Goal: Find contact information: Find contact information

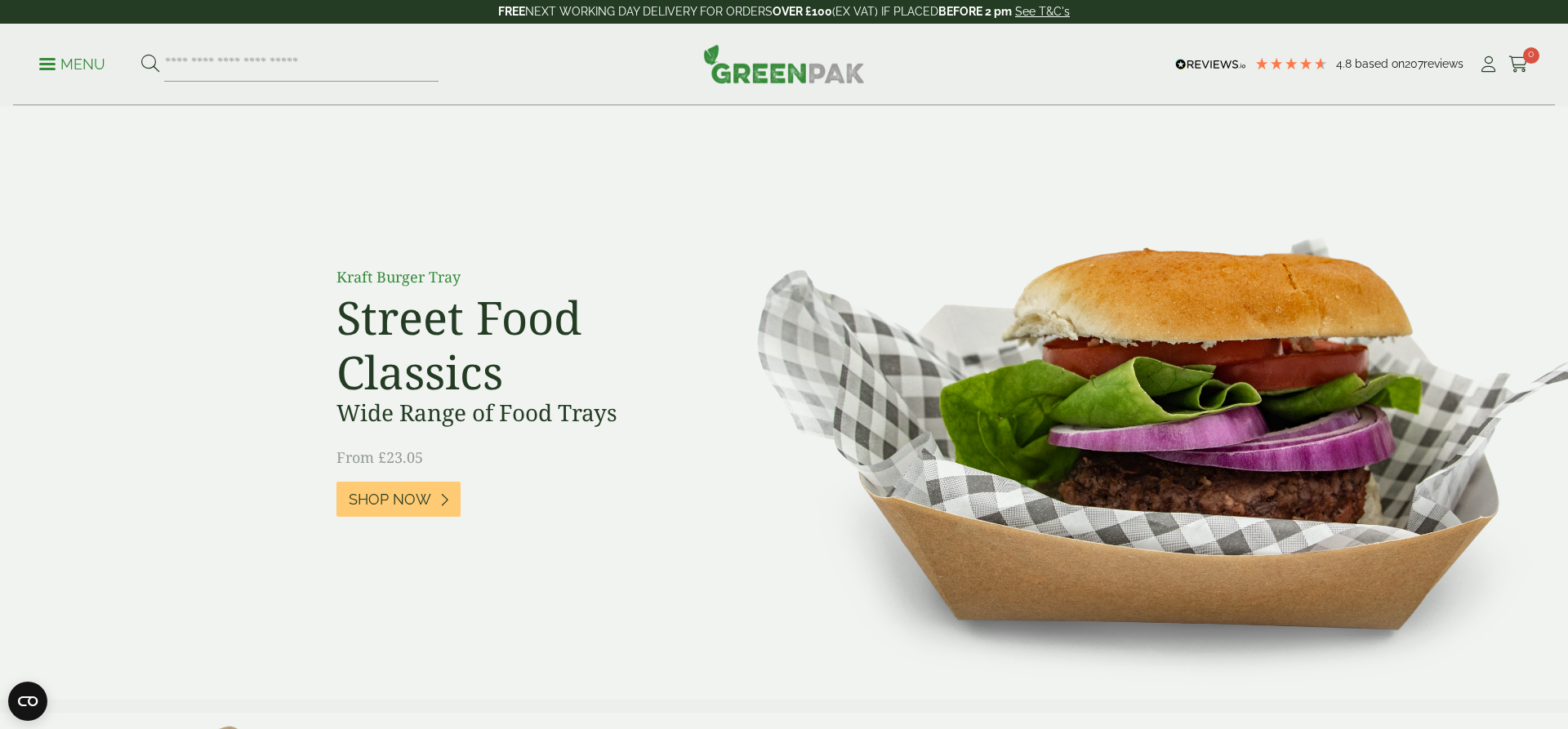
click at [73, 63] on p "Menu" at bounding box center [71, 64] width 66 height 20
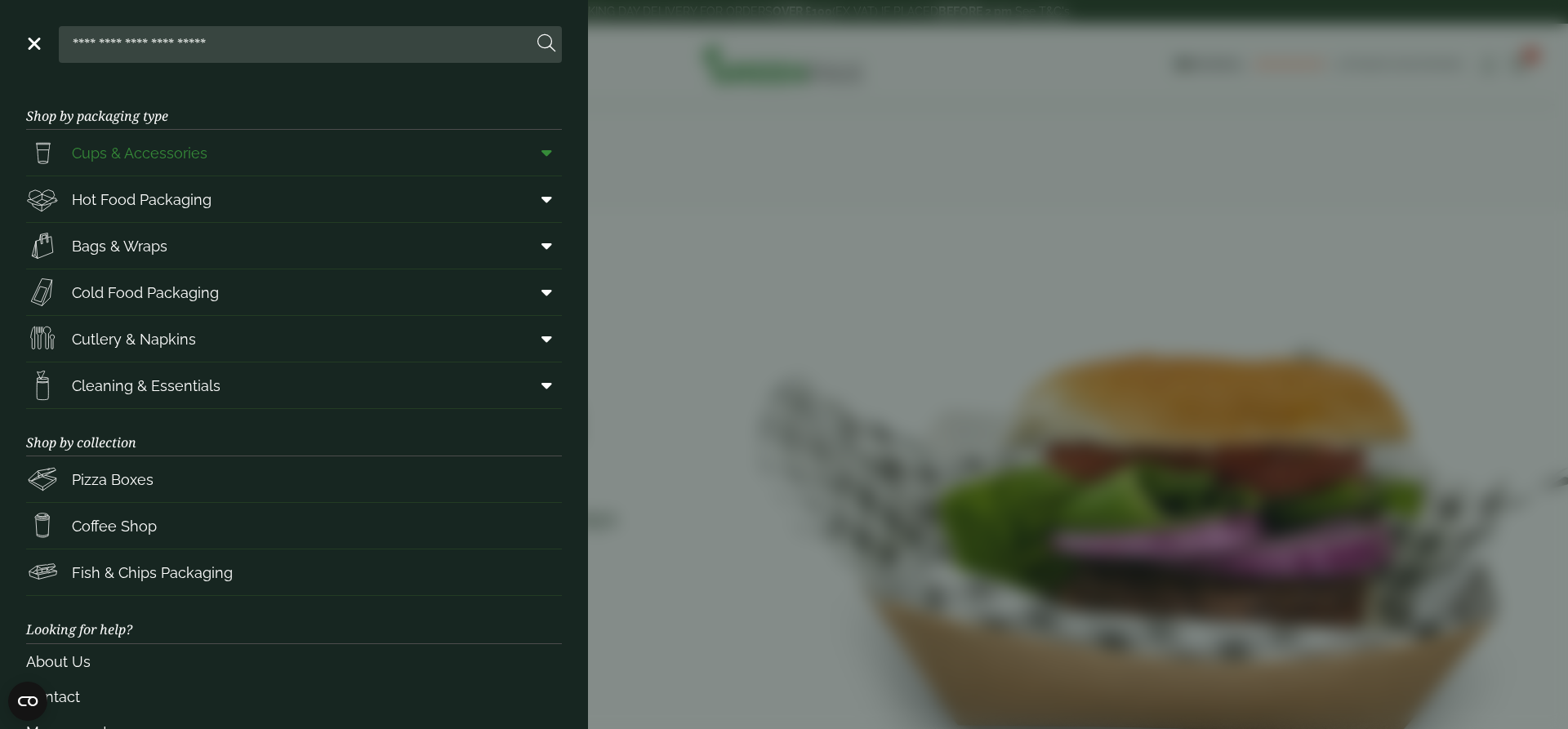
click at [132, 143] on span "Cups & Accessories" at bounding box center [139, 153] width 136 height 22
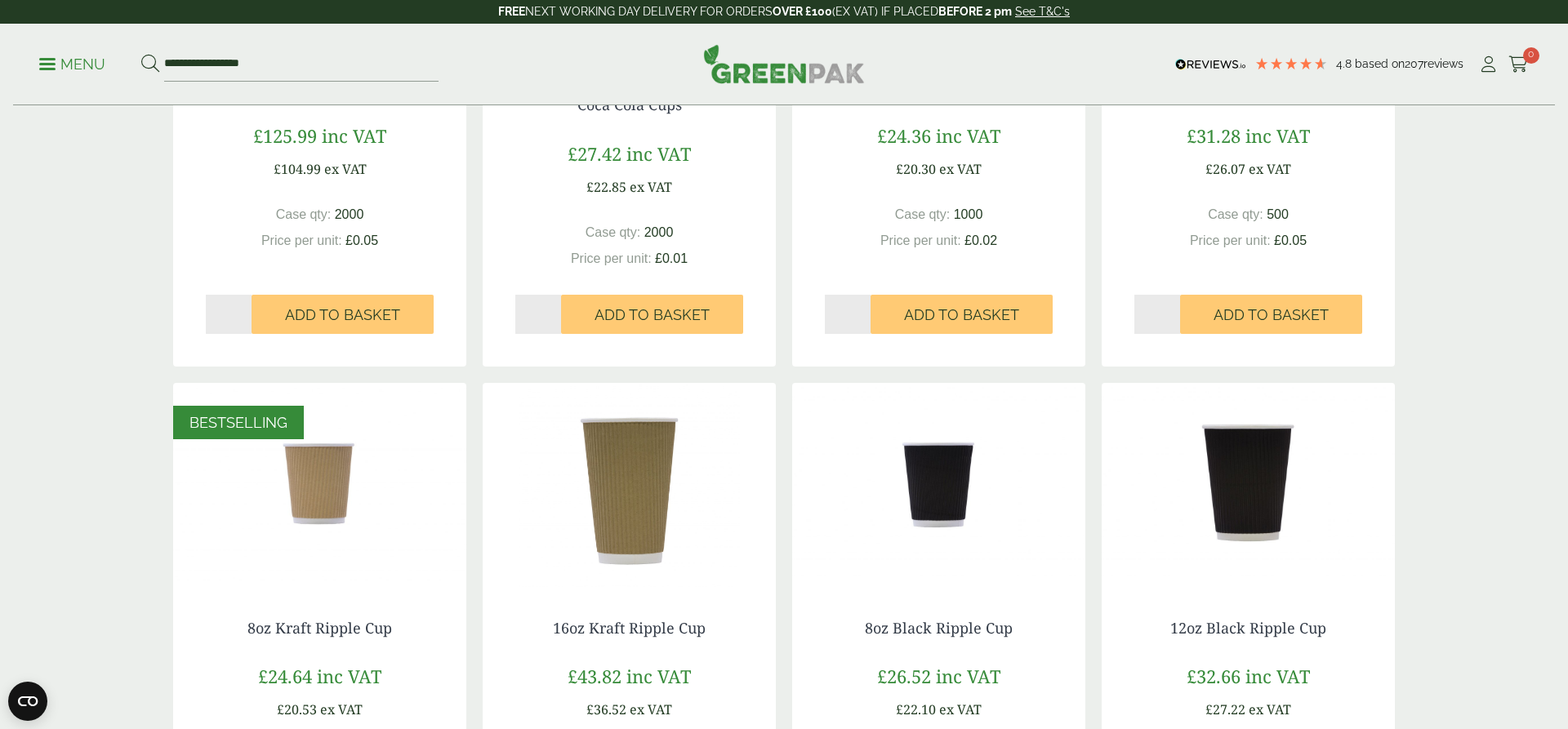
scroll to position [561, 0]
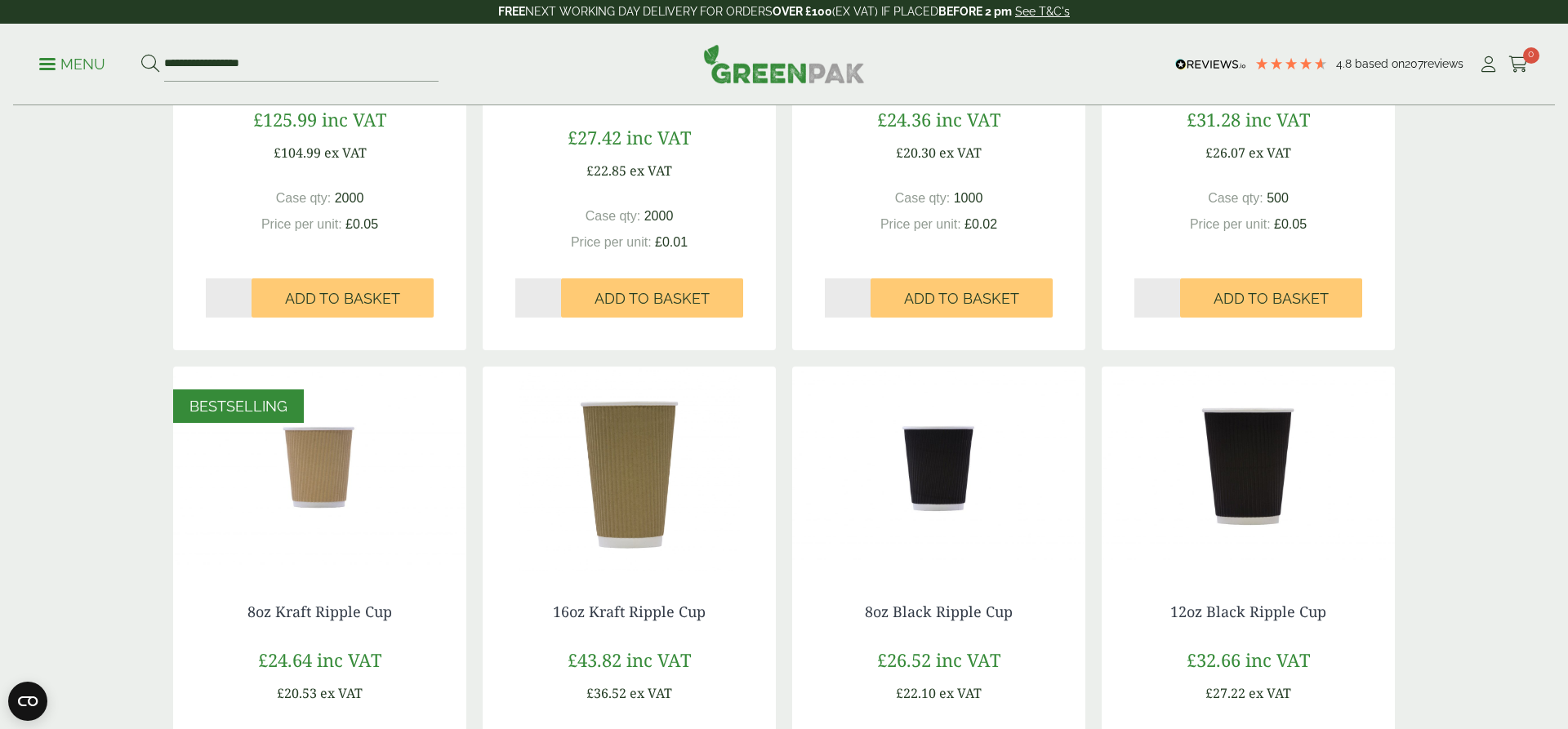
click at [927, 518] on img at bounding box center [939, 469] width 293 height 204
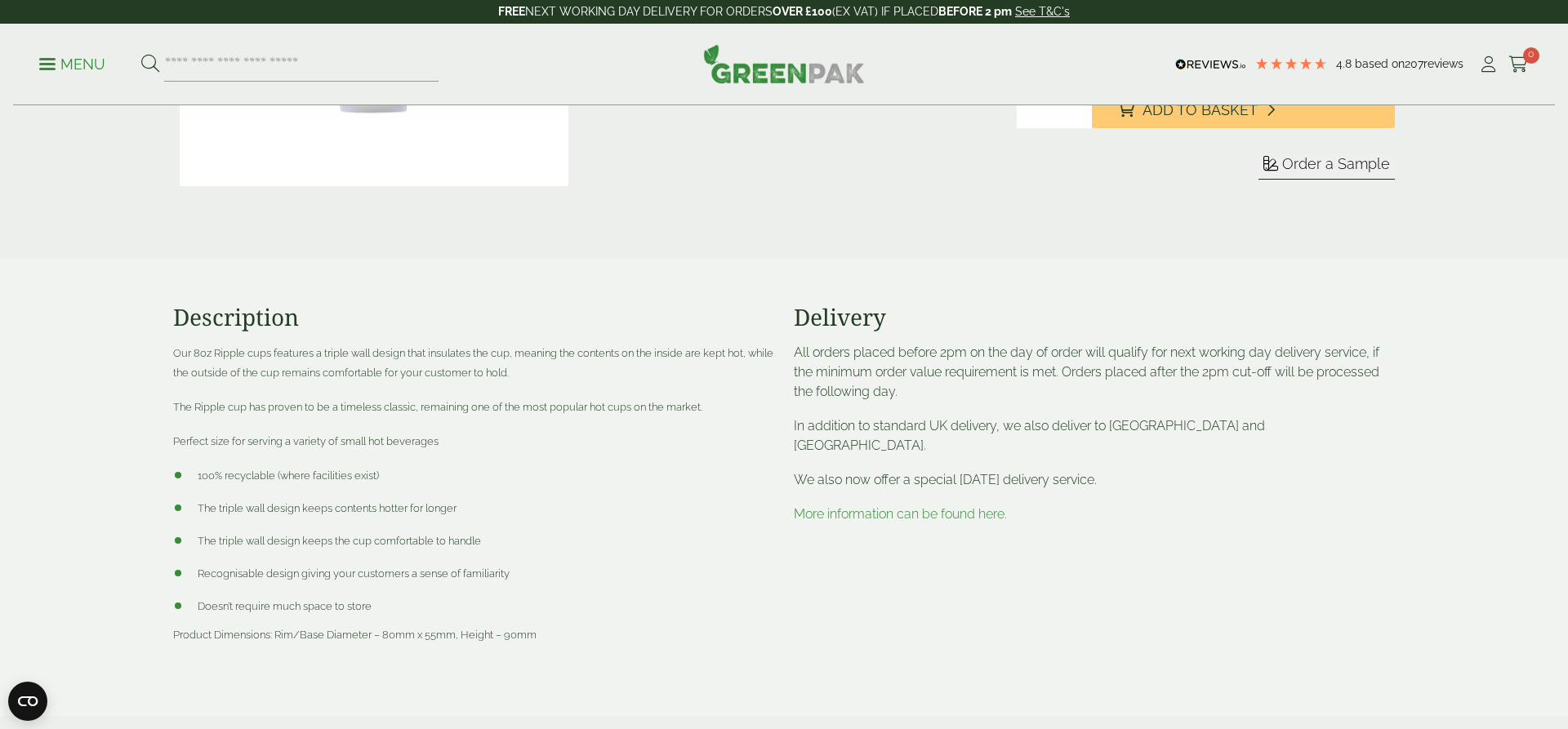
scroll to position [517, 0]
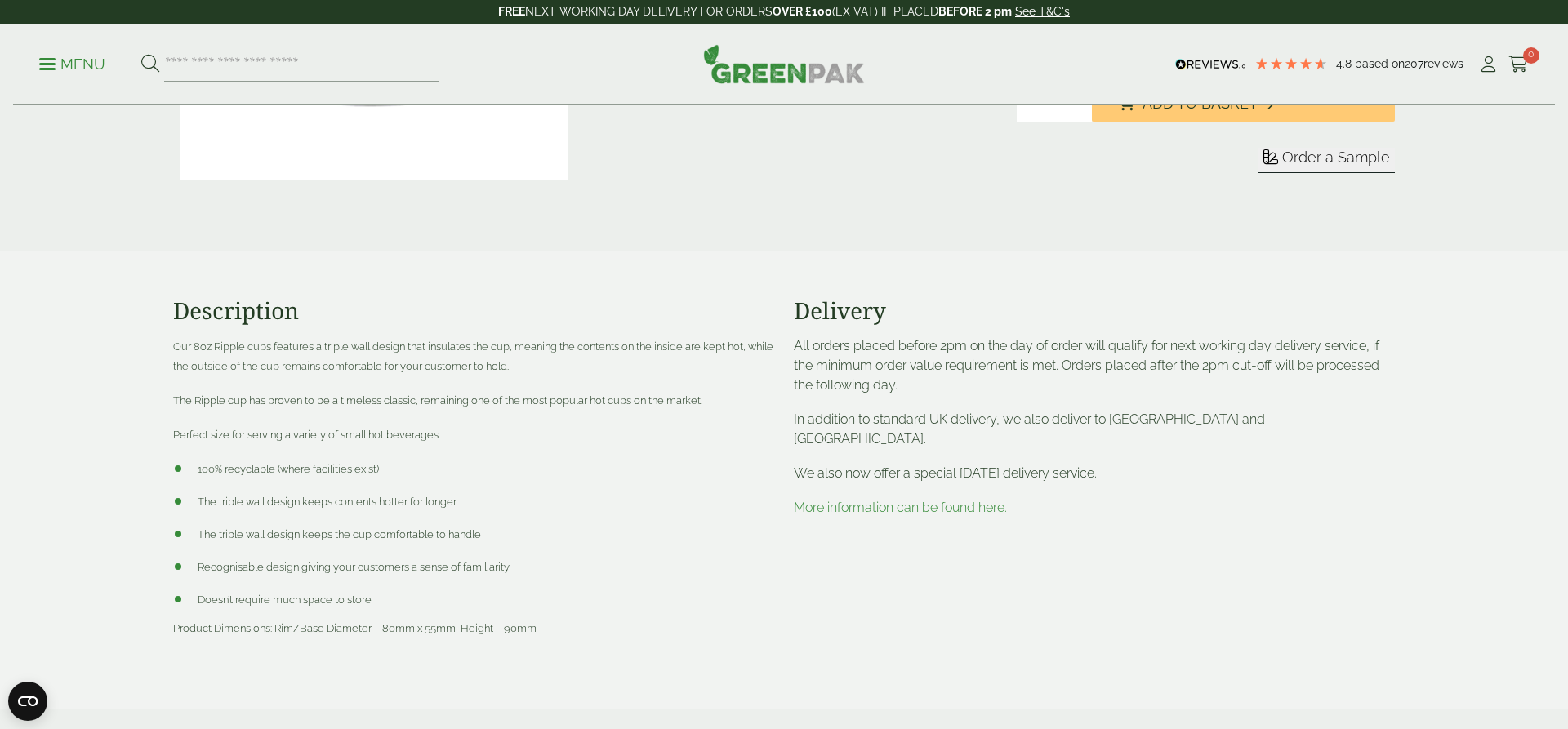
click at [335, 472] on span "100% recyclable (where facilities exist)" at bounding box center [288, 469] width 181 height 12
click at [464, 475] on li "100% recyclable (where facilities exist)" at bounding box center [473, 468] width 601 height 20
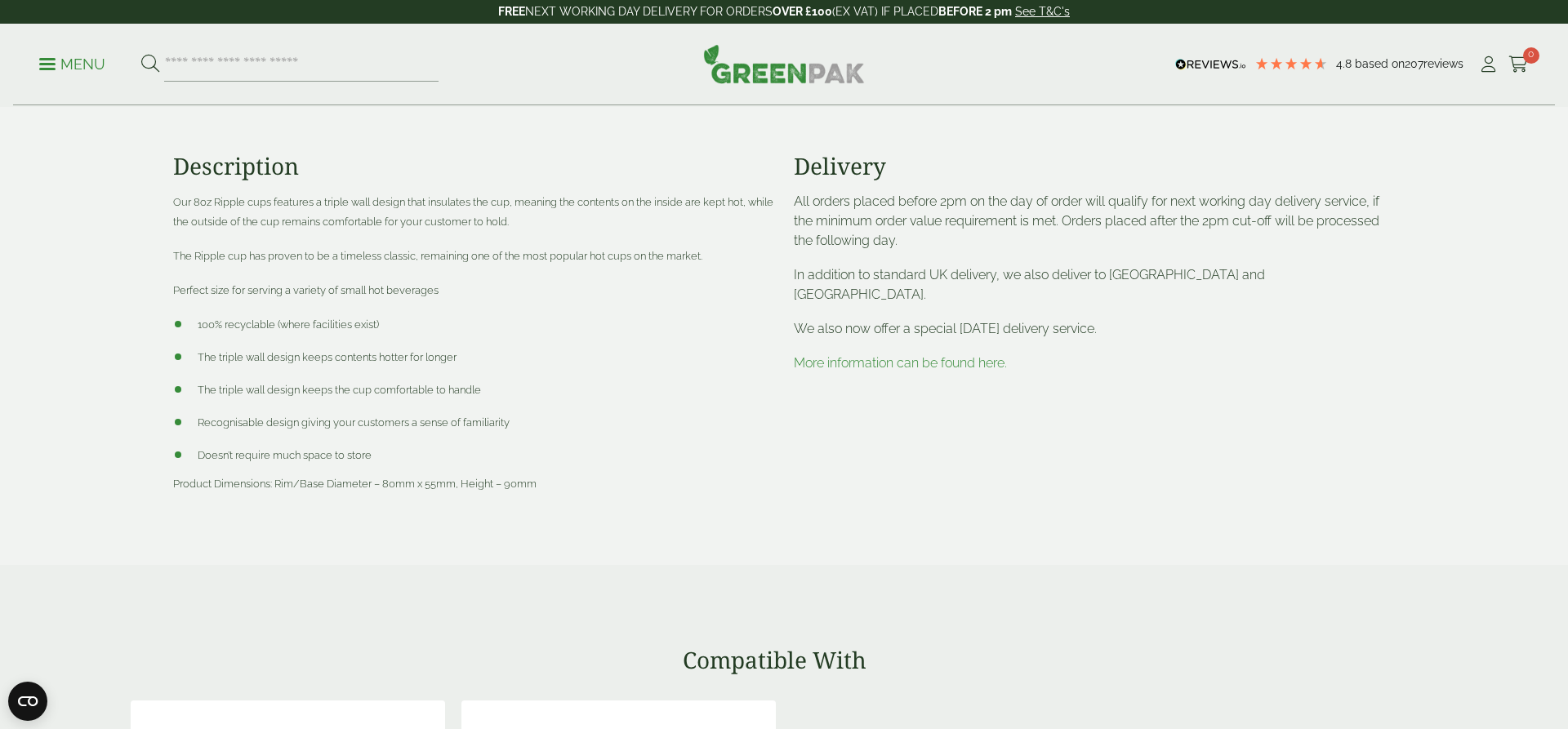
scroll to position [622, 0]
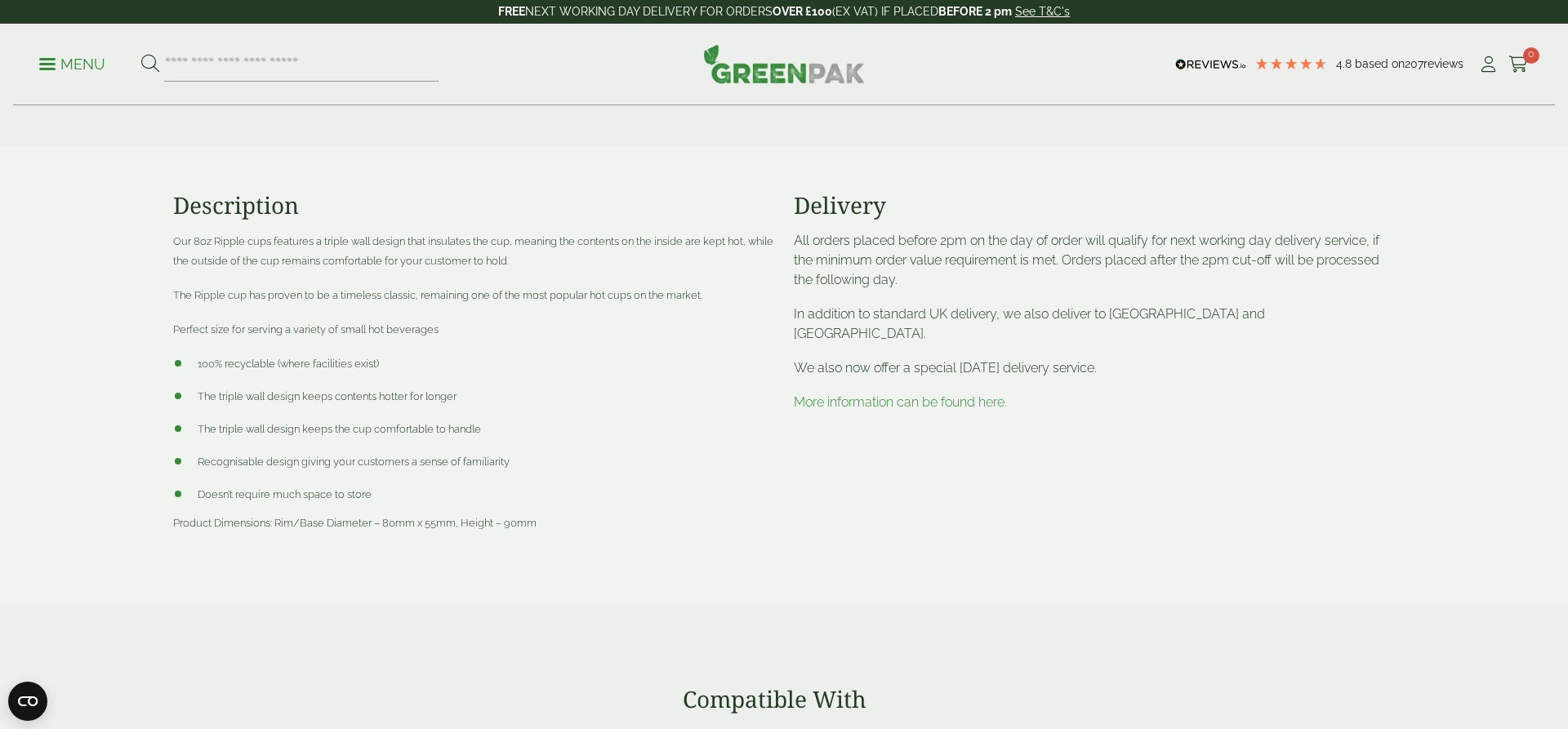
click at [398, 298] on span "The Ripple cup has proven to be a timeless classic, remaining one of the most p…" at bounding box center [437, 294] width 529 height 12
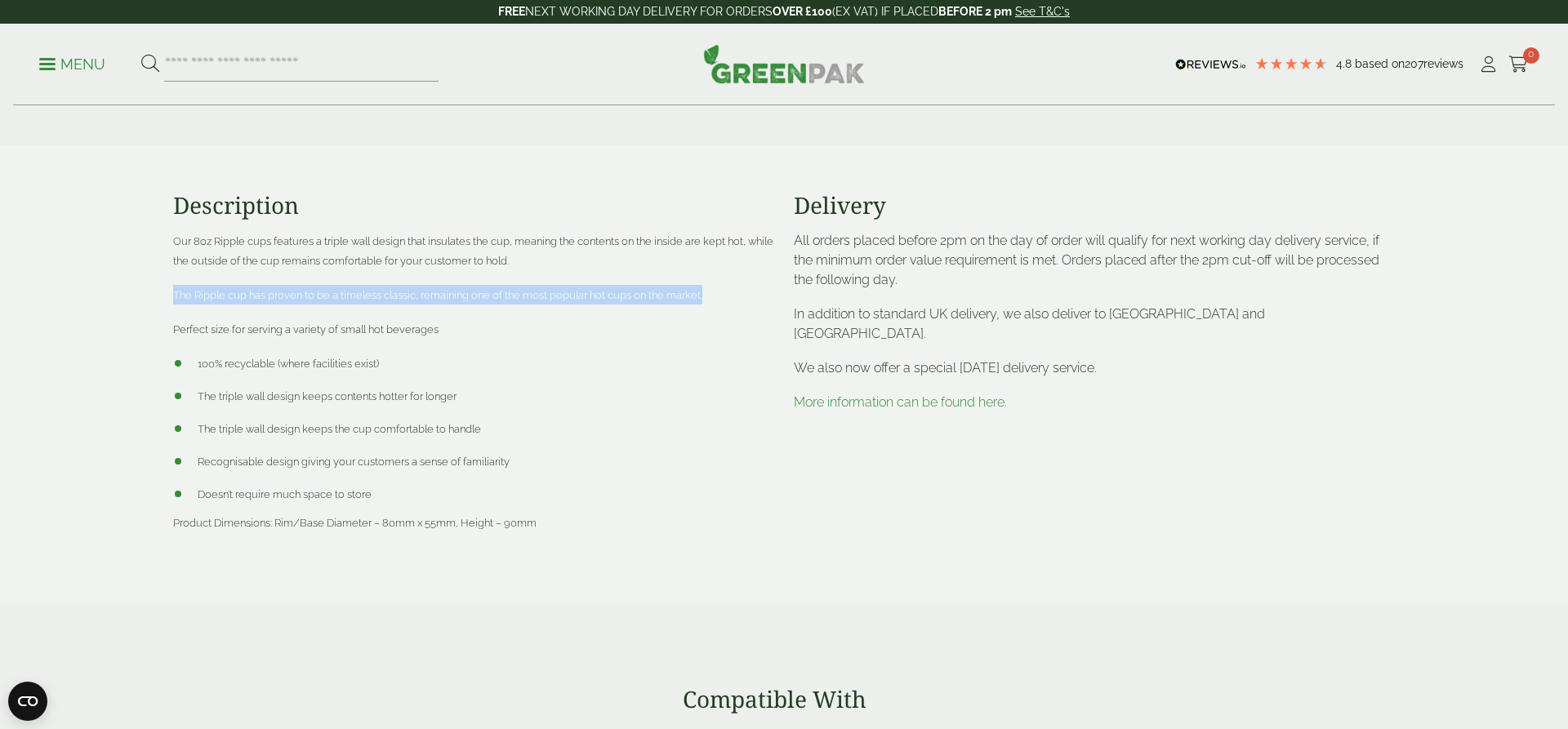
click at [398, 298] on span "The Ripple cup has proven to be a timeless classic, remaining one of the most p…" at bounding box center [437, 294] width 529 height 12
click at [383, 314] on div "Our 8oz Ripple cups features a triple wall design that insulates the cup, meani…" at bounding box center [473, 382] width 601 height 302
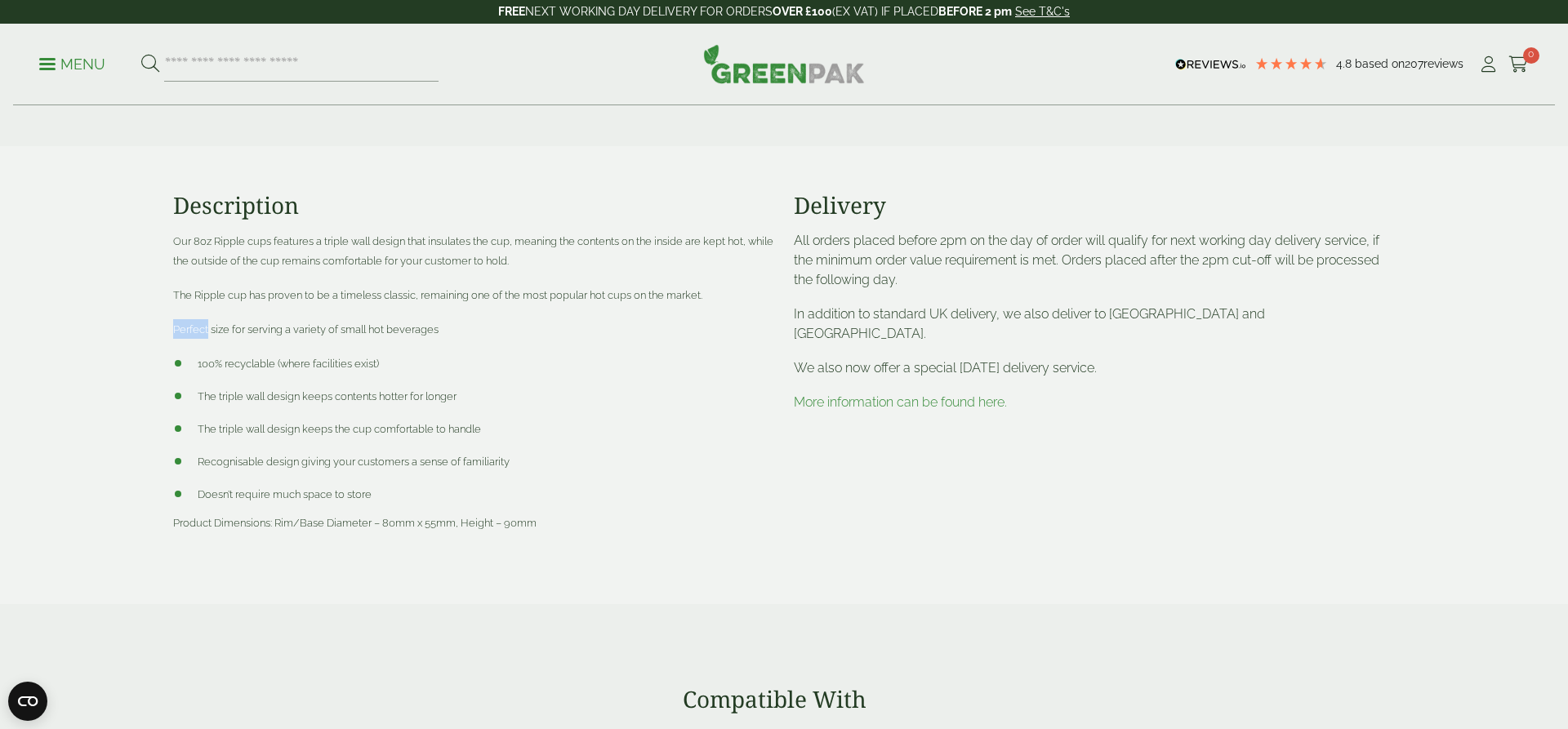
click at [383, 314] on div "Our 8oz Ripple cups features a triple wall design that insulates the cup, meani…" at bounding box center [473, 382] width 601 height 302
click at [411, 369] on li "100% recyclable (where facilities exist)" at bounding box center [473, 363] width 601 height 20
click at [366, 364] on span "100% recyclable (where facilities exist)" at bounding box center [288, 363] width 181 height 12
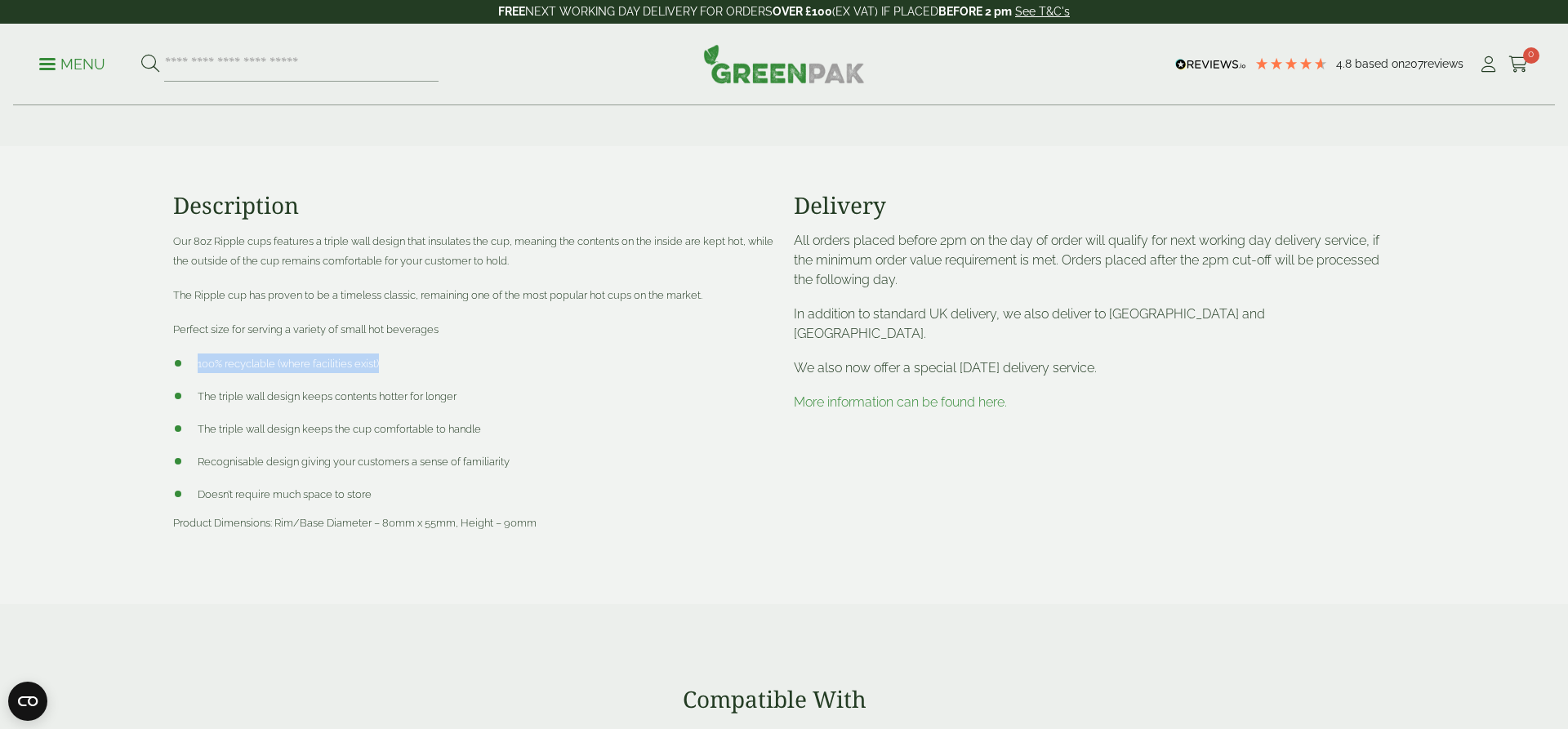
click at [366, 364] on span "100% recyclable (where facilities exist)" at bounding box center [288, 363] width 181 height 12
click at [444, 375] on ul "100% recyclable (where facilities exist) The triple wall design keeps contents …" at bounding box center [473, 429] width 601 height 150
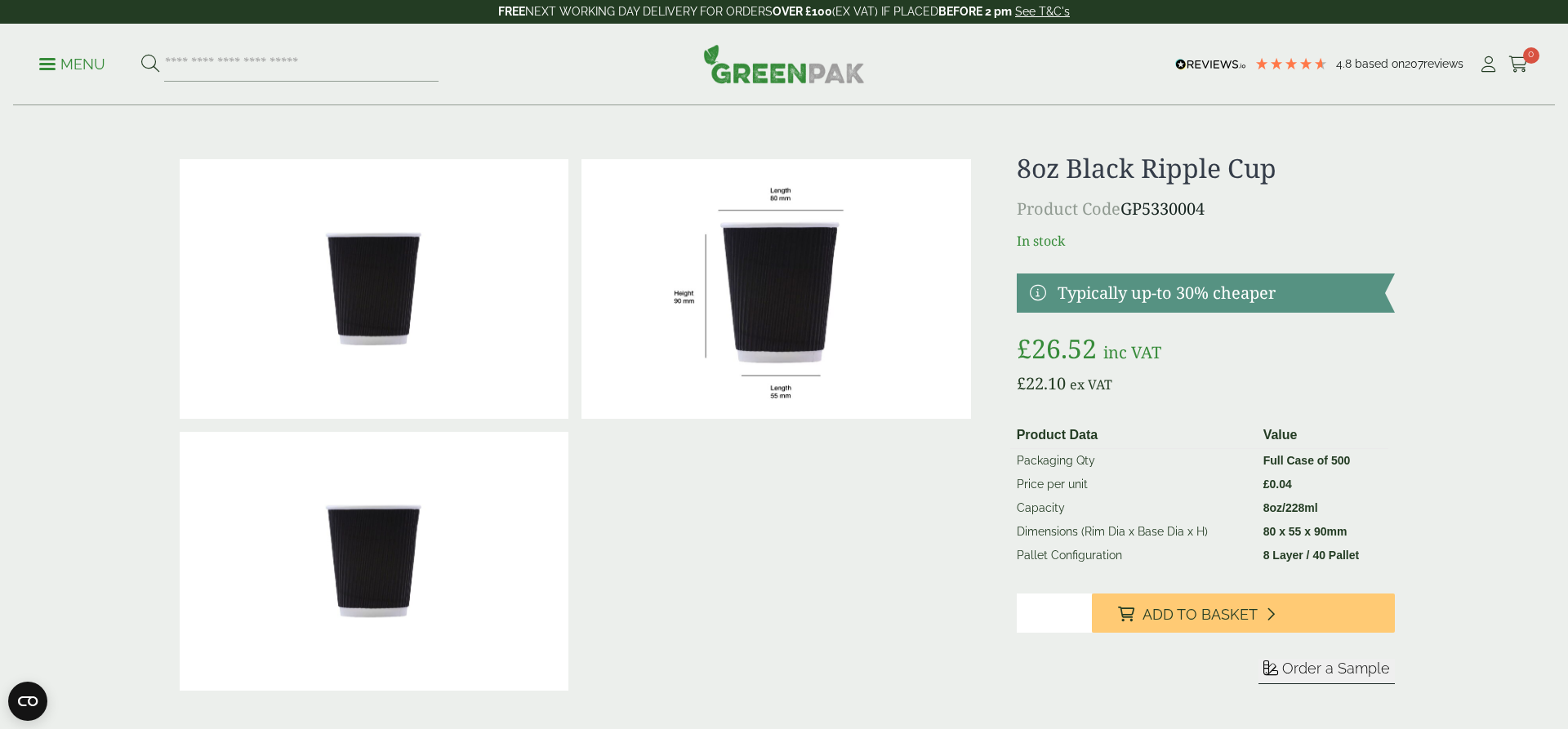
scroll to position [0, 0]
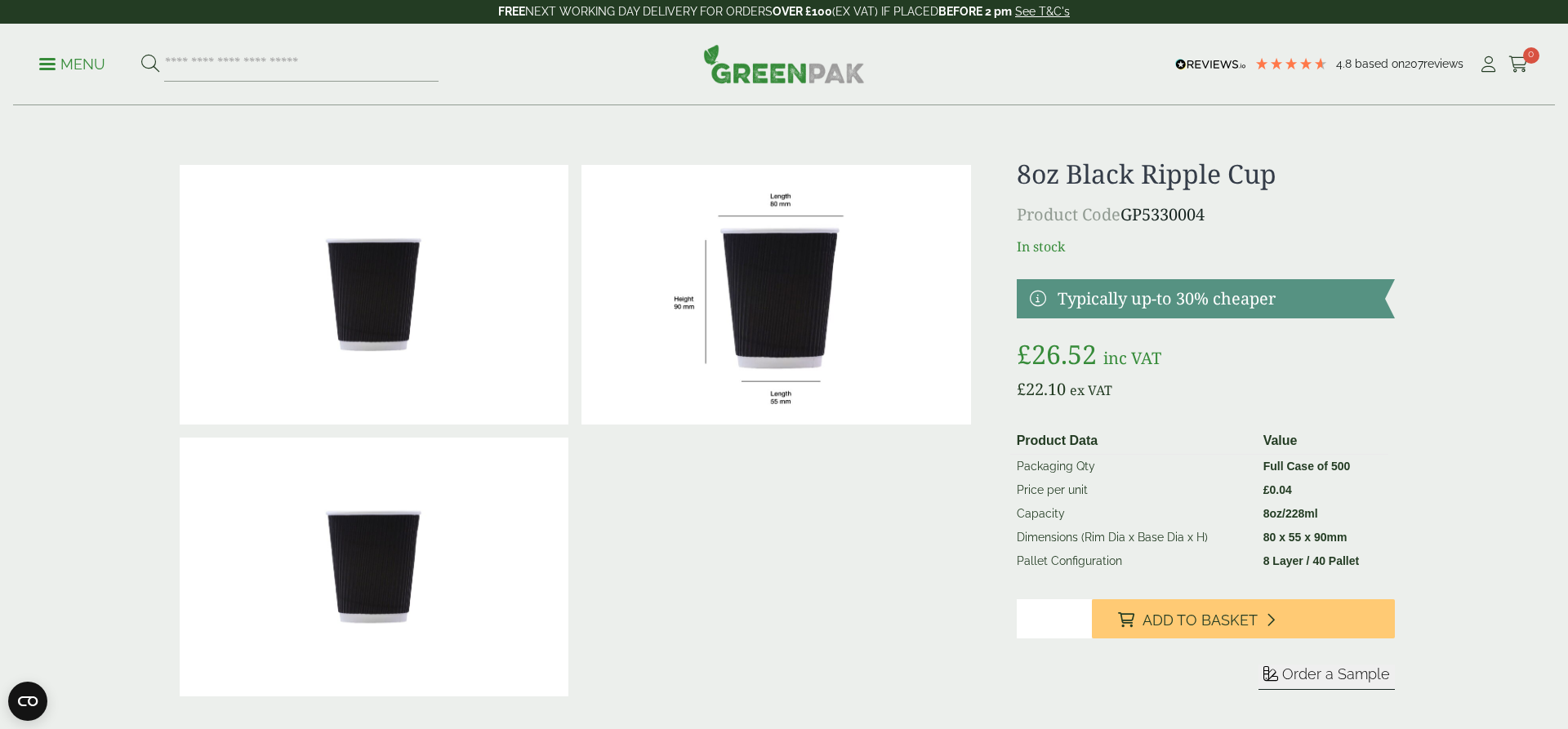
click at [1040, 292] on link at bounding box center [1205, 299] width 378 height 39
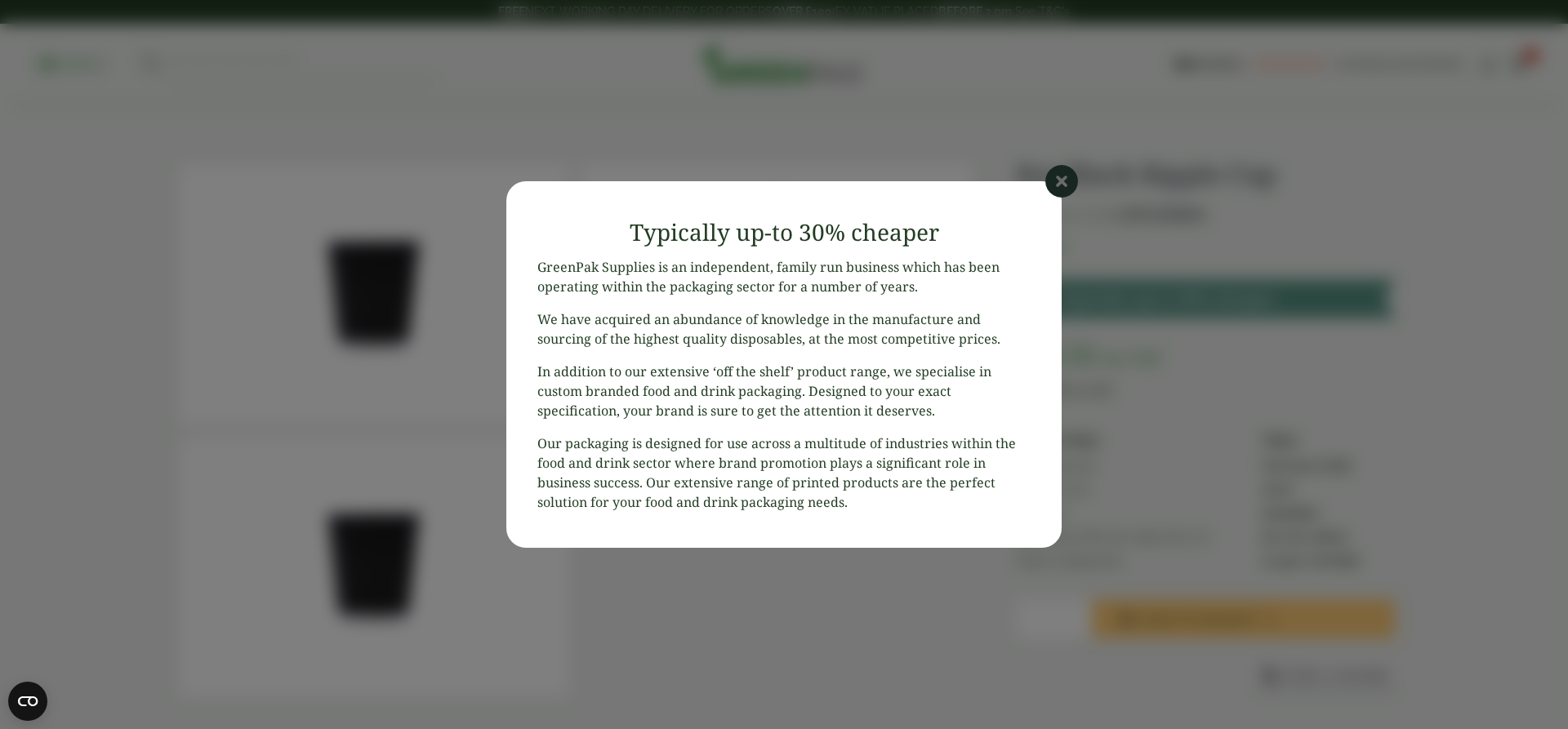
click at [1067, 183] on icon at bounding box center [1061, 181] width 32 height 33
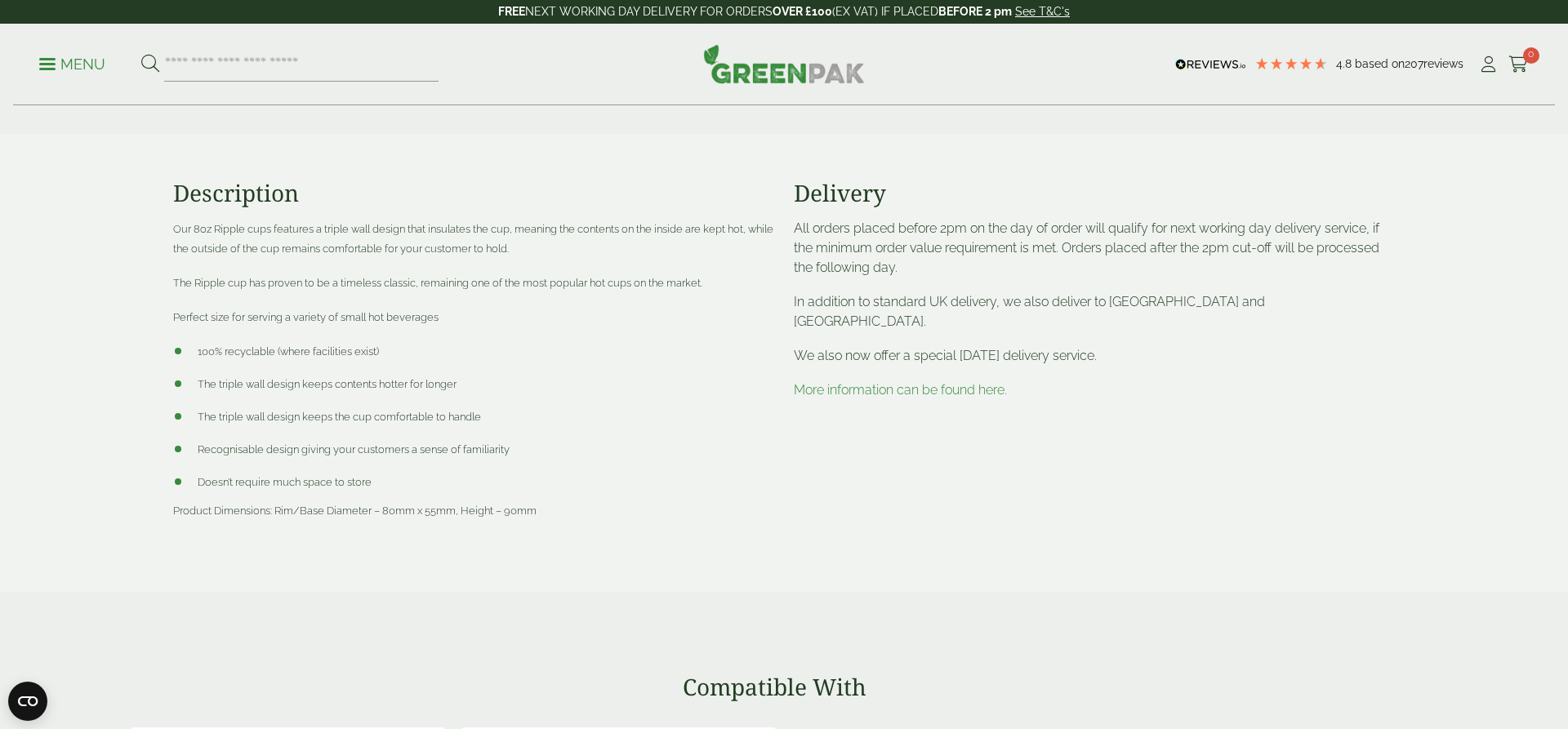
scroll to position [643, 0]
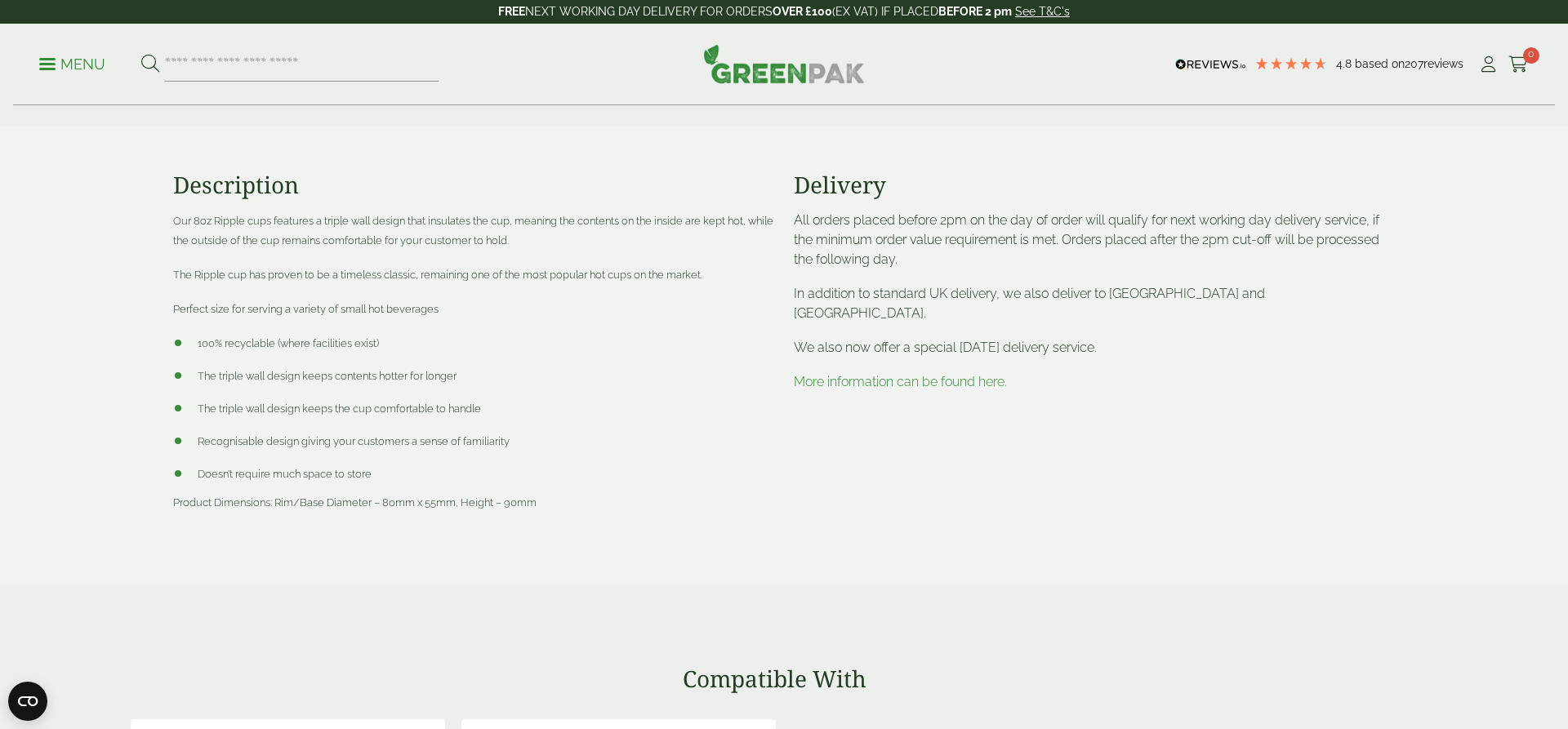
click at [381, 499] on span "Product Dimensions: Rim/Base Diameter – 80mm x 55mm, Height – 90mm" at bounding box center [354, 502] width 363 height 12
click at [343, 379] on span "The triple wall design keeps contents hotter for longer" at bounding box center [327, 375] width 259 height 12
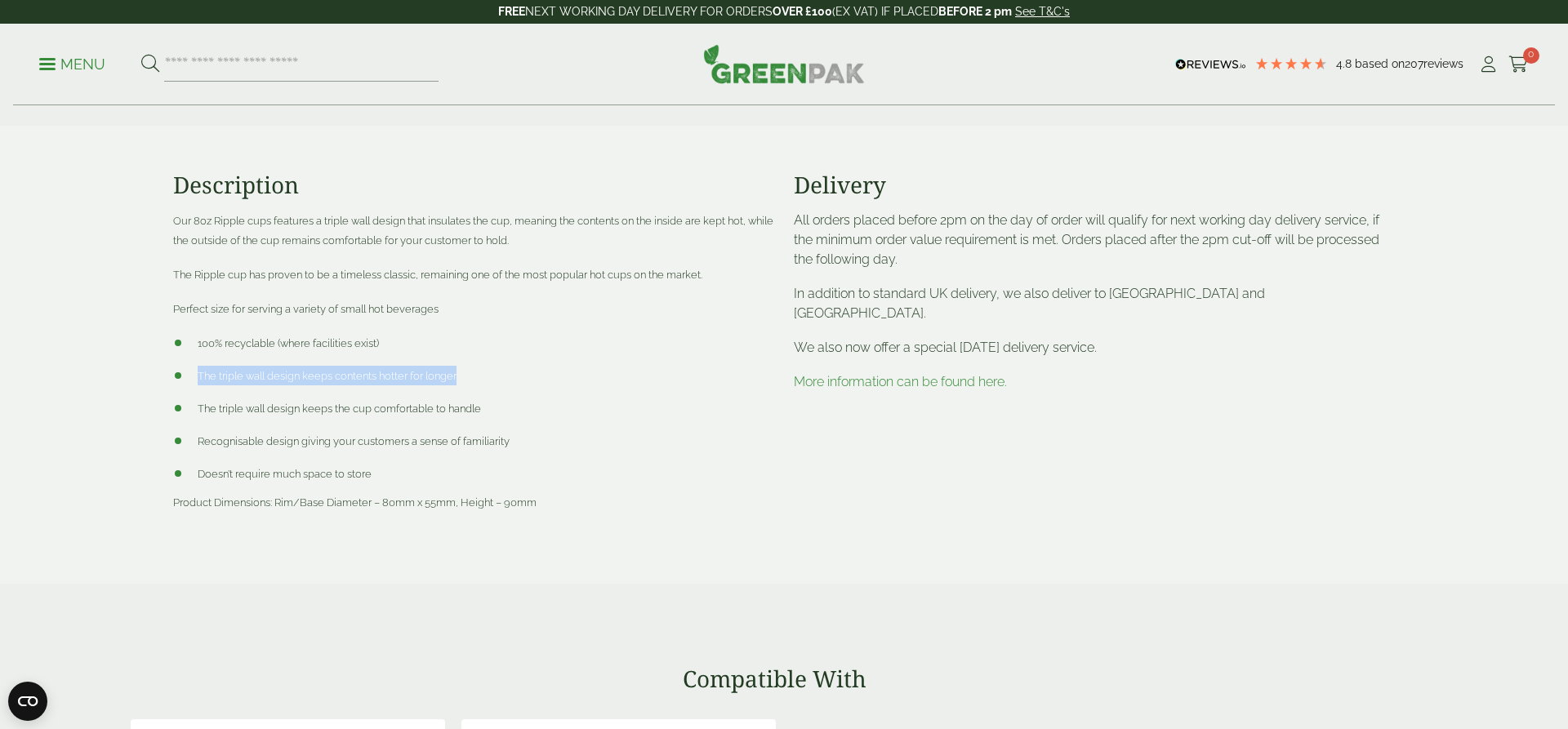
click at [343, 379] on span "The triple wall design keeps contents hotter for longer" at bounding box center [327, 375] width 259 height 12
click at [342, 406] on span "The triple wall design keeps the cup comfortable to handle" at bounding box center [339, 409] width 283 height 12
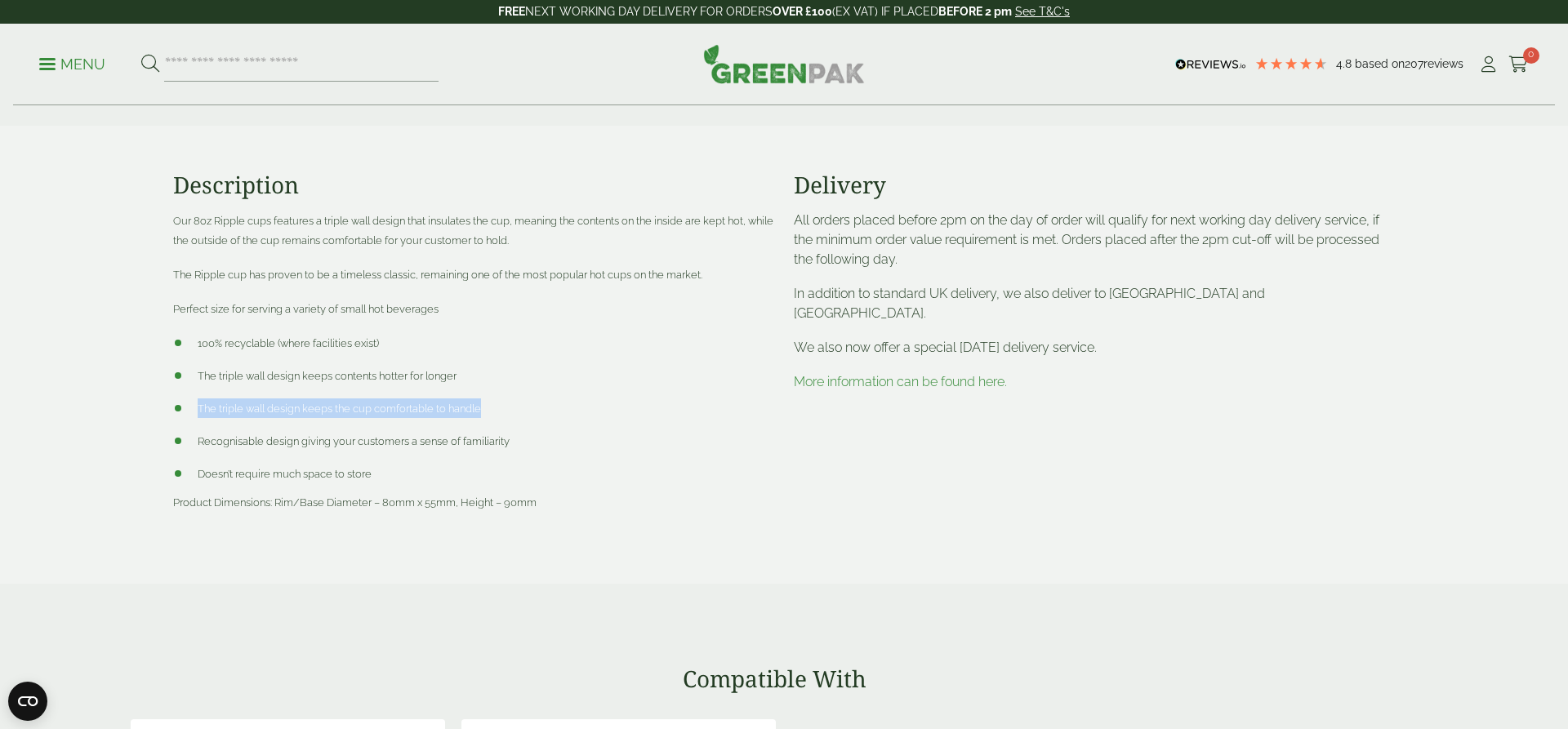
click at [342, 406] on span "The triple wall design keeps the cup comfortable to handle" at bounding box center [339, 409] width 283 height 12
click at [342, 425] on ul "100% recyclable (where facilities exist) The triple wall design keeps contents …" at bounding box center [473, 409] width 601 height 150
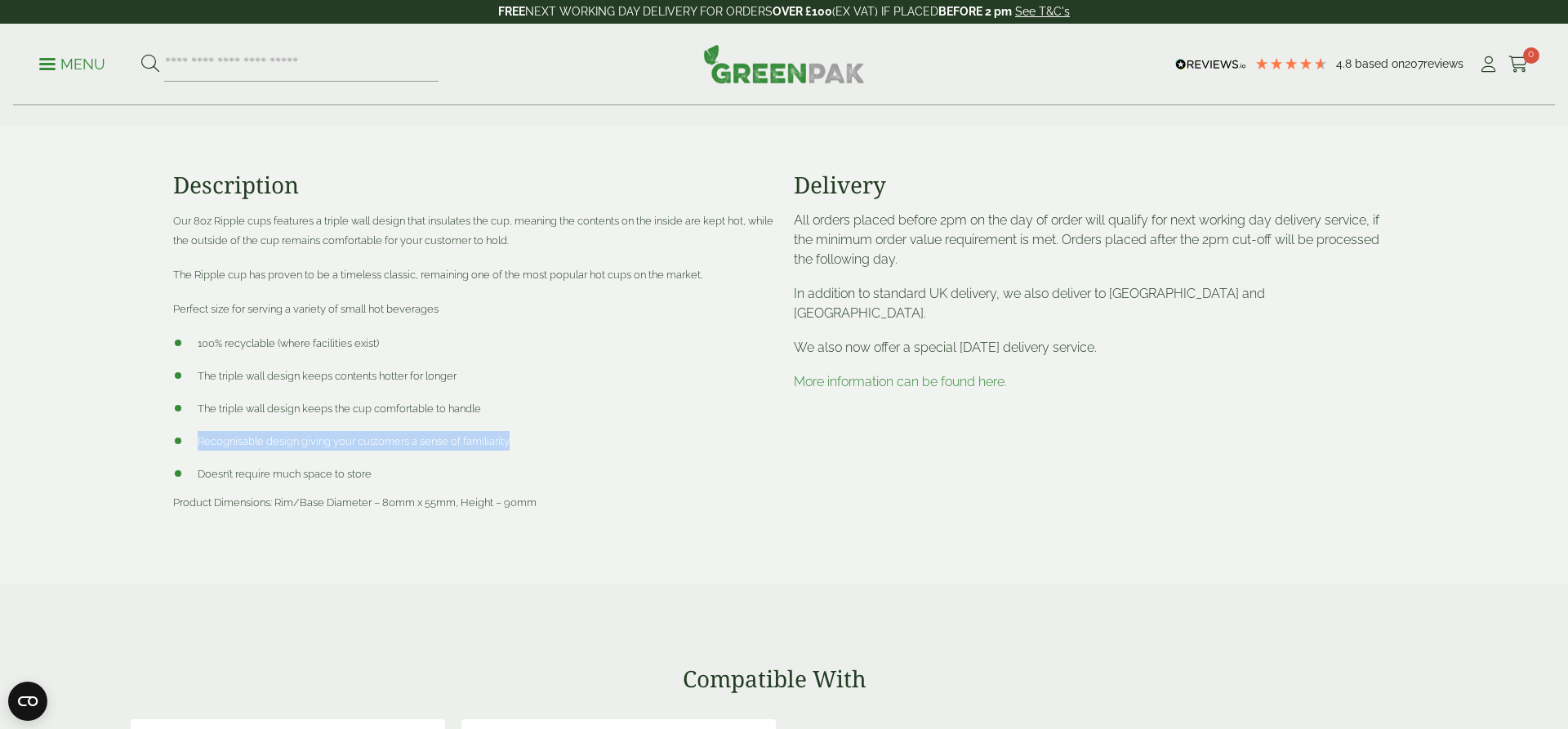
click at [342, 425] on ul "100% recyclable (where facilities exist) The triple wall design keeps contents …" at bounding box center [473, 409] width 601 height 150
click at [342, 452] on ul "100% recyclable (where facilities exist) The triple wall design keeps contents …" at bounding box center [473, 409] width 601 height 150
click at [540, 363] on ul "100% recyclable (where facilities exist) The triple wall design keeps contents …" at bounding box center [473, 409] width 601 height 150
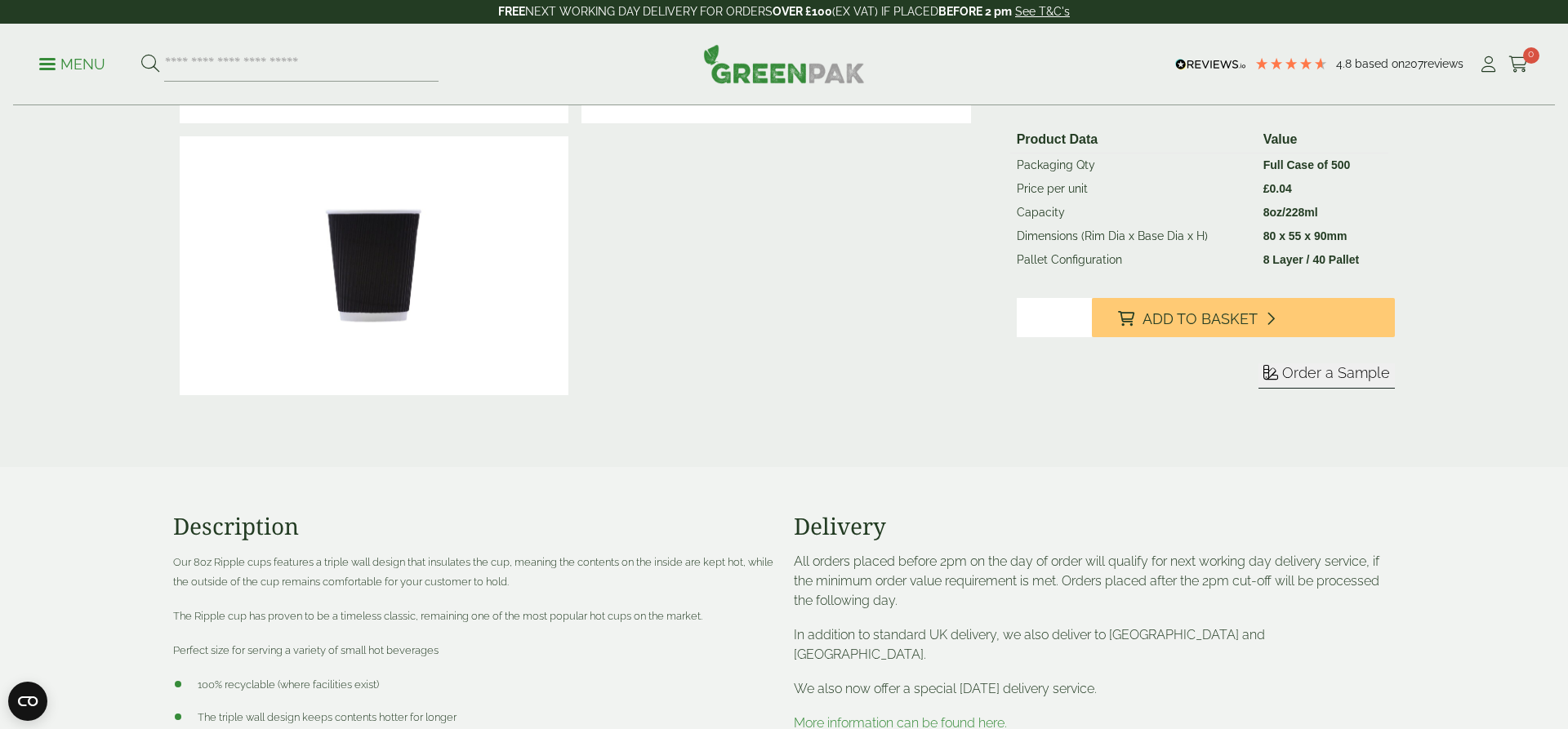
scroll to position [0, 0]
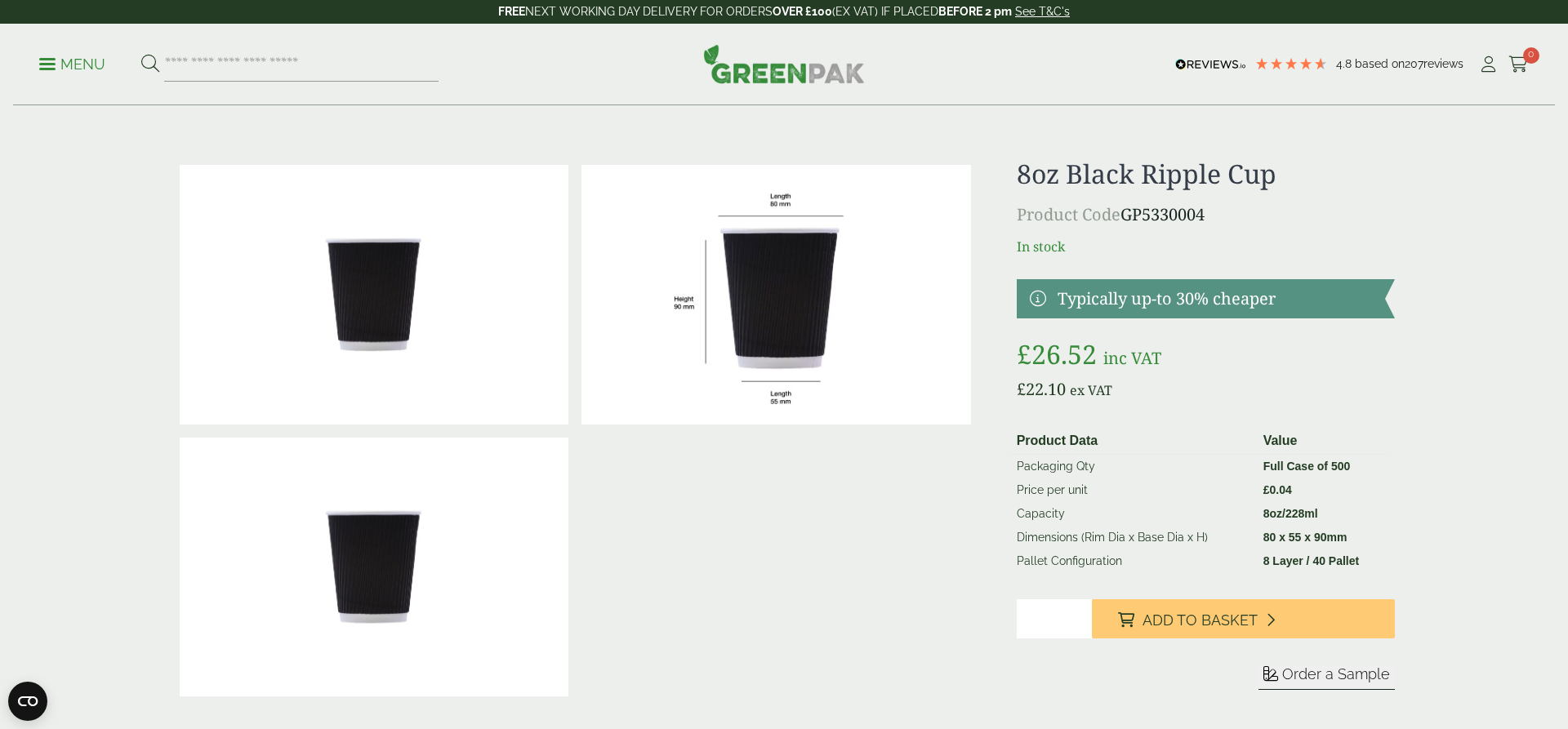
click at [84, 75] on ul "Menu" at bounding box center [239, 64] width 399 height 34
click at [84, 72] on p "Menu" at bounding box center [71, 64] width 66 height 20
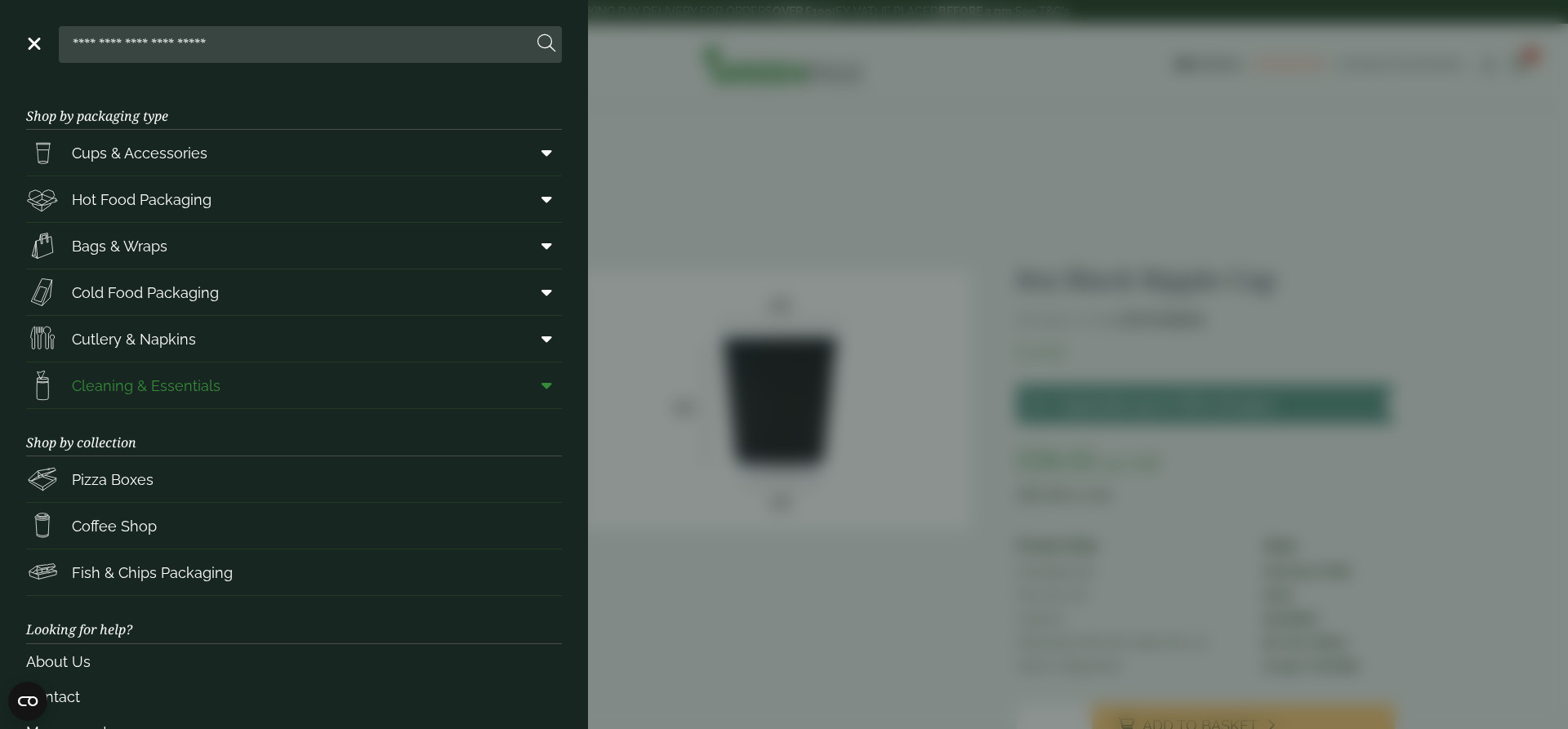
scroll to position [82, 0]
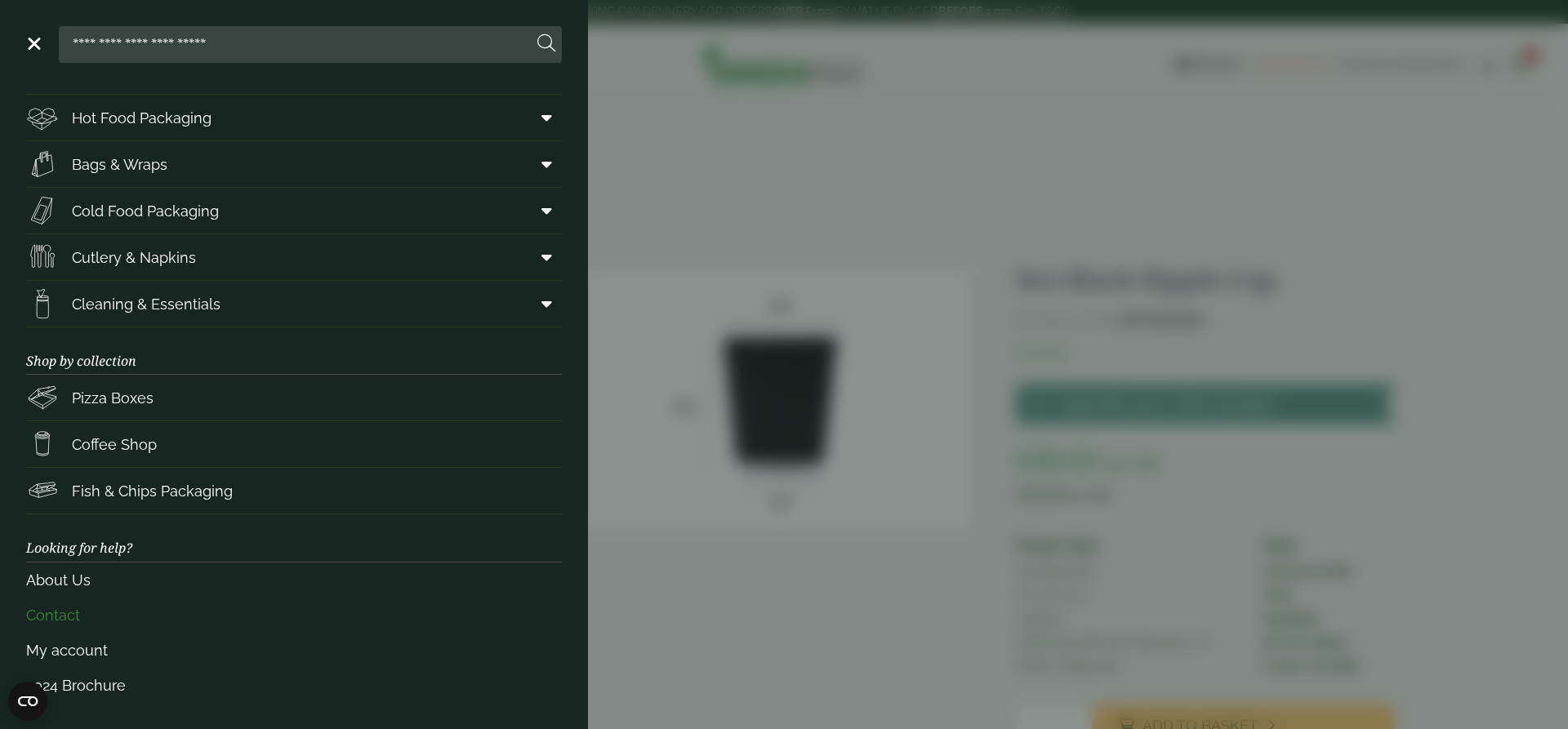
click at [65, 615] on link "Contact" at bounding box center [293, 616] width 536 height 35
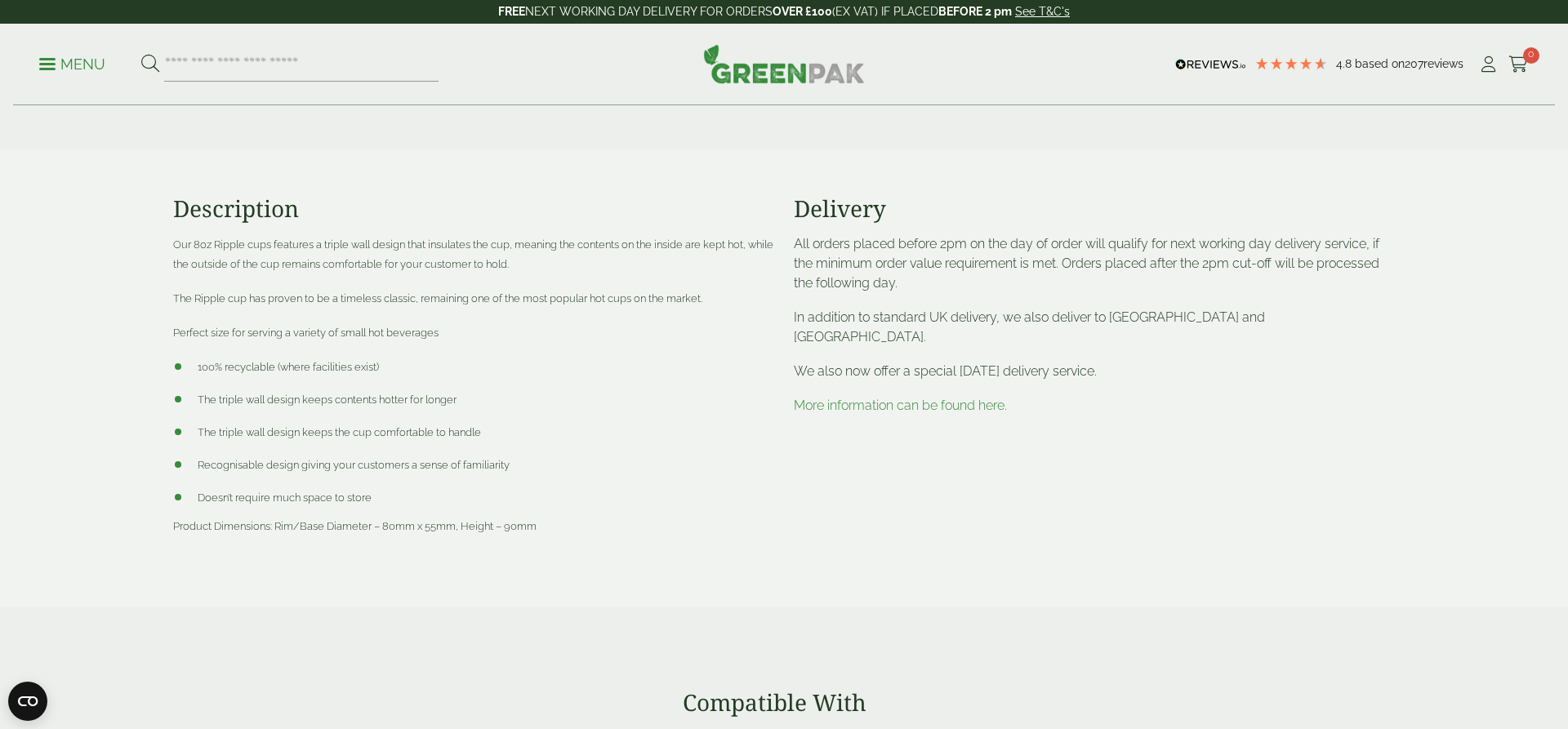
scroll to position [620, 0]
click at [461, 263] on span "Our 8oz Ripple cups features a triple wall design that insulates the cup, meani…" at bounding box center [473, 253] width 600 height 32
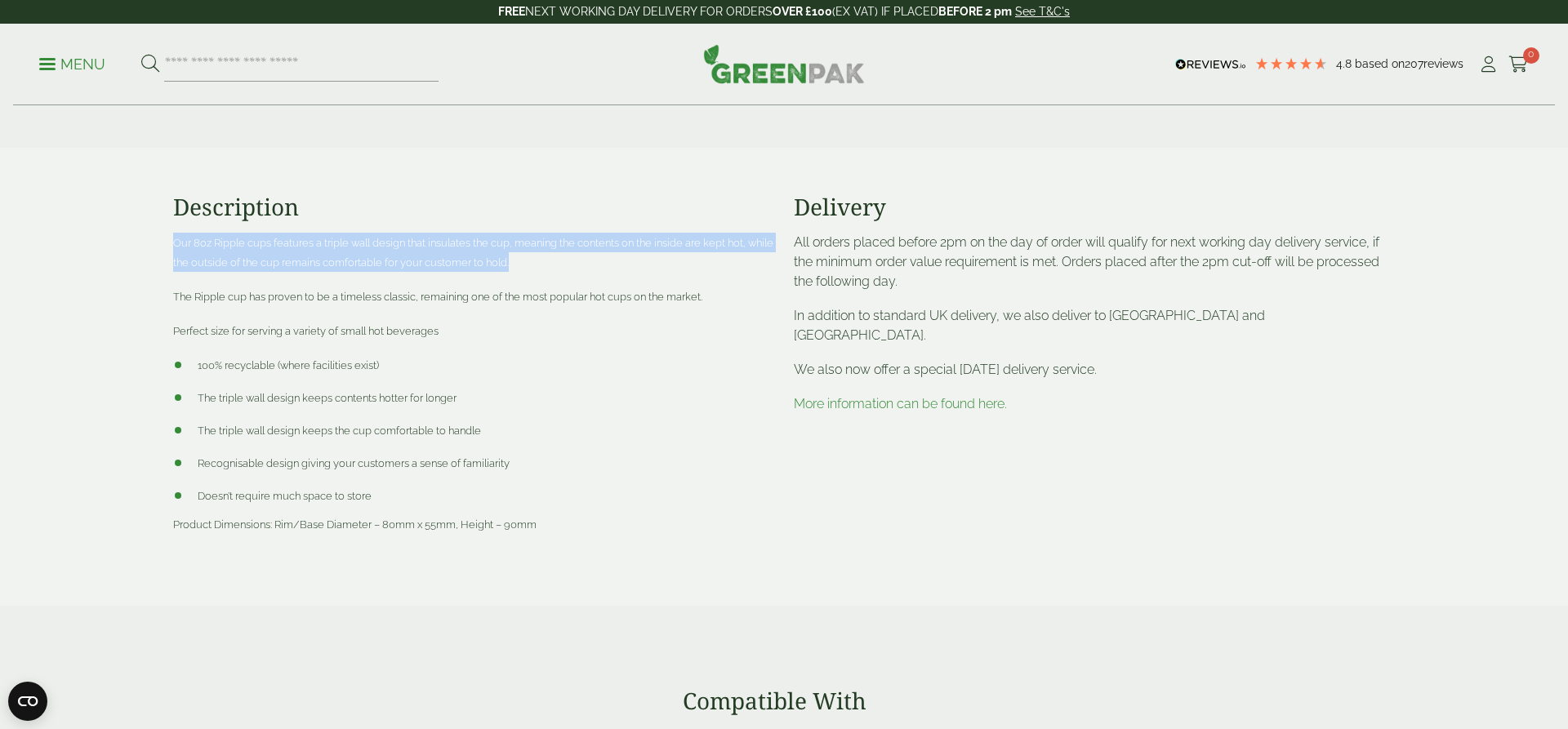
click at [461, 263] on span "Our 8oz Ripple cups features a triple wall design that insulates the cup, meani…" at bounding box center [473, 253] width 600 height 32
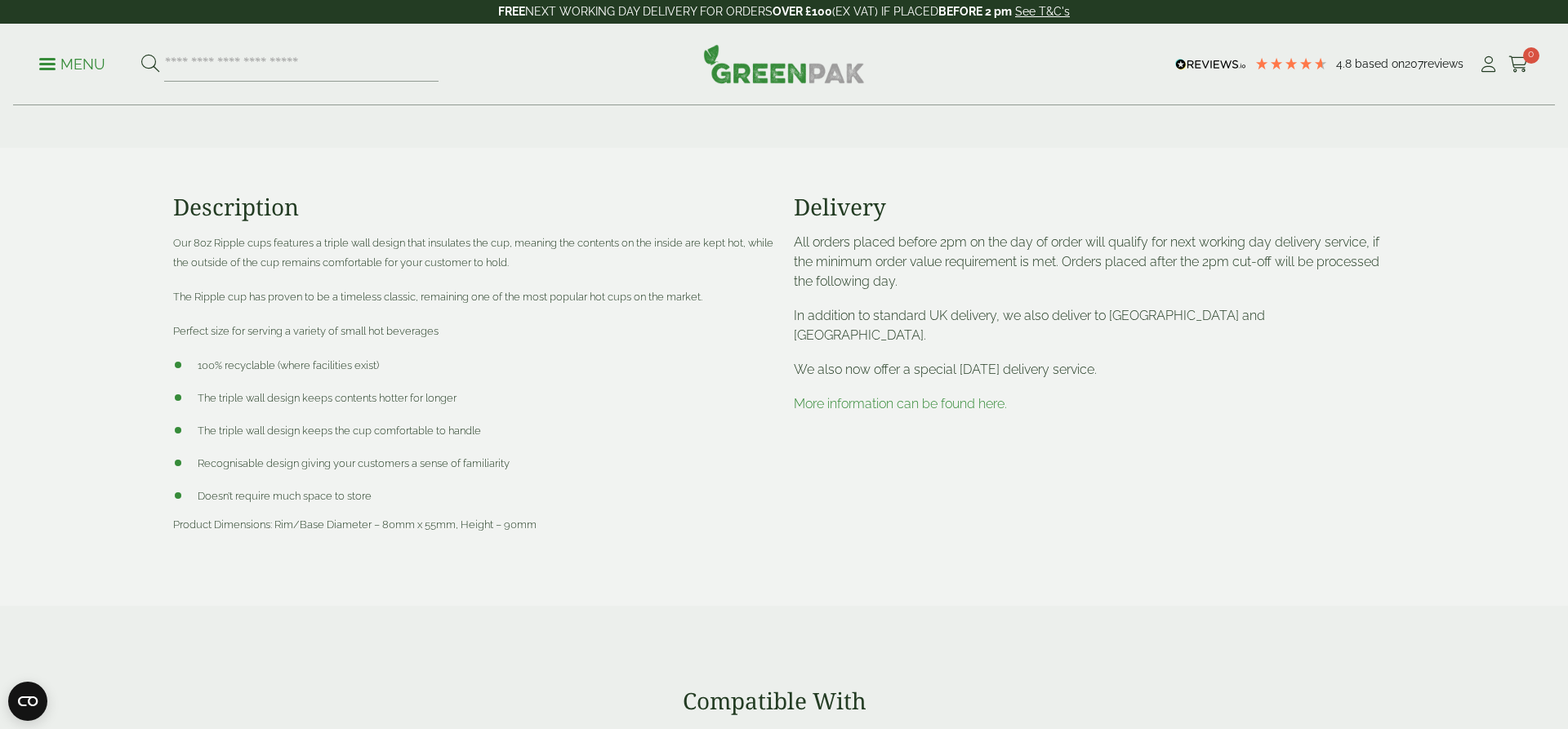
click at [416, 306] on p "The Ripple cup has proven to be a timeless classic, remaining one of the most p…" at bounding box center [473, 296] width 601 height 20
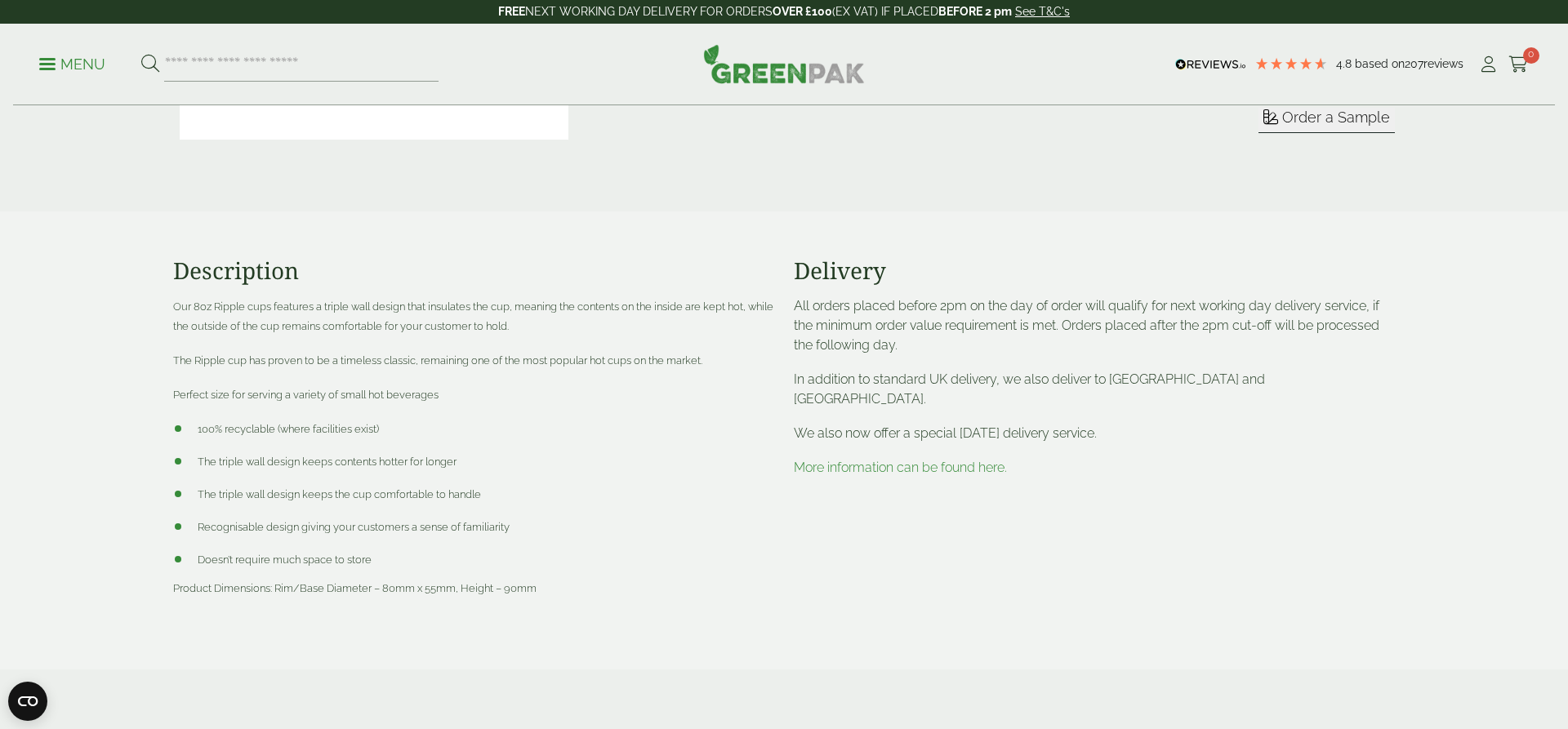
click at [78, 59] on p "Menu" at bounding box center [71, 64] width 66 height 20
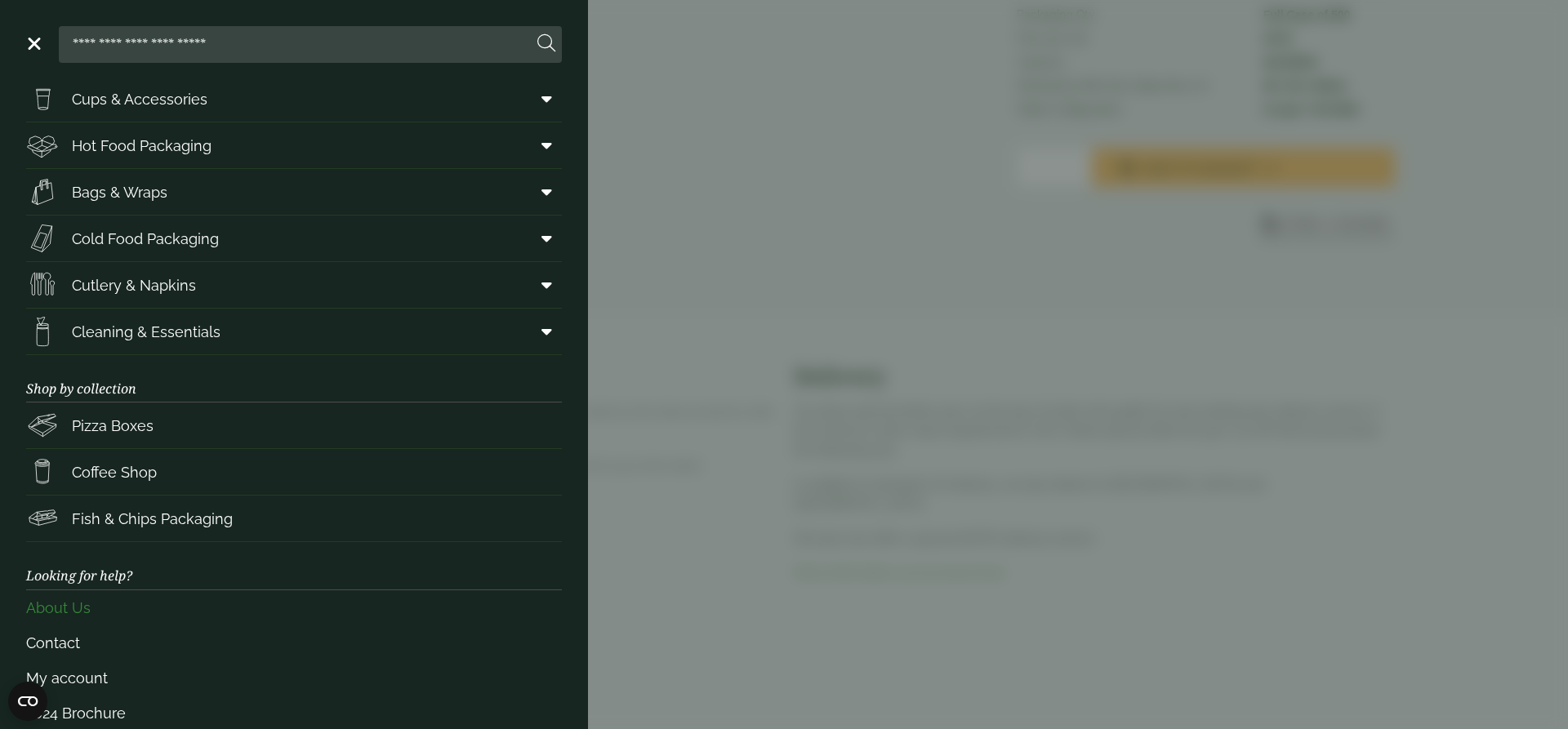
scroll to position [67, 0]
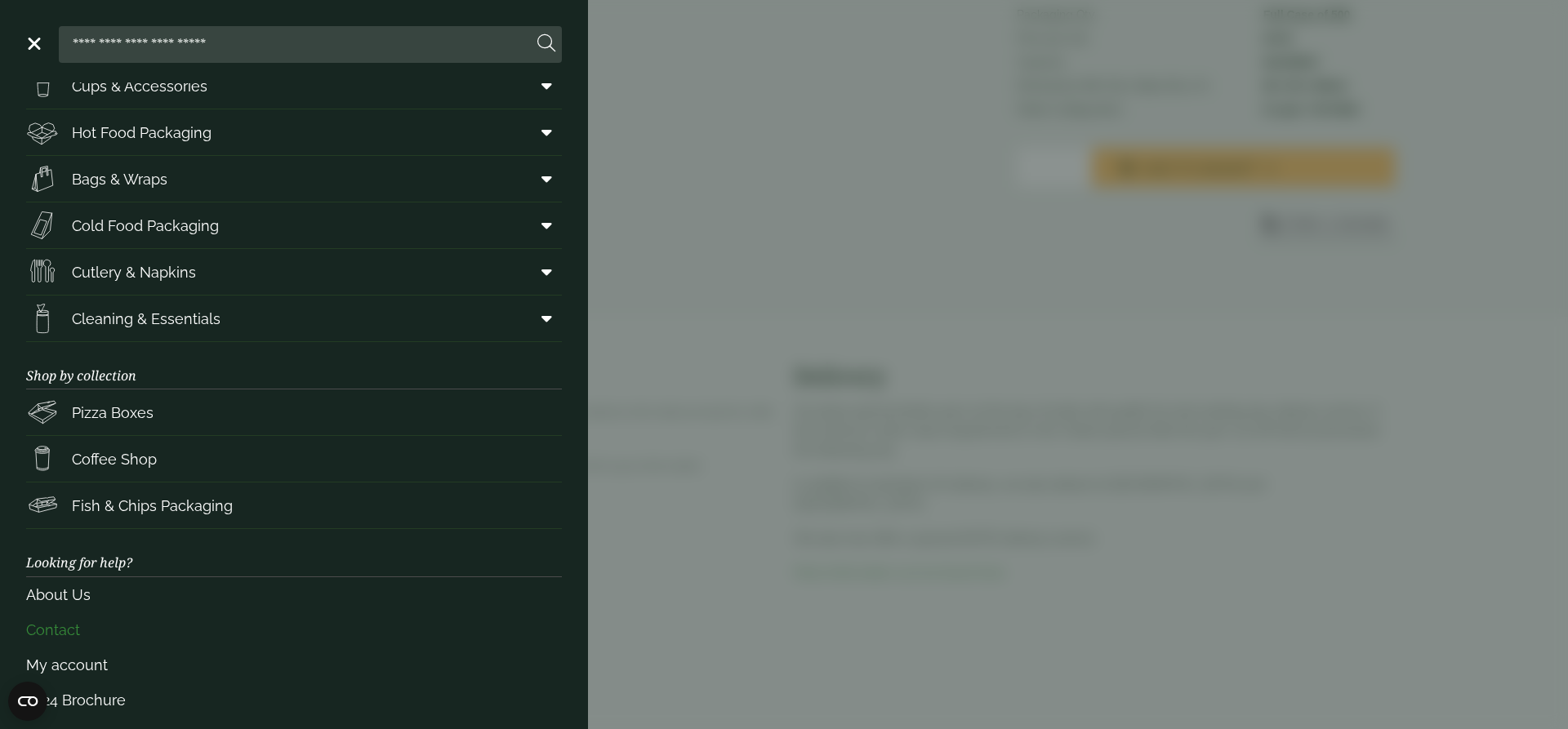
click at [60, 634] on link "Contact" at bounding box center [293, 631] width 536 height 35
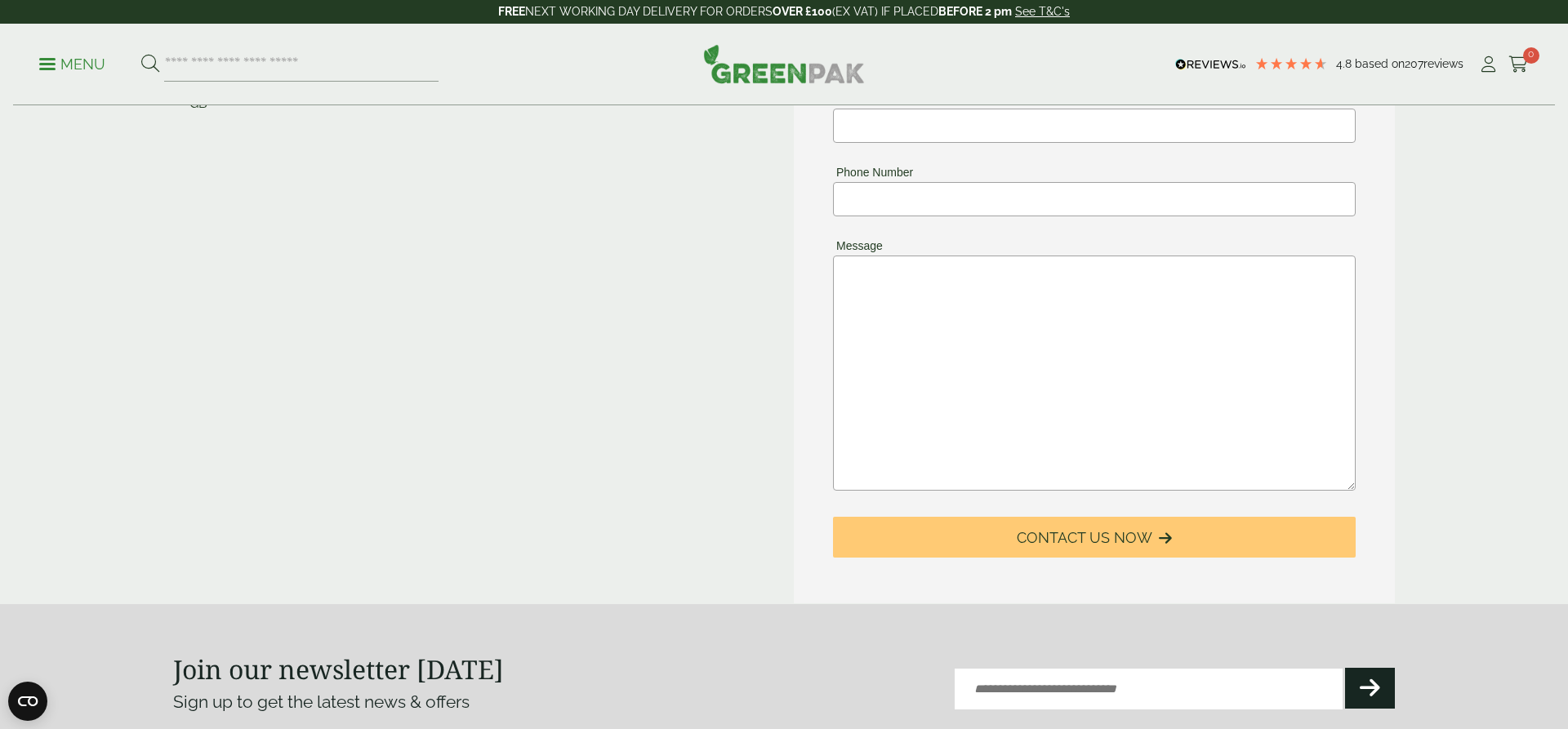
scroll to position [363, 0]
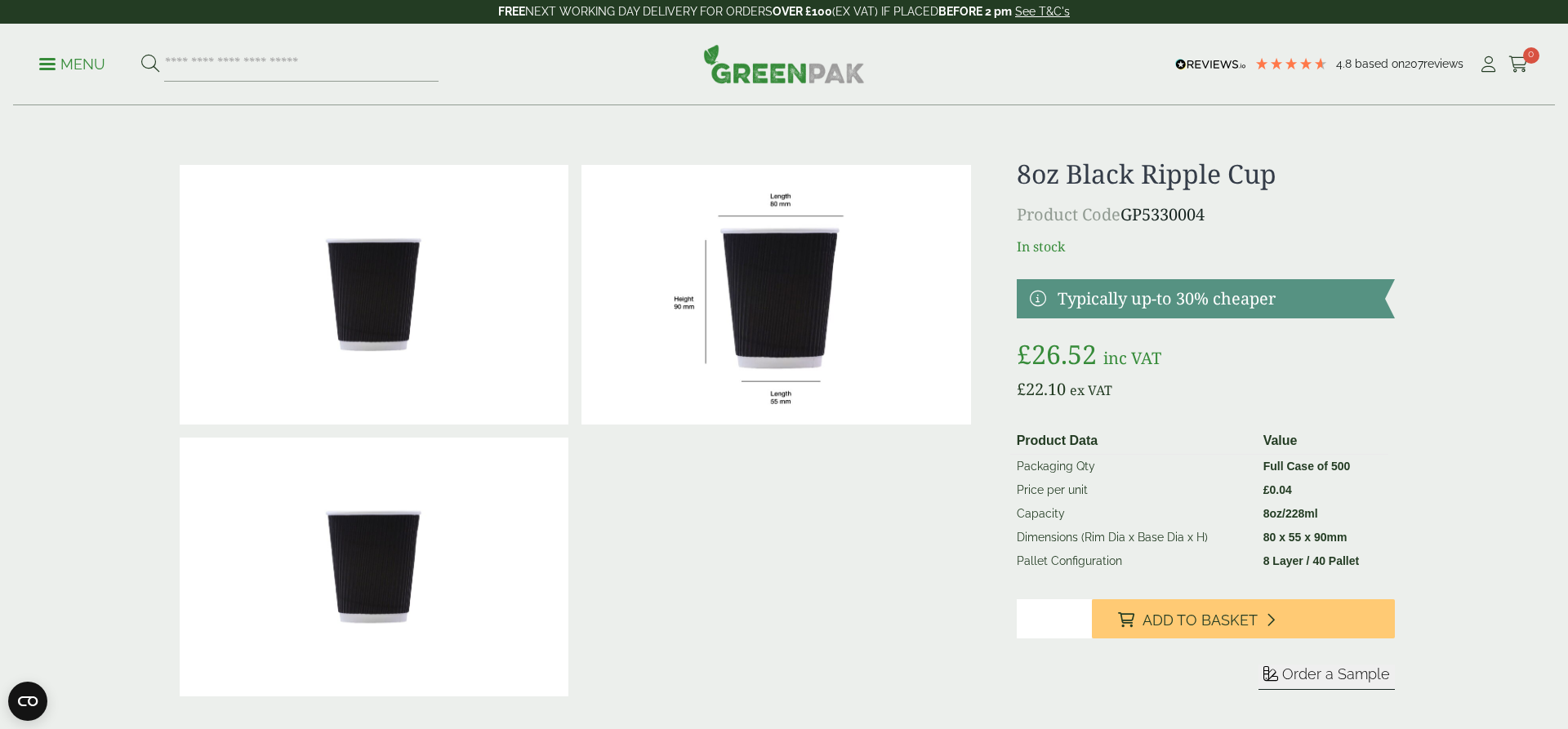
click at [60, 61] on p "Menu" at bounding box center [71, 64] width 66 height 20
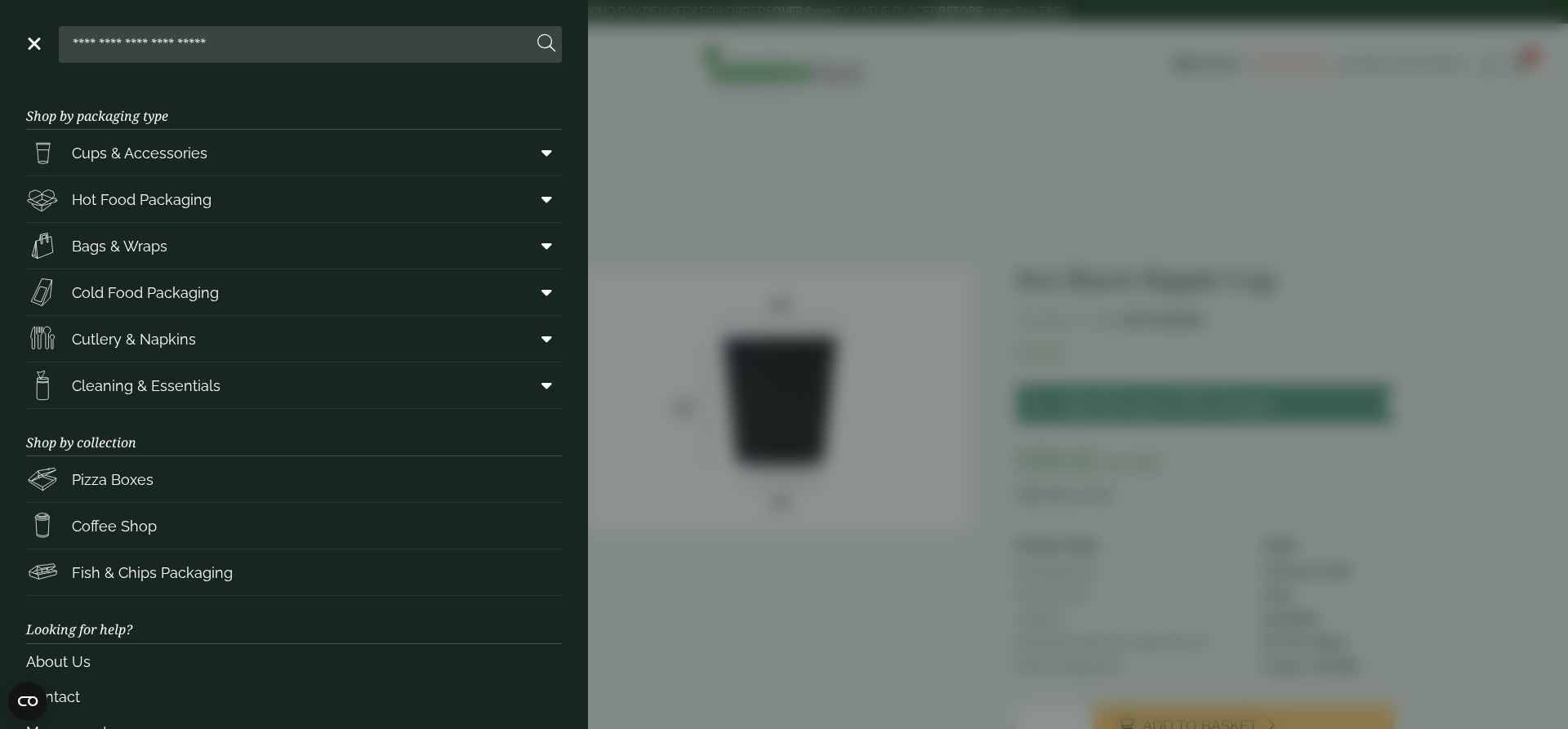
click at [805, 517] on aside "Close Shop by packaging type Cups & Accessories Hot Drink Paper Cups Smoothie C…" at bounding box center [784, 364] width 1568 height 729
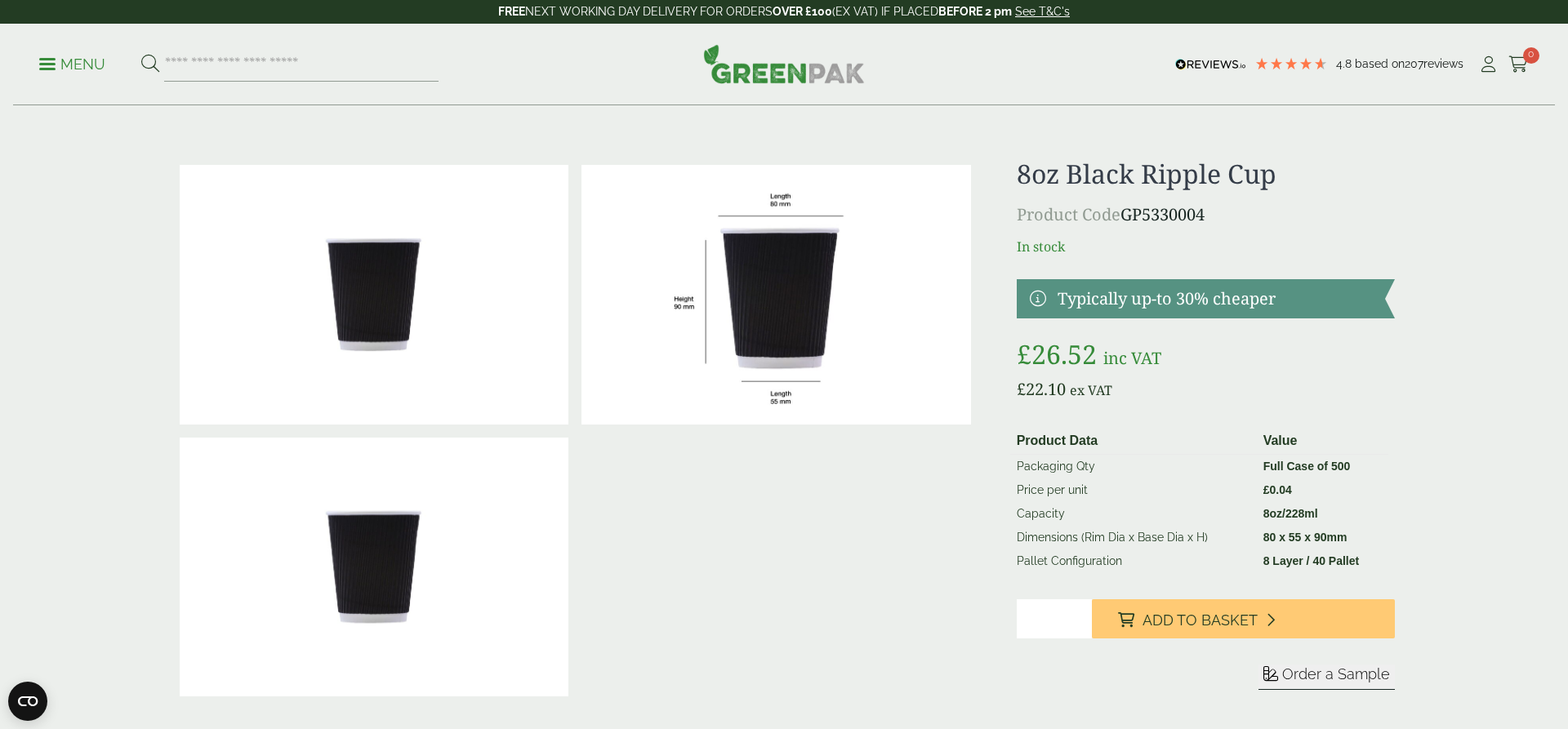
click at [55, 72] on p "Menu" at bounding box center [71, 64] width 66 height 20
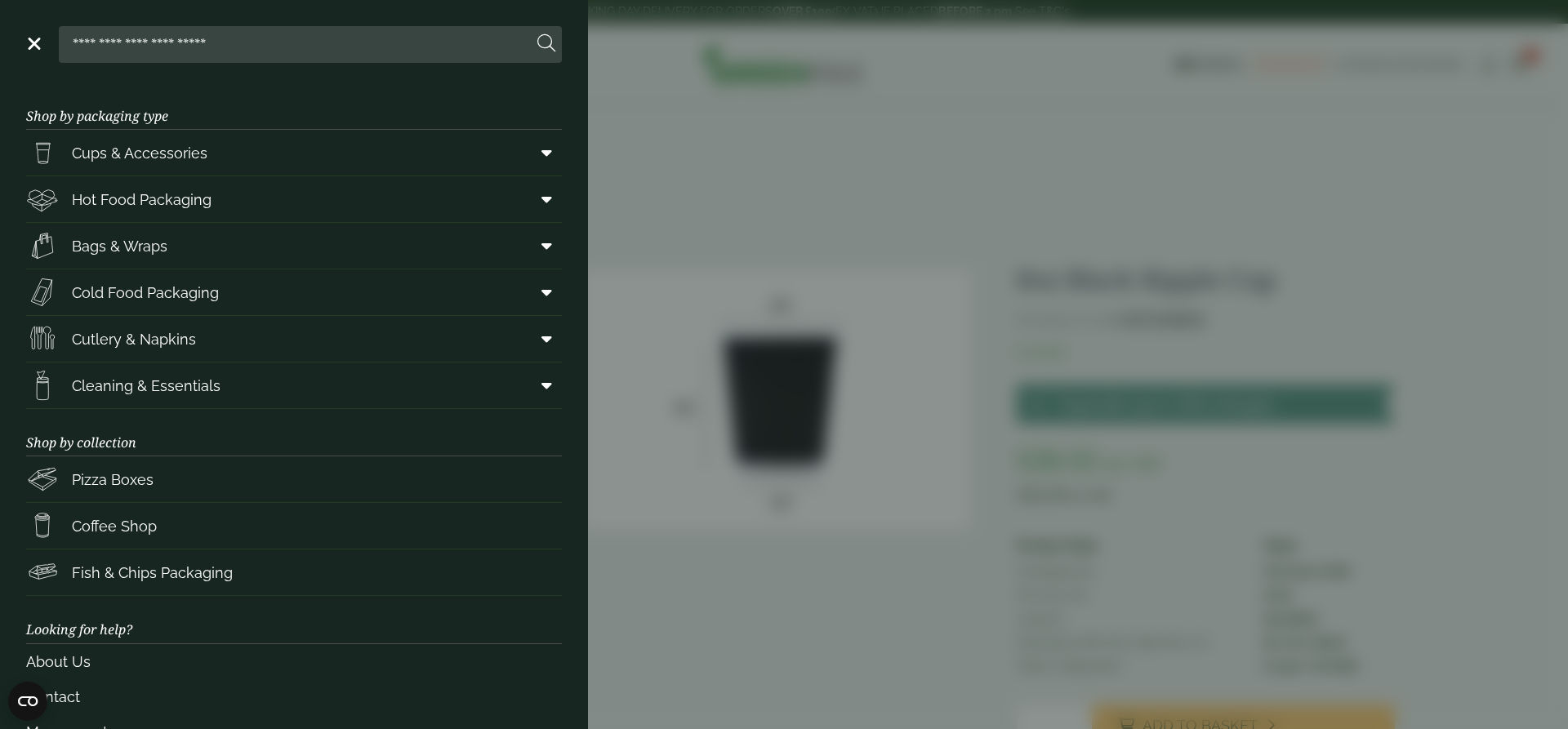
scroll to position [82, 0]
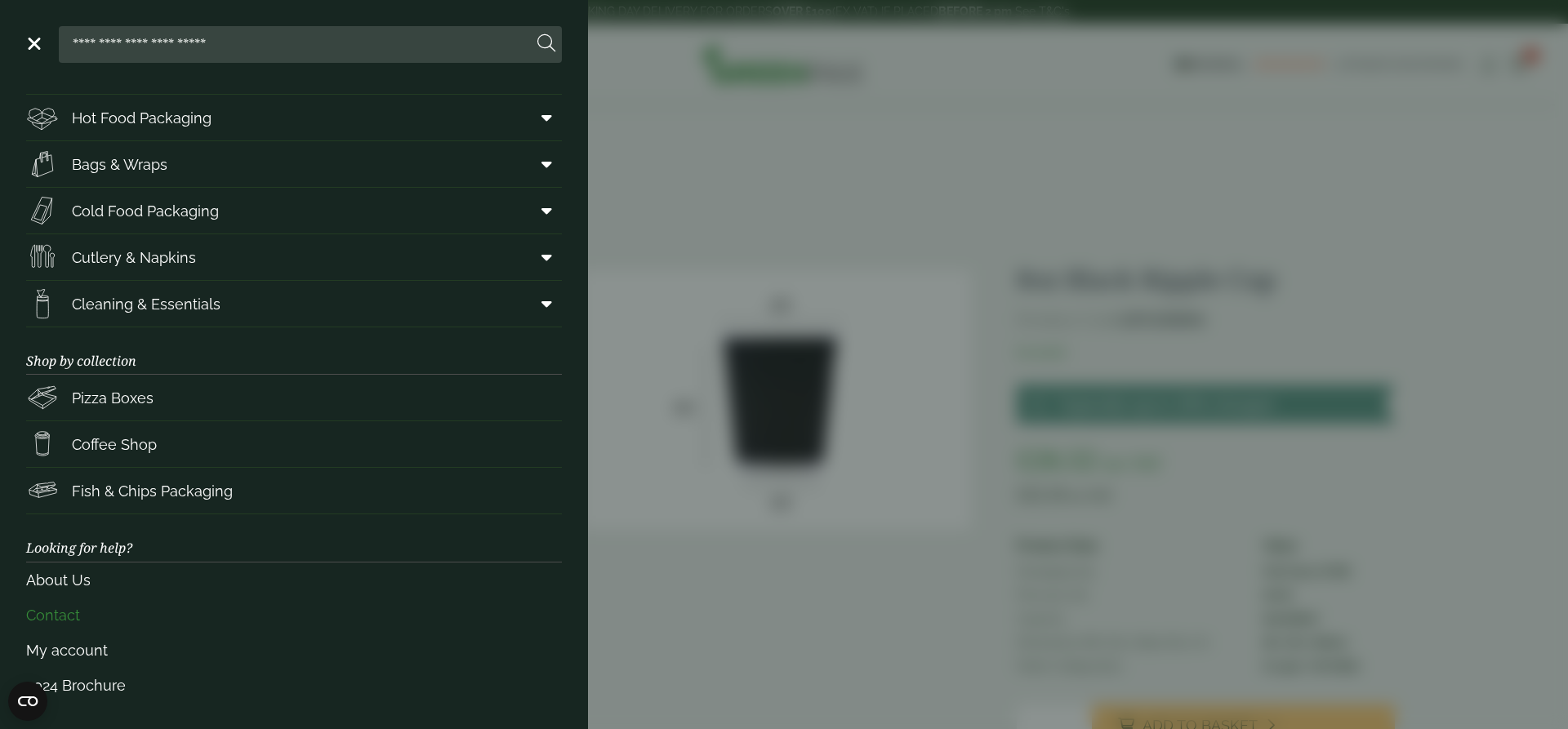
click at [62, 618] on link "Contact" at bounding box center [293, 616] width 536 height 35
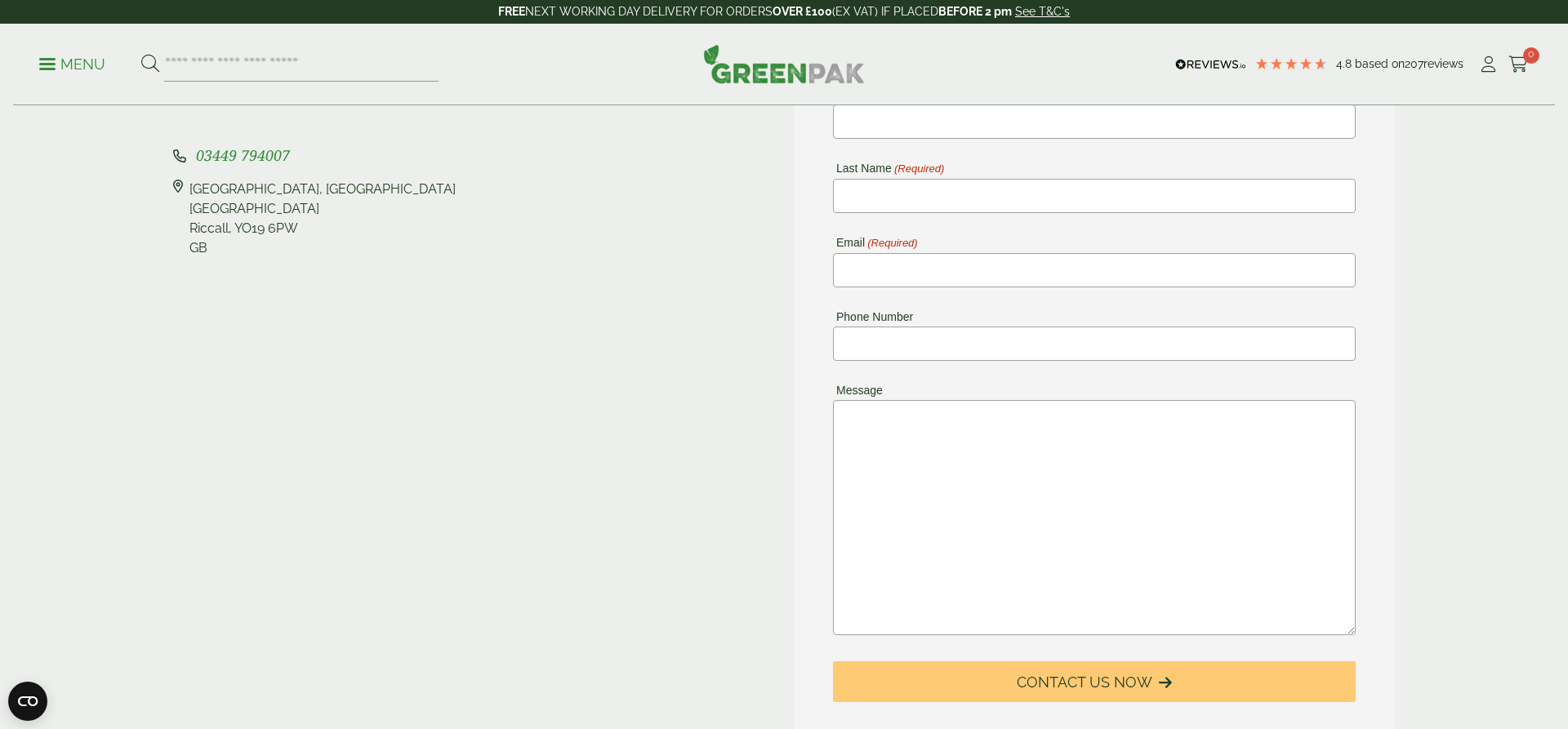
scroll to position [119, 0]
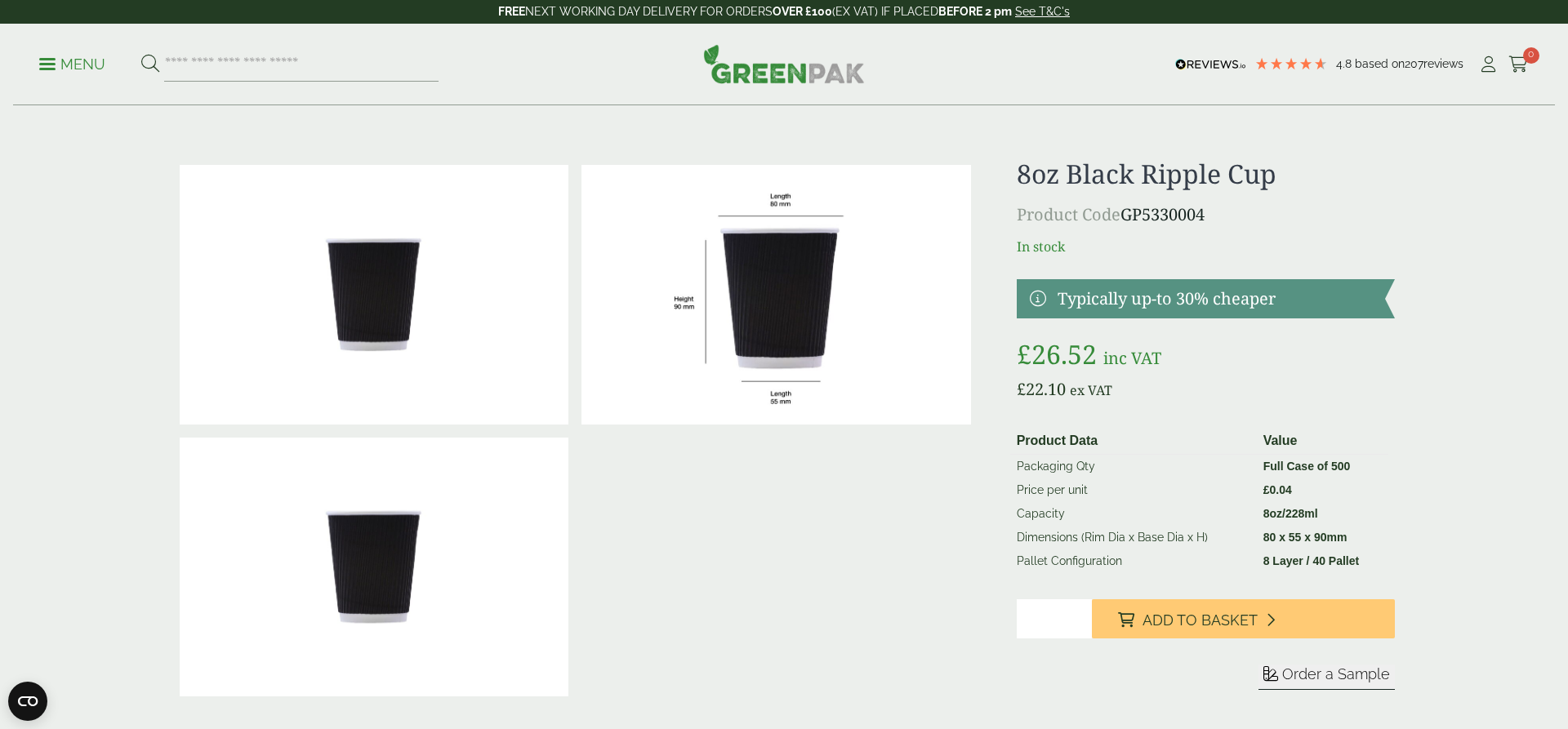
drag, startPoint x: 1217, startPoint y: 214, endPoint x: 1128, endPoint y: 213, distance: 89.0
click at [1128, 213] on p "Product Code GP5330004" at bounding box center [1205, 215] width 378 height 24
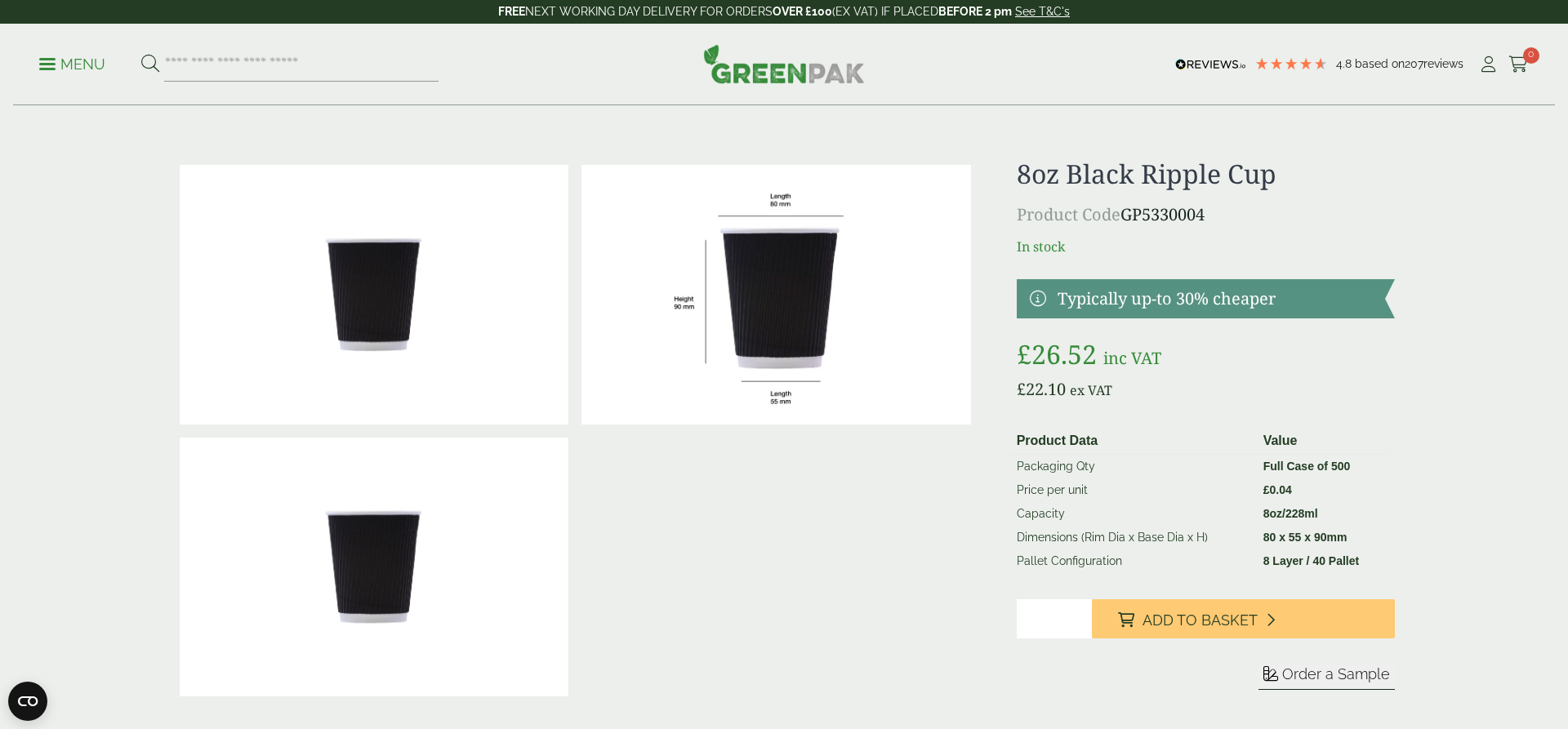
click at [1251, 220] on p "Product Code GP5330004" at bounding box center [1205, 215] width 378 height 24
drag, startPoint x: 1125, startPoint y: 215, endPoint x: 1264, endPoint y: 215, distance: 139.0
click at [1264, 215] on p "Product Code GP5330004" at bounding box center [1205, 215] width 378 height 24
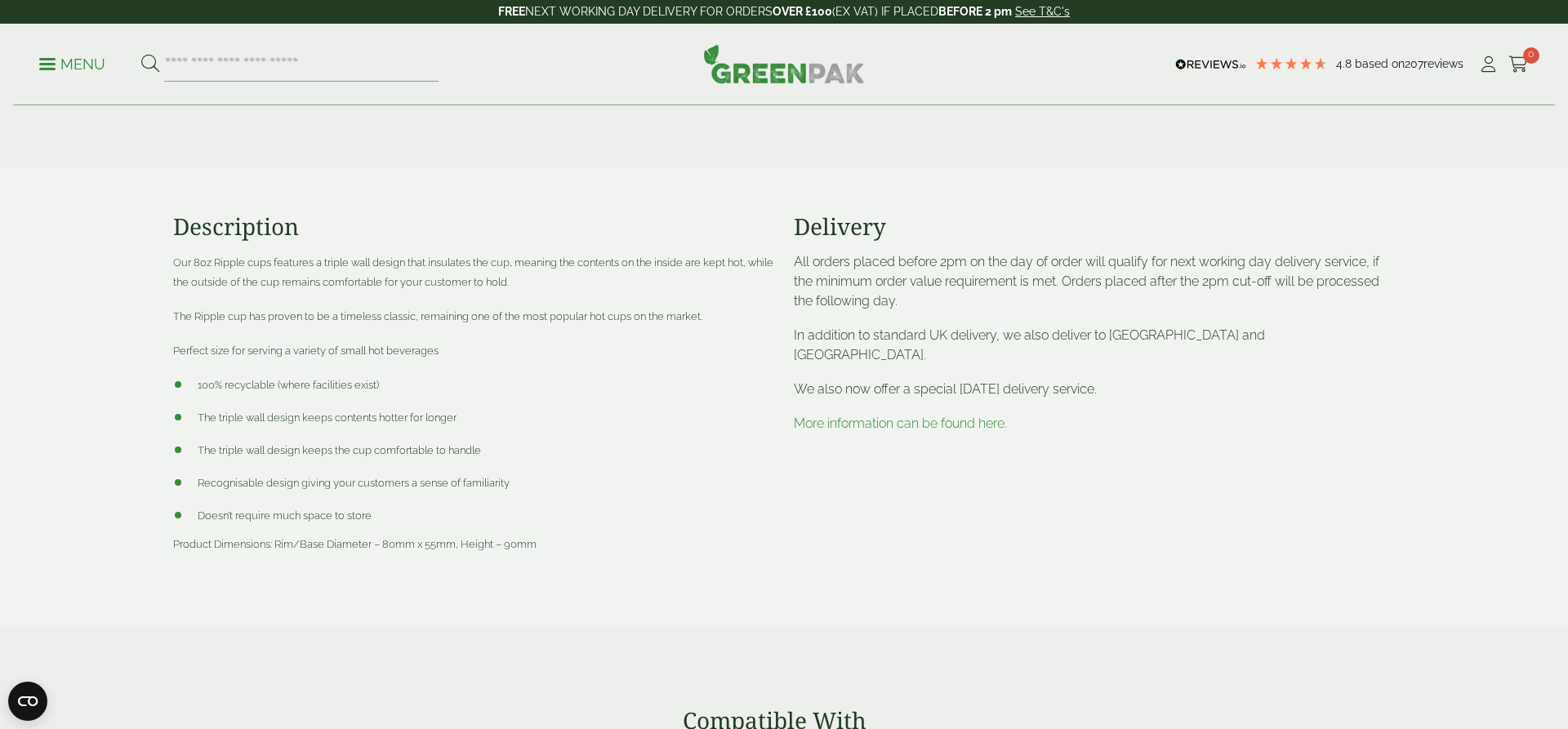
scroll to position [605, 0]
click at [364, 390] on li "100% recyclable (where facilities exist)" at bounding box center [473, 381] width 601 height 20
click at [364, 373] on li "100% recyclable (where facilities exist)" at bounding box center [473, 381] width 601 height 20
click at [361, 379] on span "100% recyclable (where facilities exist)" at bounding box center [288, 382] width 181 height 12
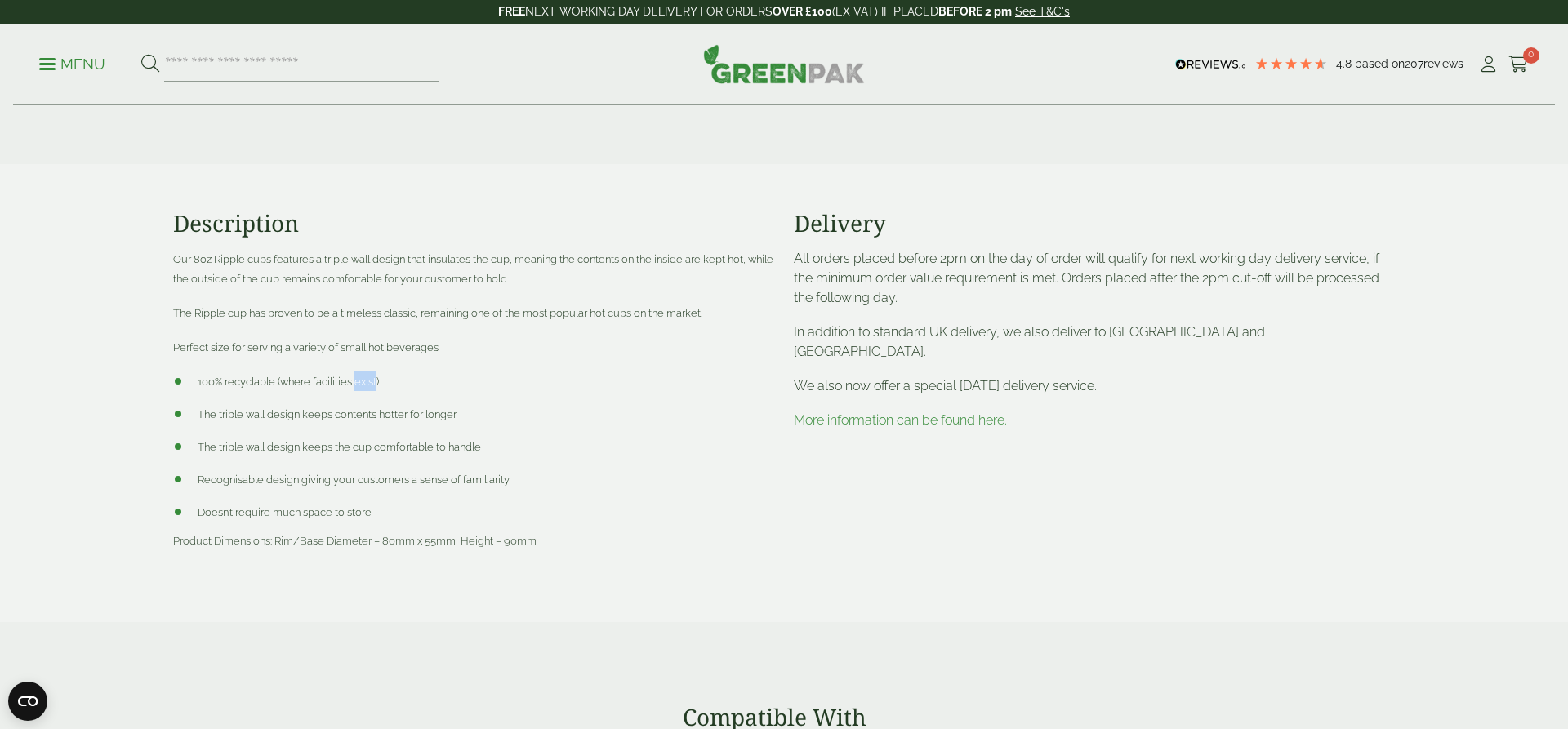
click at [361, 379] on span "100% recyclable (where facilities exist)" at bounding box center [288, 382] width 181 height 12
click at [415, 379] on li "100% recyclable (where facilities exist)" at bounding box center [473, 381] width 601 height 20
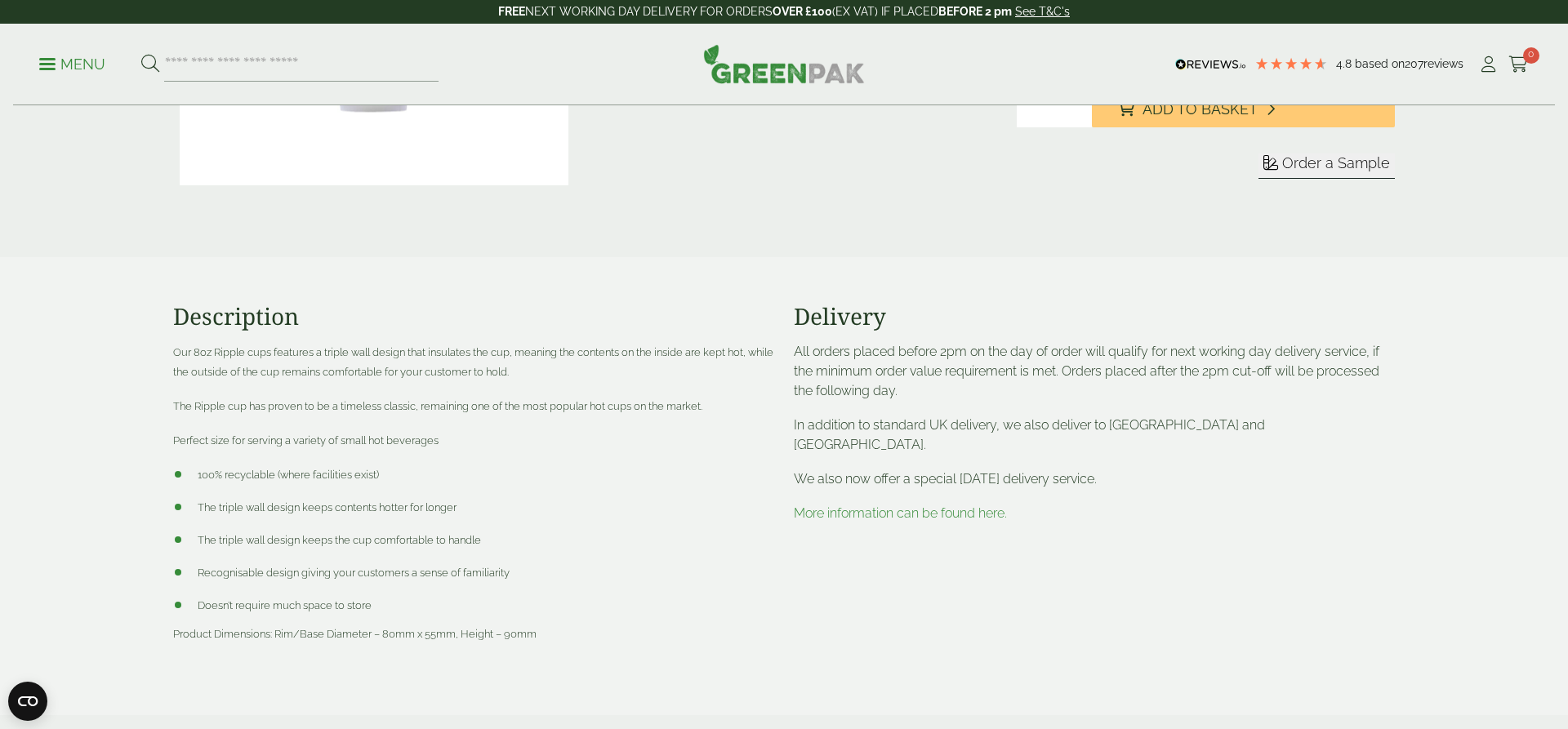
scroll to position [503, 0]
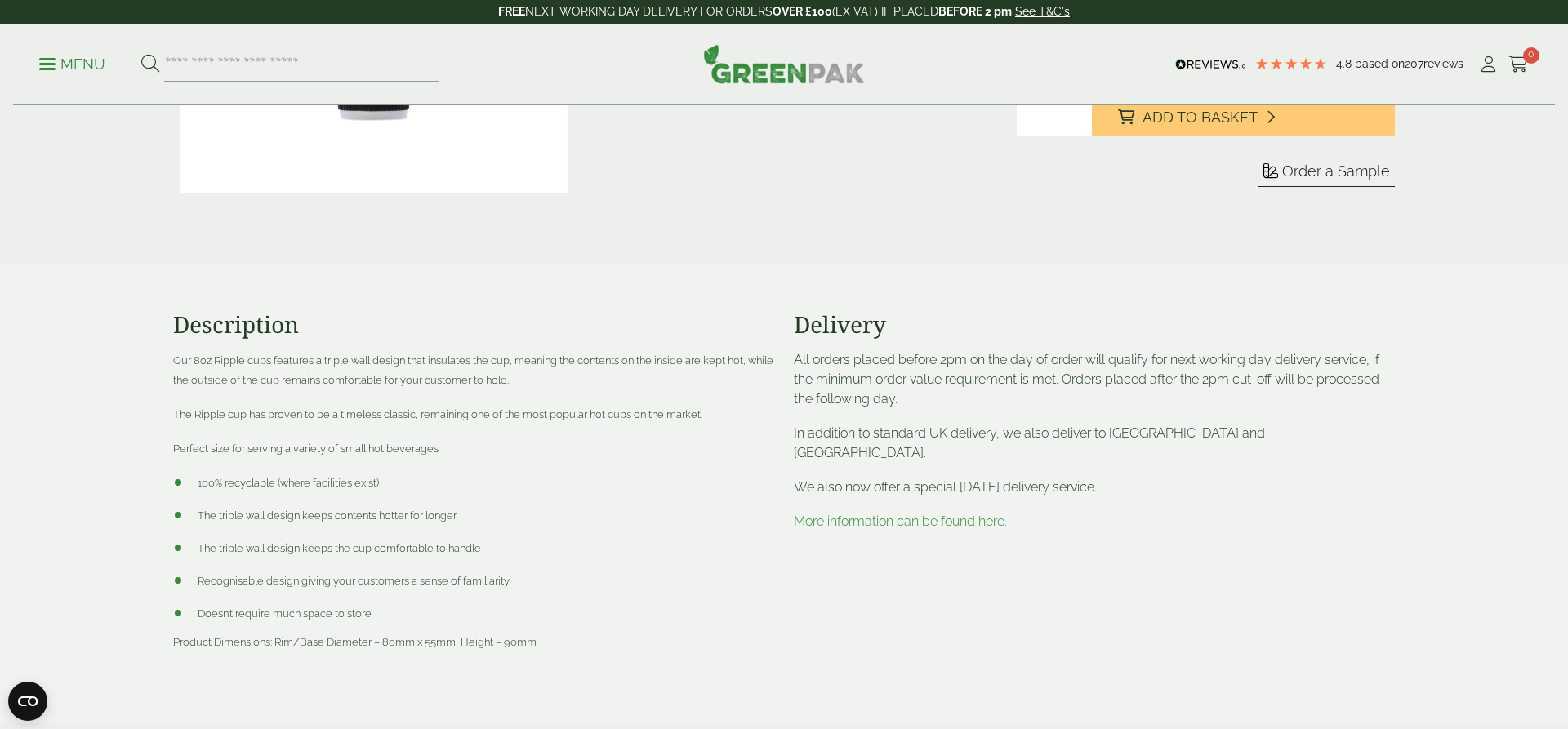
click at [288, 478] on span "100% recyclable (where facilities exist)" at bounding box center [288, 483] width 181 height 12
click at [475, 478] on li "100% recyclable (where facilities exist)" at bounding box center [473, 482] width 601 height 20
click at [228, 483] on span "100% recyclable (where facilities exist)" at bounding box center [288, 483] width 181 height 12
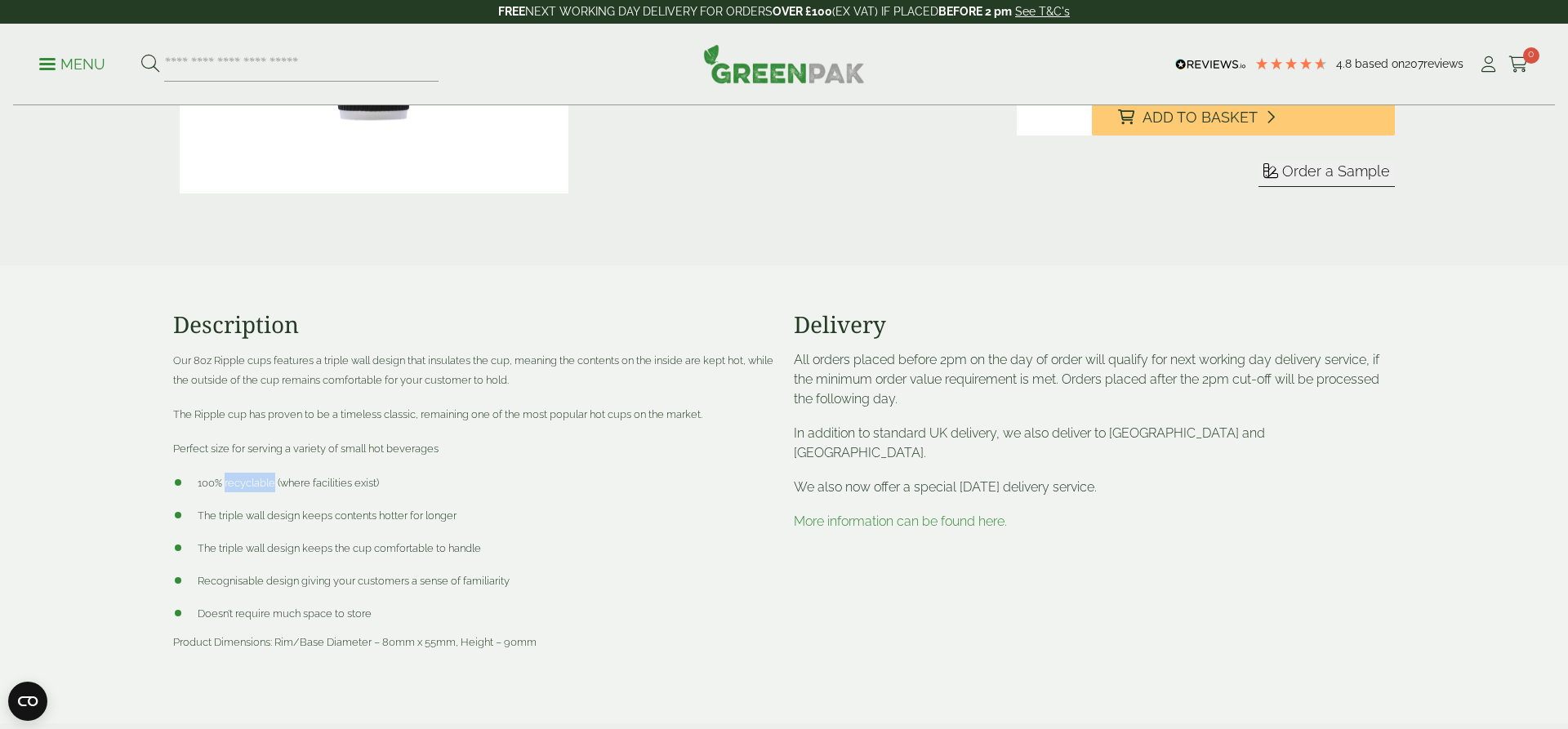
click at [228, 483] on span "100% recyclable (where facilities exist)" at bounding box center [288, 483] width 181 height 12
click at [454, 475] on li "100% recyclable (where facilities exist)" at bounding box center [473, 482] width 601 height 20
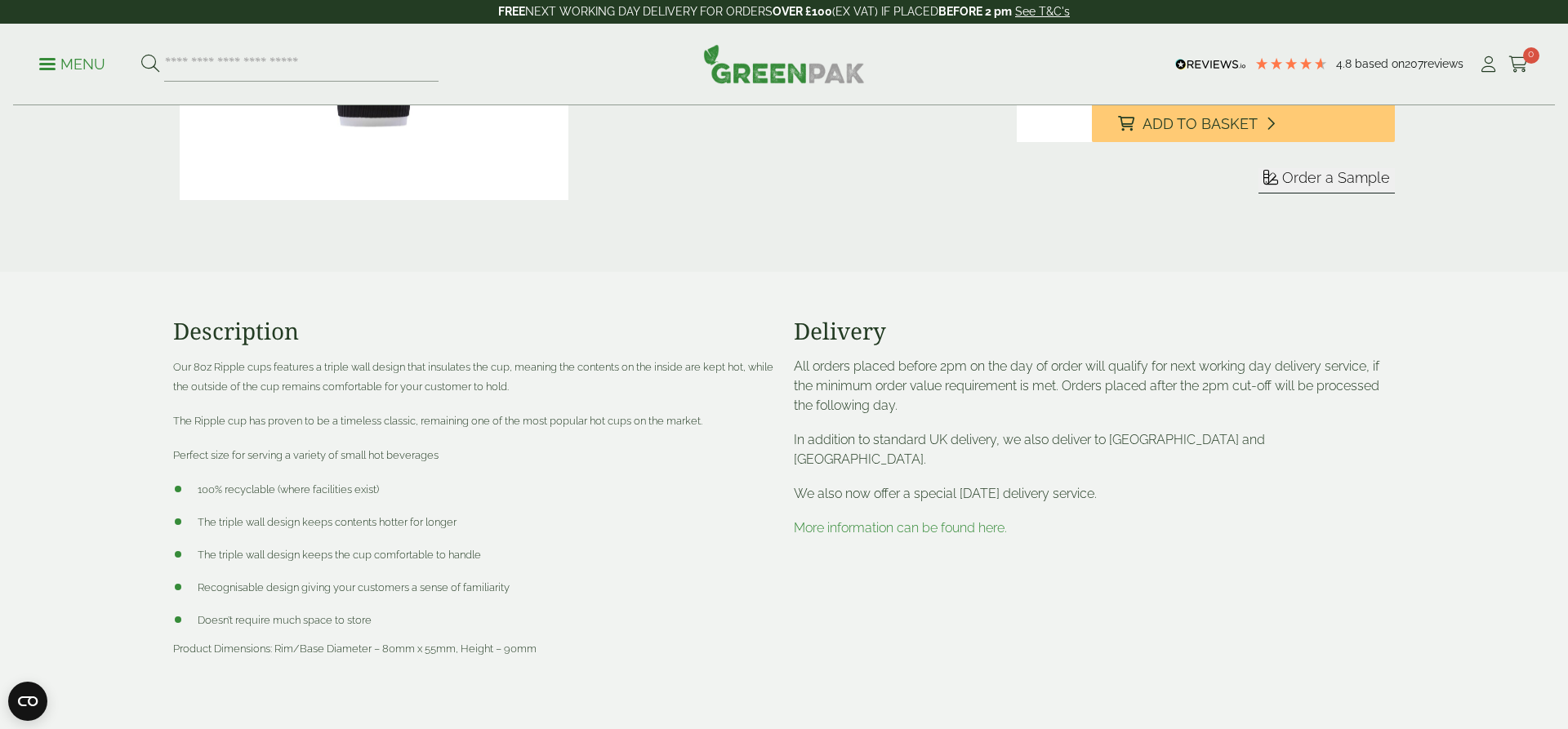
scroll to position [496, 0]
click at [329, 485] on span "100% recyclable (where facilities exist)" at bounding box center [288, 490] width 181 height 12
click at [492, 504] on ul "100% recyclable (where facilities exist) The triple wall design keeps contents …" at bounding box center [473, 555] width 601 height 150
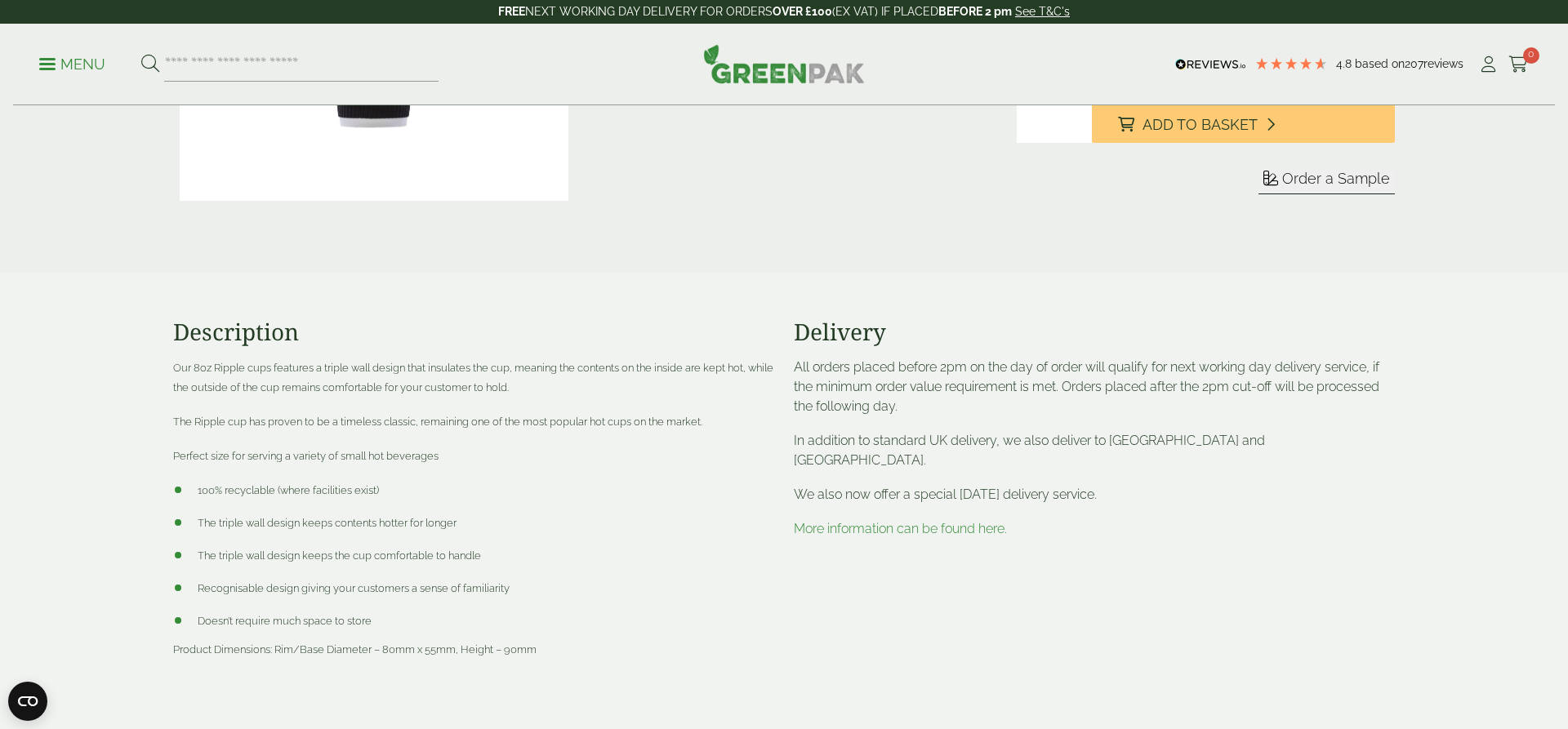
scroll to position [524, 0]
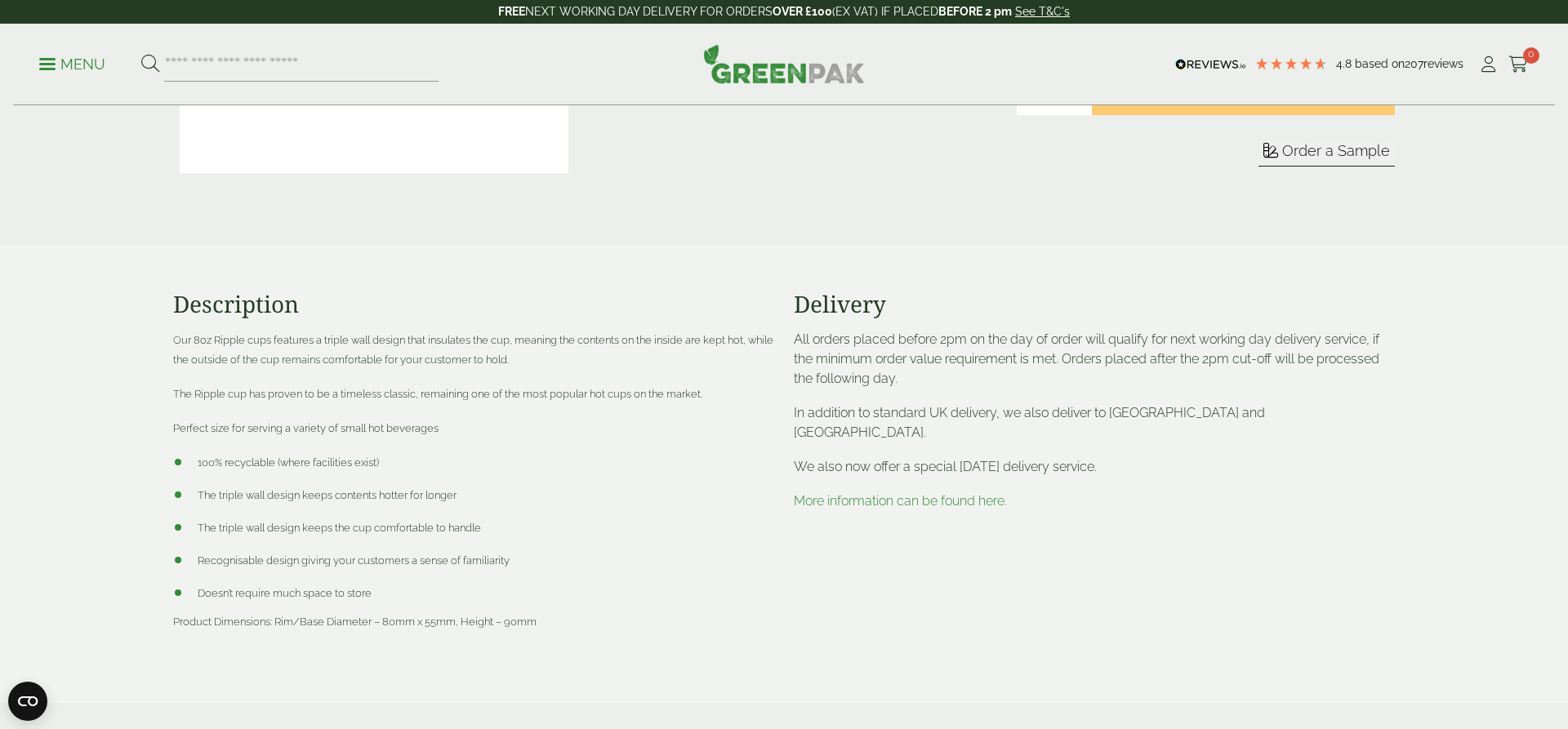
click at [346, 462] on span "100% recyclable (where facilities exist)" at bounding box center [288, 462] width 181 height 12
click at [376, 458] on span "100% recyclable (where facilities exist)" at bounding box center [288, 462] width 181 height 12
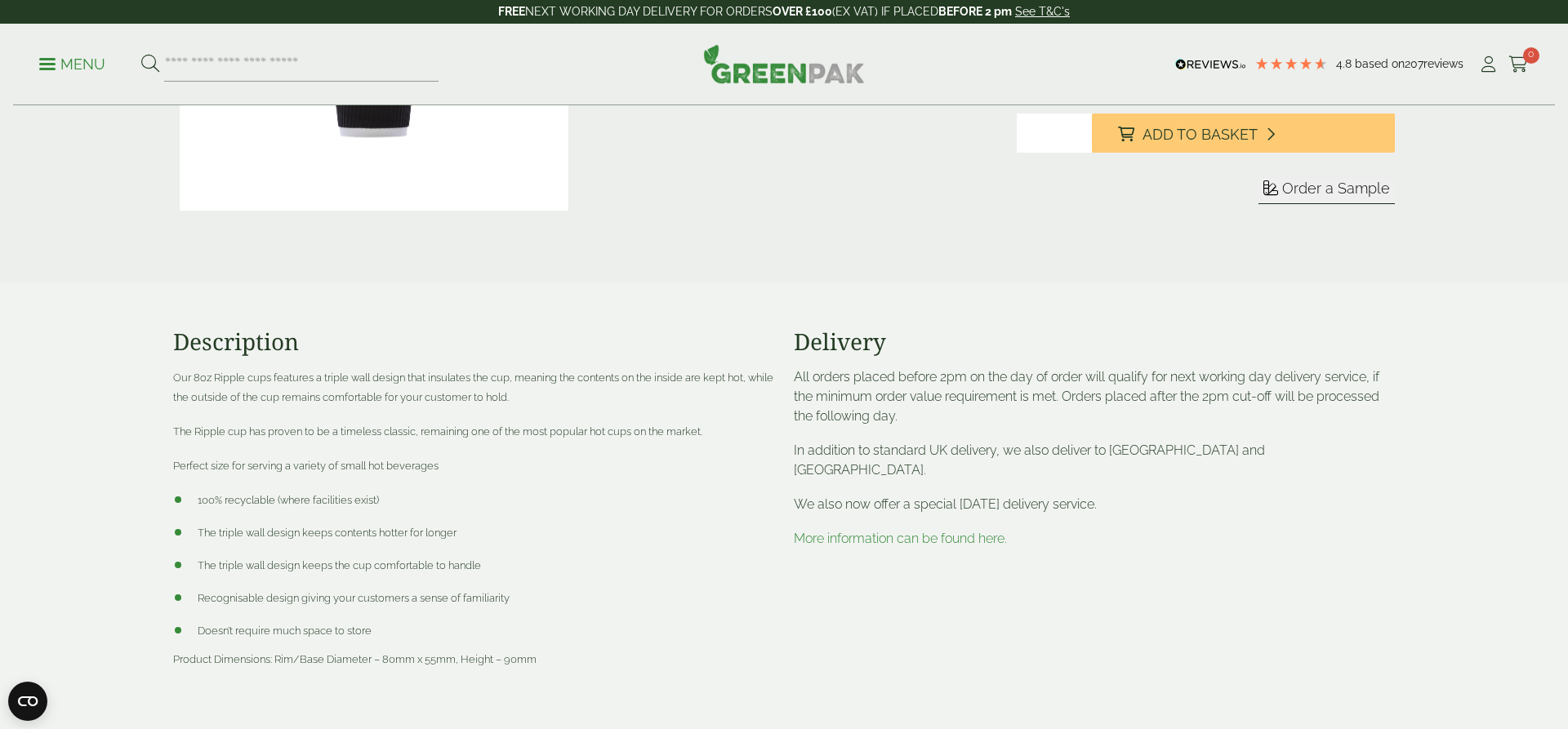
scroll to position [488, 0]
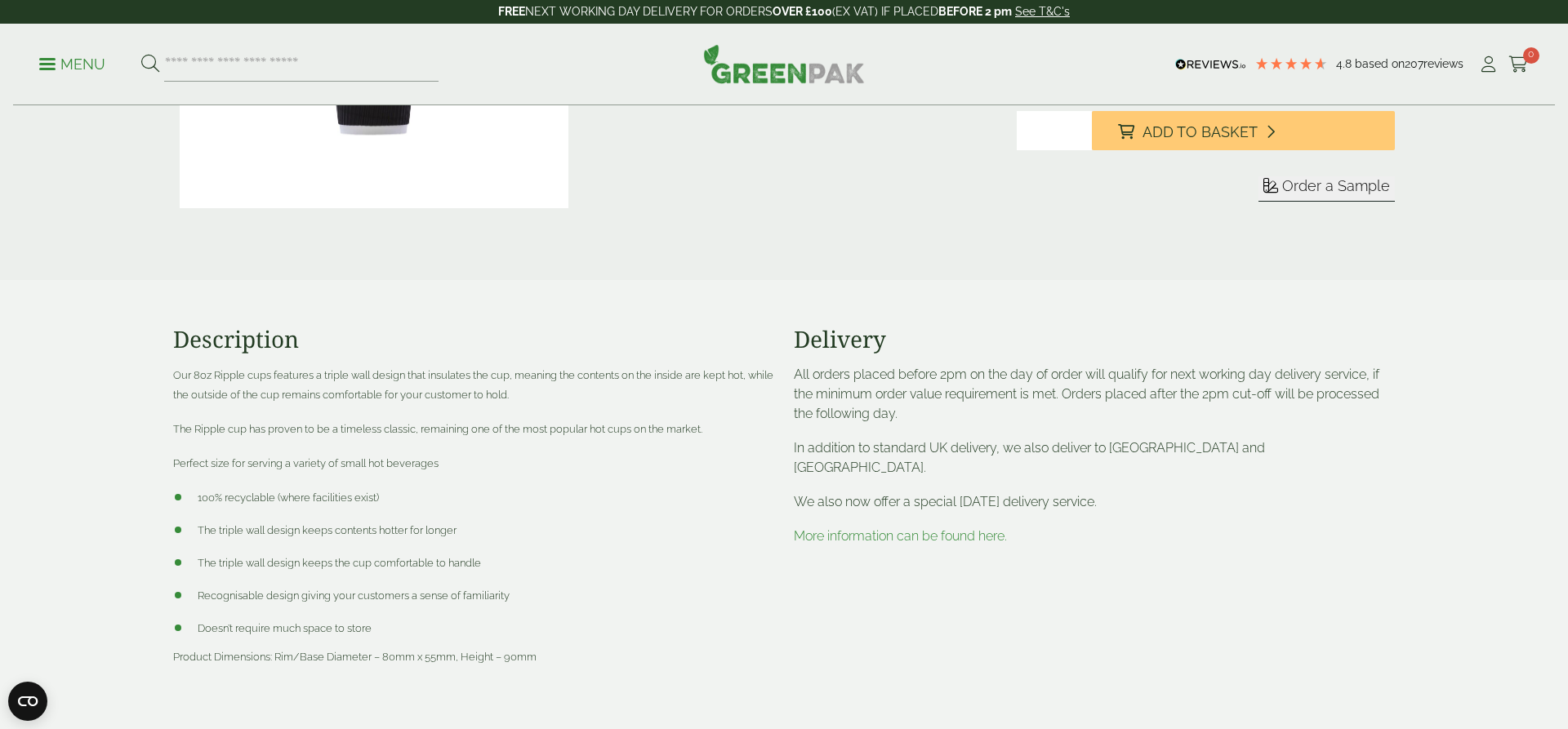
click at [218, 494] on span "100% recyclable (where facilities exist)" at bounding box center [288, 497] width 181 height 12
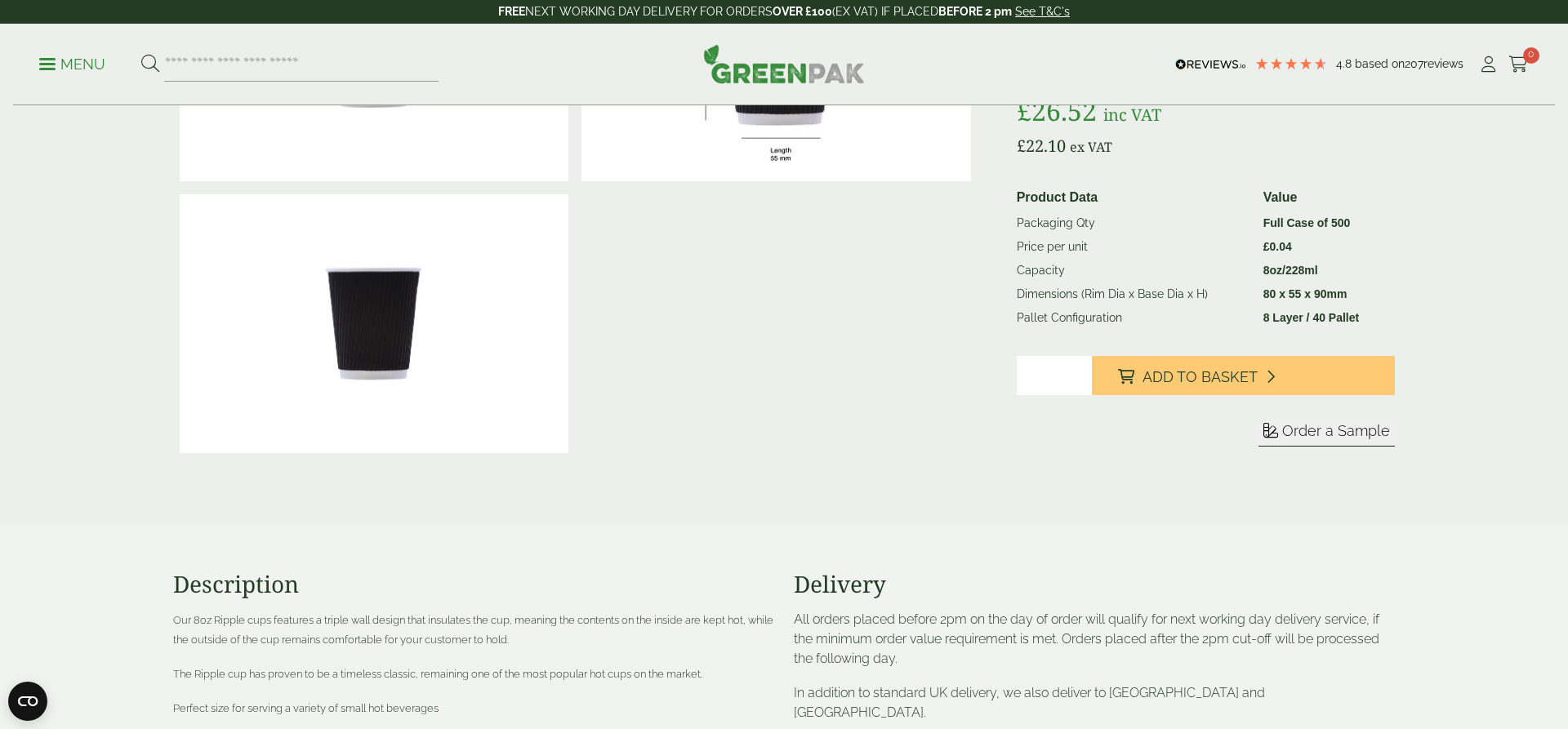
scroll to position [529, 0]
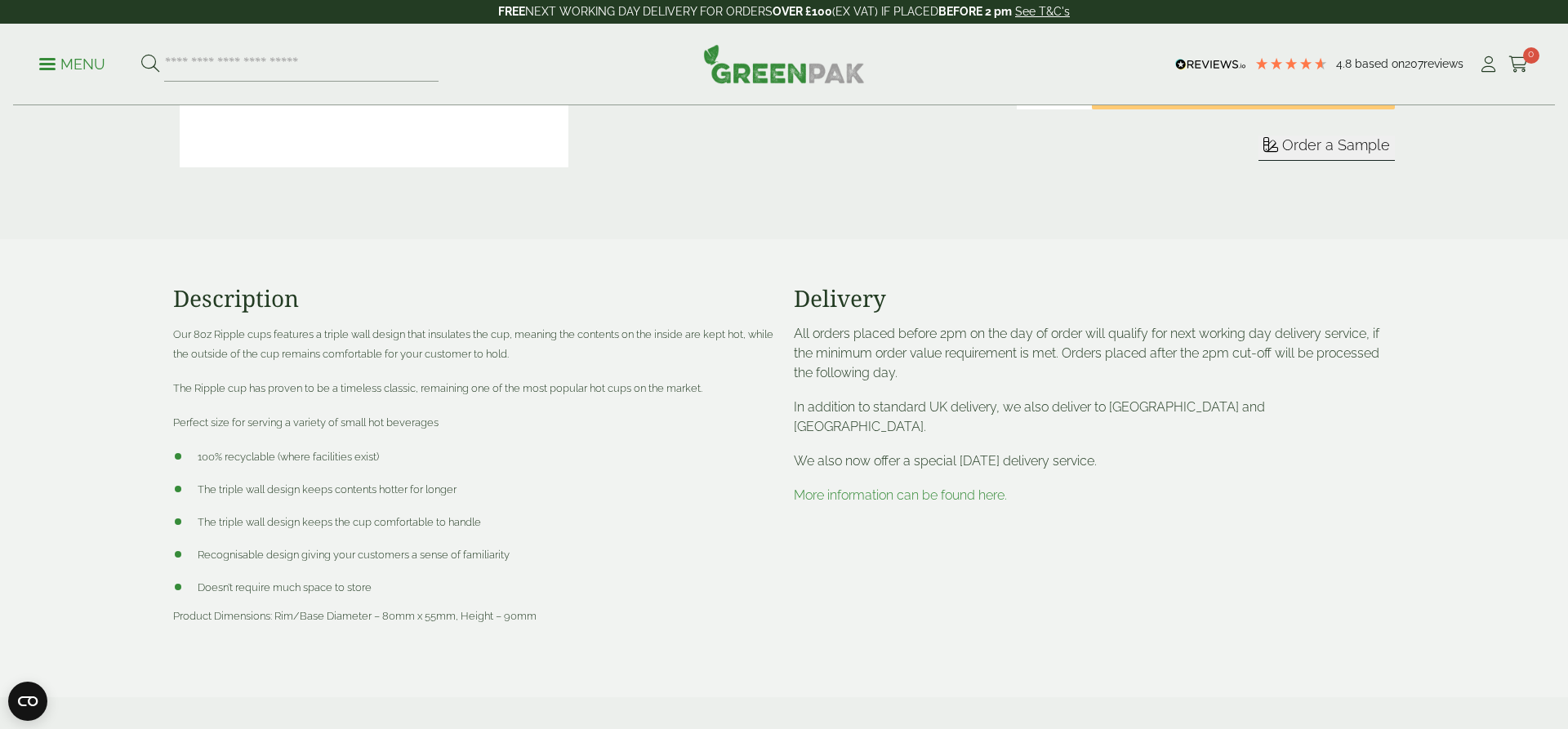
click at [320, 454] on span "100% recyclable (where facilities exist)" at bounding box center [288, 457] width 181 height 12
click at [369, 464] on li "100% recyclable (where facilities exist)" at bounding box center [473, 456] width 601 height 20
click at [339, 481] on li "The triple wall design keeps contents hotter for longer" at bounding box center [473, 488] width 601 height 20
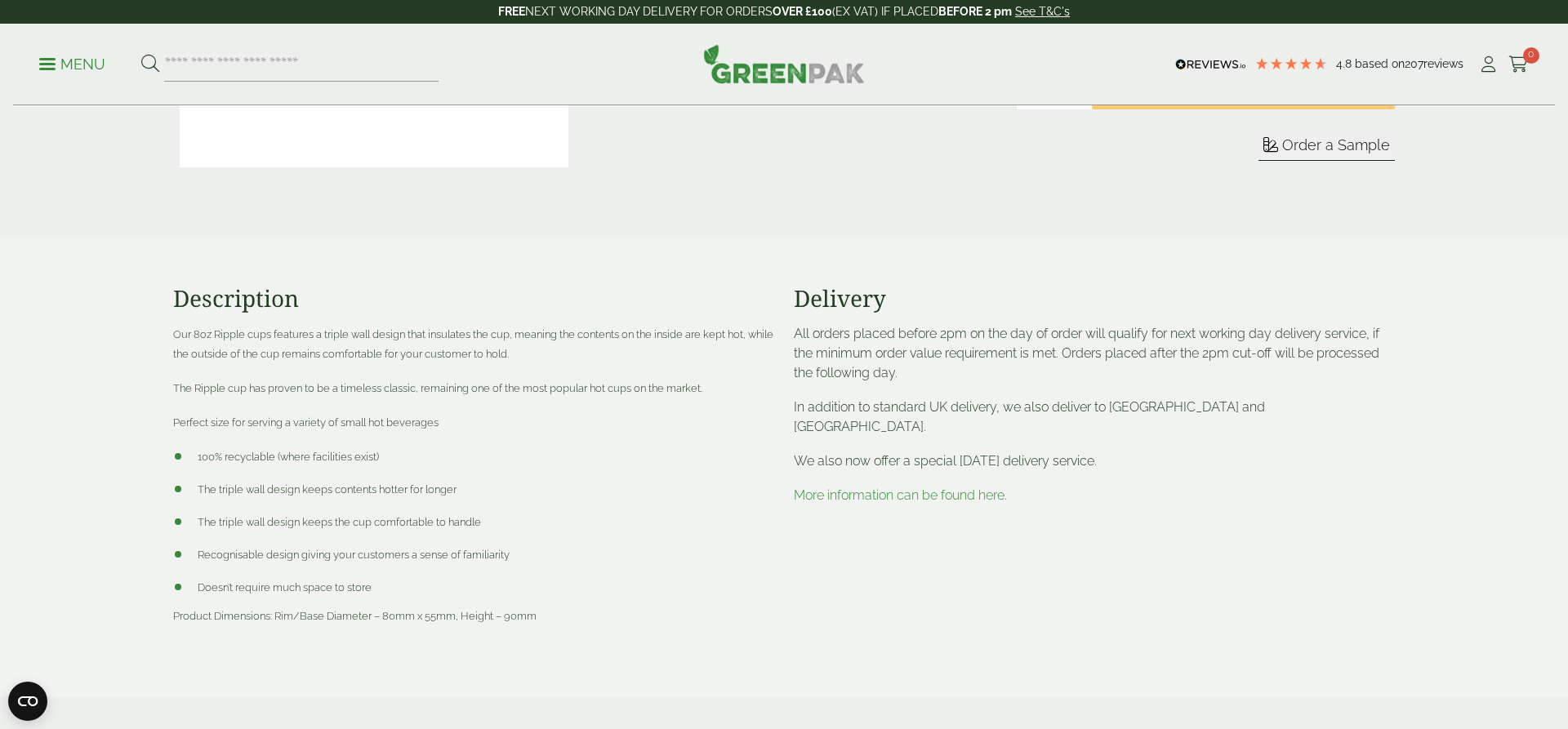
click at [339, 487] on span "The triple wall design keeps contents hotter for longer" at bounding box center [327, 489] width 259 height 12
click at [339, 449] on li "100% recyclable (where facilities exist)" at bounding box center [473, 456] width 601 height 20
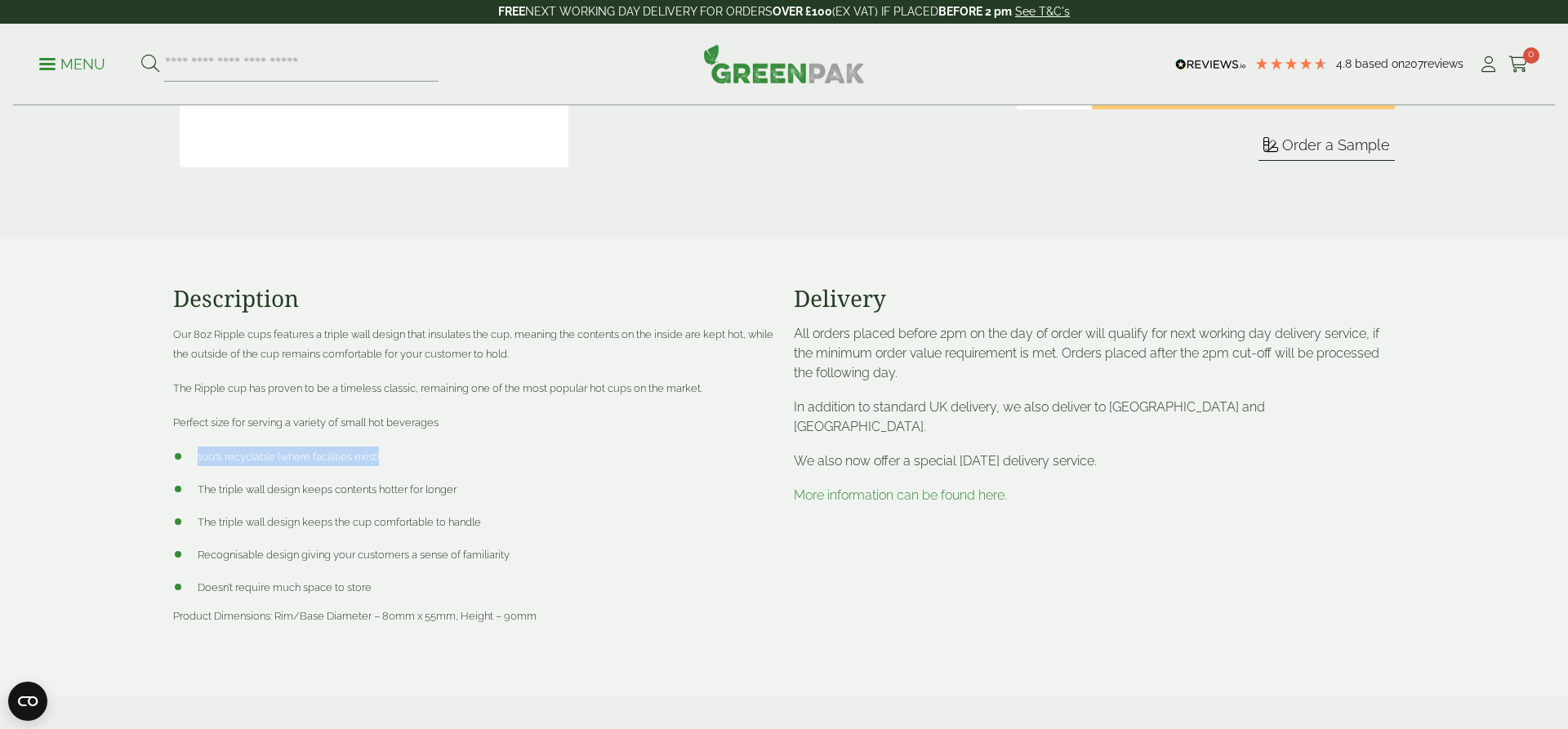
click at [339, 449] on li "100% recyclable (where facilities exist)" at bounding box center [473, 456] width 601 height 20
click at [330, 537] on ul "100% recyclable (where facilities exist) The triple wall design keeps contents …" at bounding box center [473, 522] width 601 height 150
click at [336, 521] on span "The triple wall design keeps the cup comfortable to handle" at bounding box center [339, 522] width 283 height 12
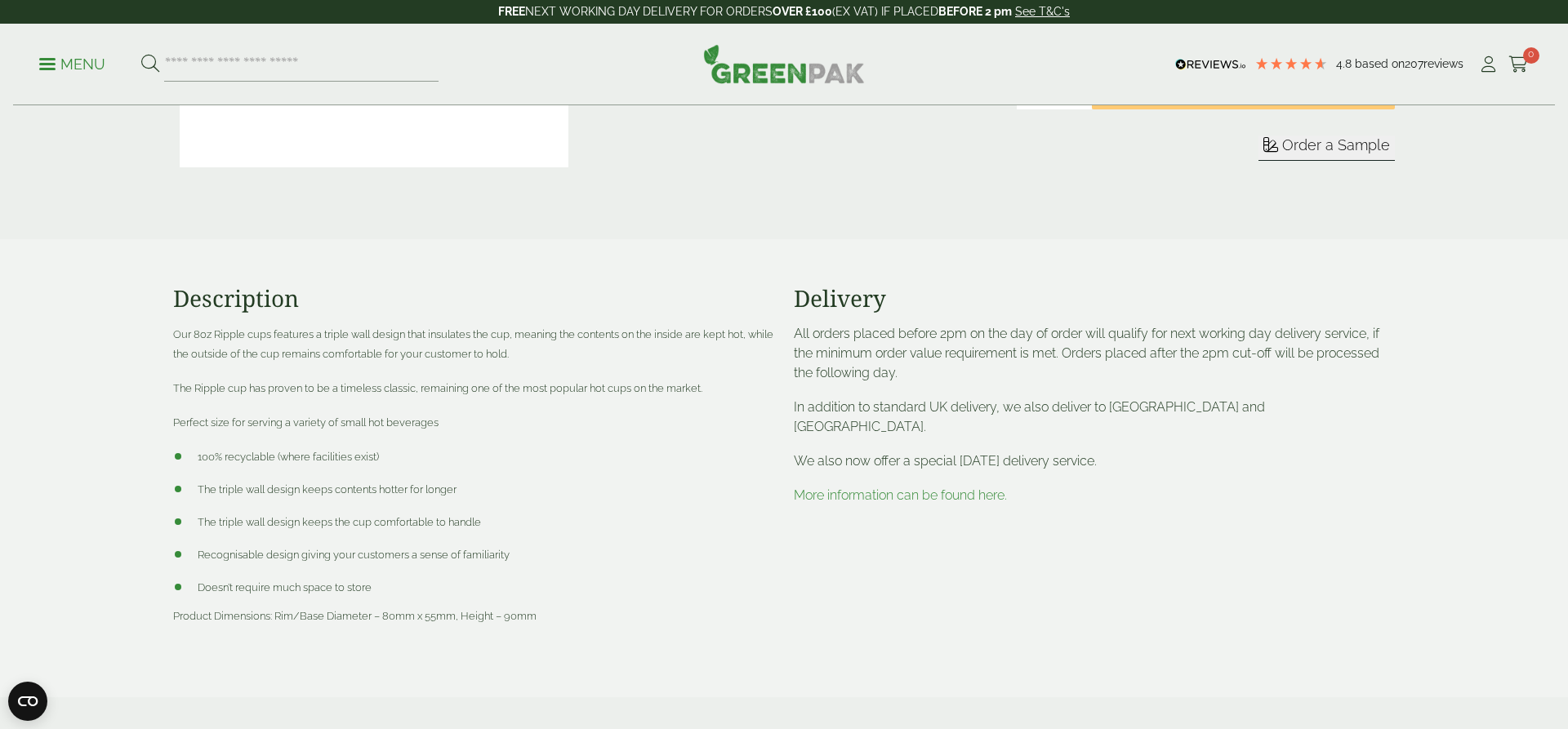
click at [320, 557] on span "Recognisable design giving your customers a sense of familiarity" at bounding box center [354, 554] width 312 height 12
click at [286, 474] on ul "100% recyclable (where facilities exist) The triple wall design keeps contents …" at bounding box center [473, 522] width 601 height 150
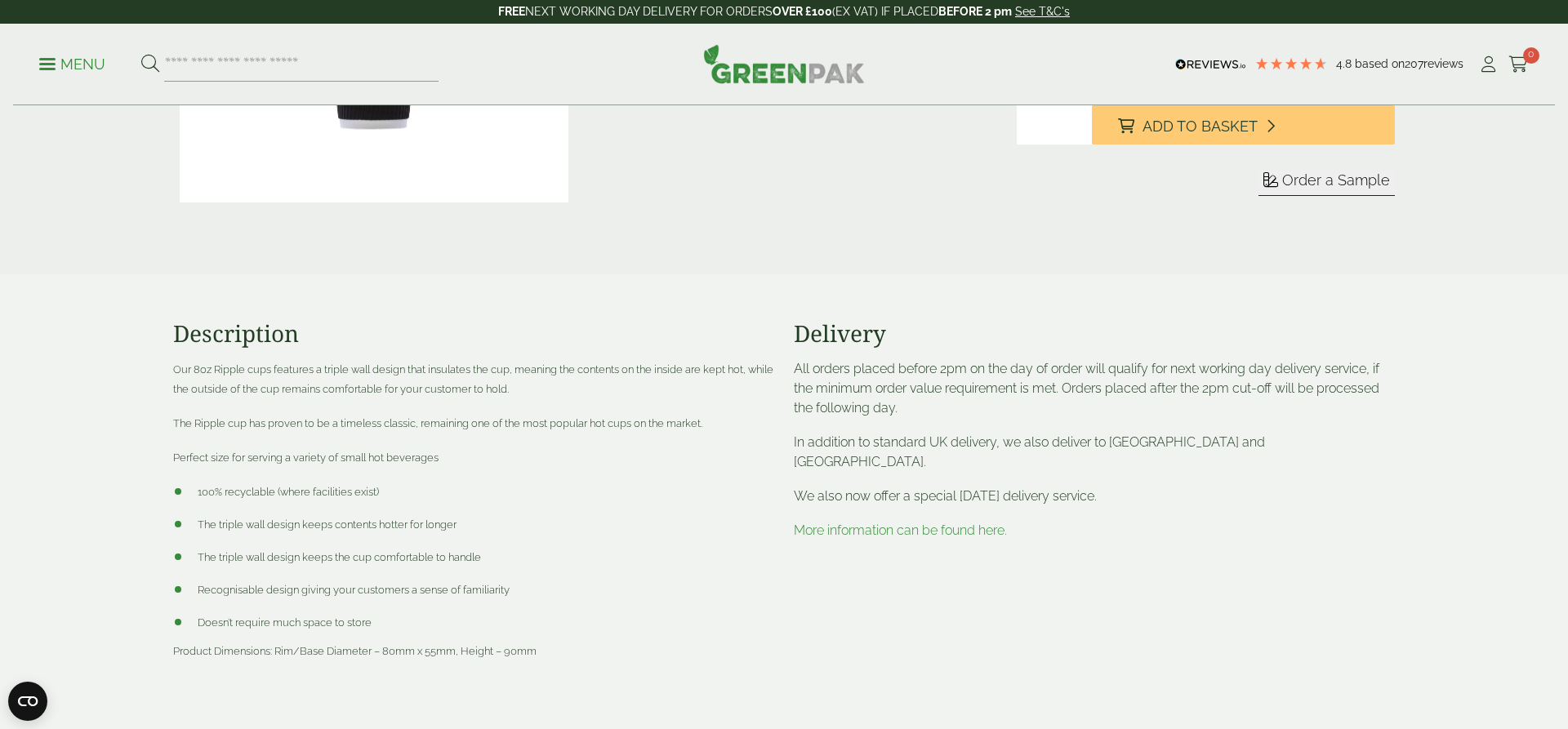
scroll to position [492, 0]
click at [281, 491] on span "100% recyclable (where facilities exist)" at bounding box center [288, 493] width 181 height 12
click at [362, 516] on li "The triple wall design keeps contents hotter for longer" at bounding box center [473, 526] width 601 height 20
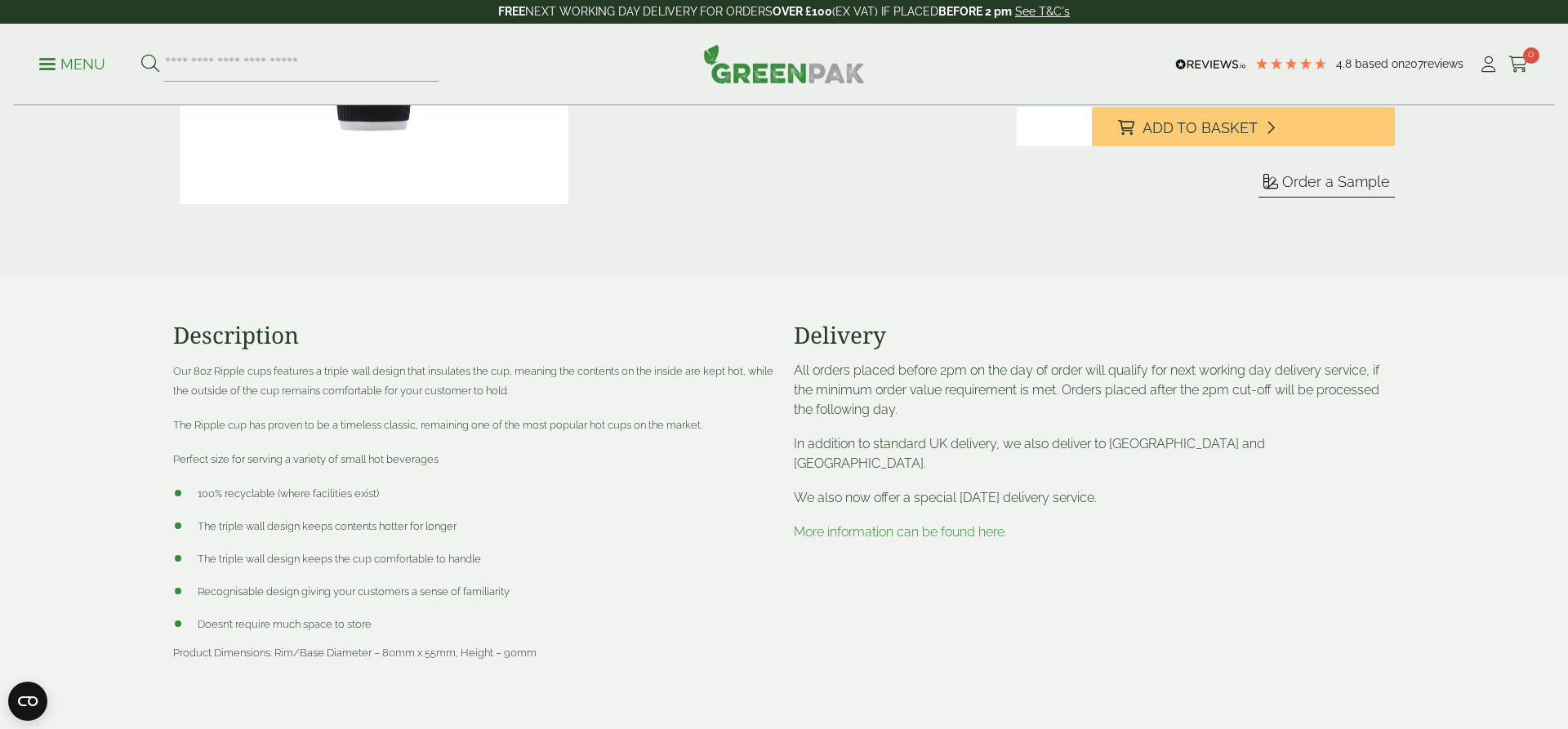
click at [343, 521] on span "The triple wall design keeps contents hotter for longer" at bounding box center [327, 526] width 259 height 12
click at [308, 488] on span "100% recyclable (where facilities exist)" at bounding box center [288, 493] width 181 height 12
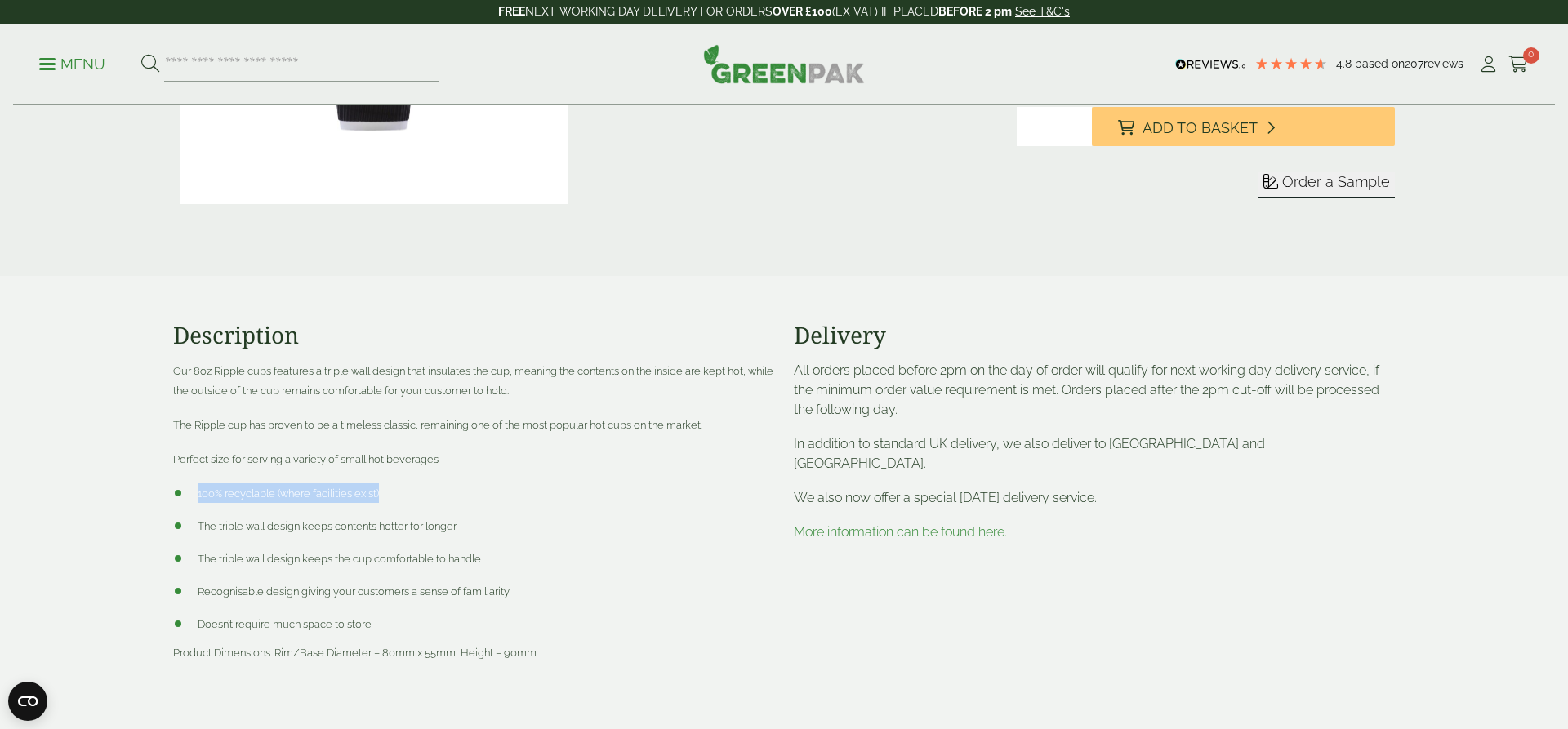
click at [308, 488] on span "100% recyclable (where facilities exist)" at bounding box center [288, 493] width 181 height 12
click at [401, 505] on ul "100% recyclable (where facilities exist) The triple wall design keeps contents …" at bounding box center [473, 559] width 601 height 150
click at [394, 480] on div "Our 8oz Ripple cups features a triple wall design that insulates the cup, meani…" at bounding box center [473, 512] width 601 height 302
click at [393, 494] on li "100% recyclable (where facilities exist)" at bounding box center [473, 493] width 601 height 20
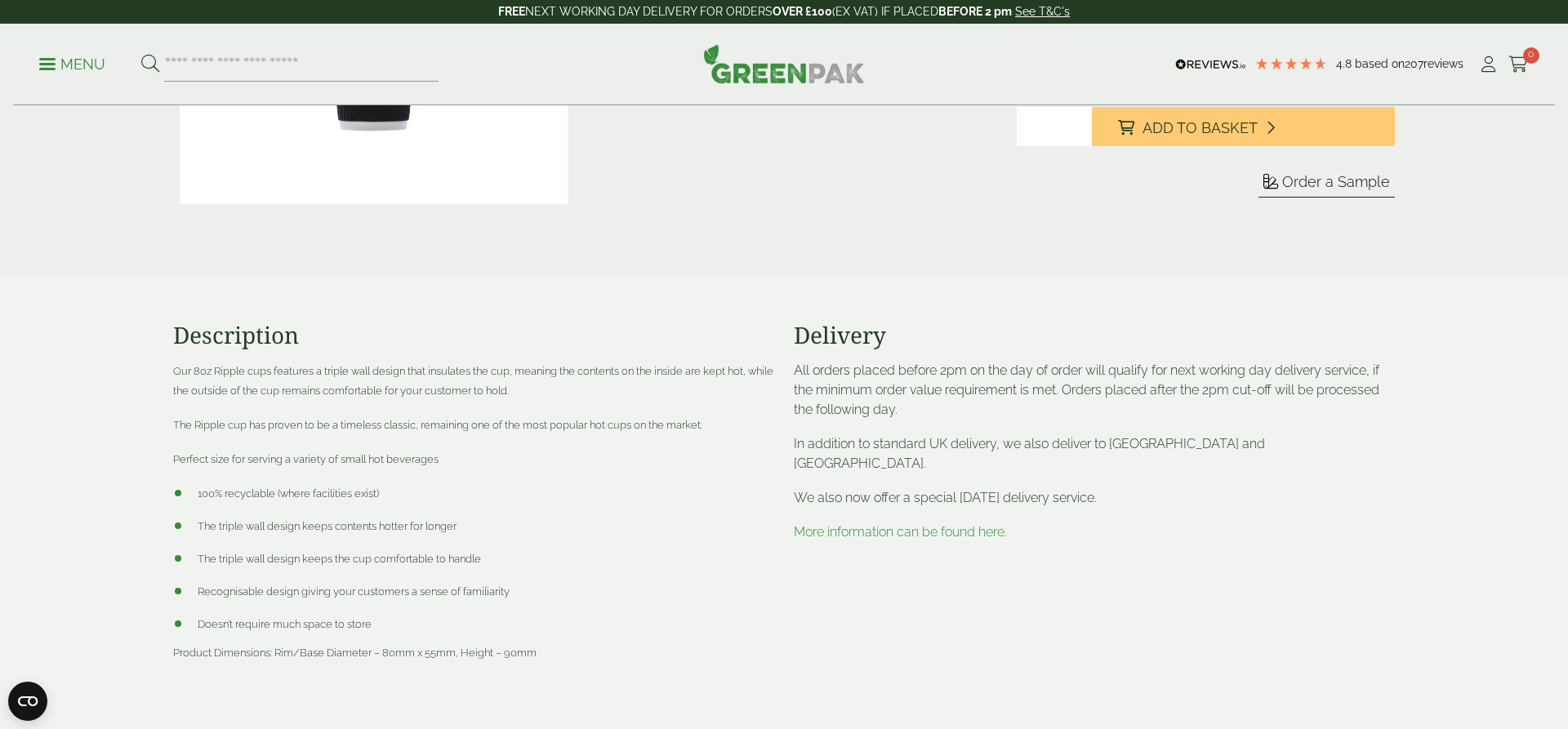
click at [393, 494] on li "100% recyclable (where facilities exist)" at bounding box center [473, 493] width 601 height 20
click at [333, 484] on li "100% recyclable (where facilities exist)" at bounding box center [473, 493] width 601 height 20
click at [328, 495] on span "100% recyclable (where facilities exist)" at bounding box center [288, 493] width 181 height 12
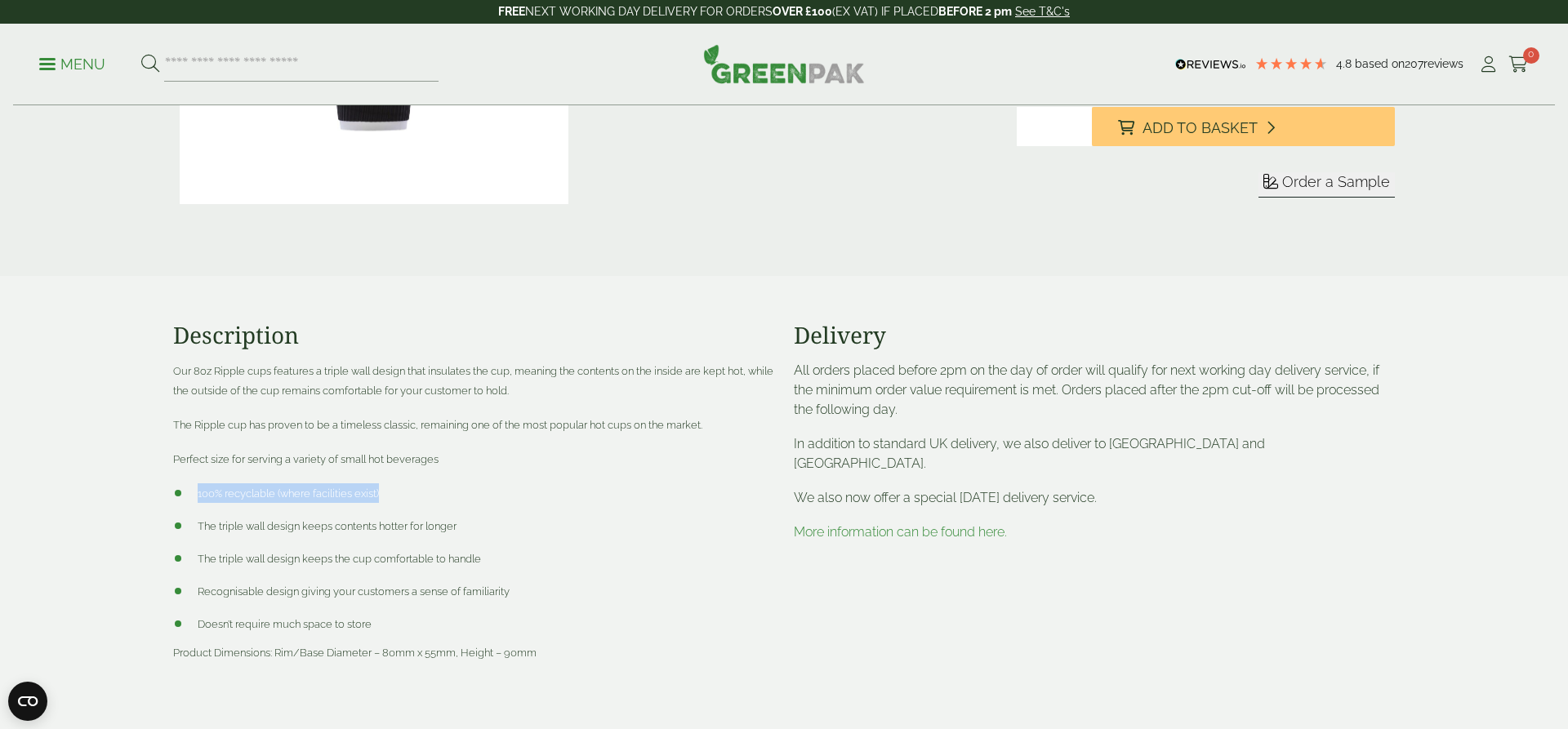
click at [328, 495] on span "100% recyclable (where facilities exist)" at bounding box center [288, 493] width 181 height 12
click at [303, 539] on ul "100% recyclable (where facilities exist) The triple wall design keeps contents …" at bounding box center [473, 559] width 601 height 150
click at [303, 529] on span "The triple wall design keeps contents hotter for longer" at bounding box center [327, 526] width 259 height 12
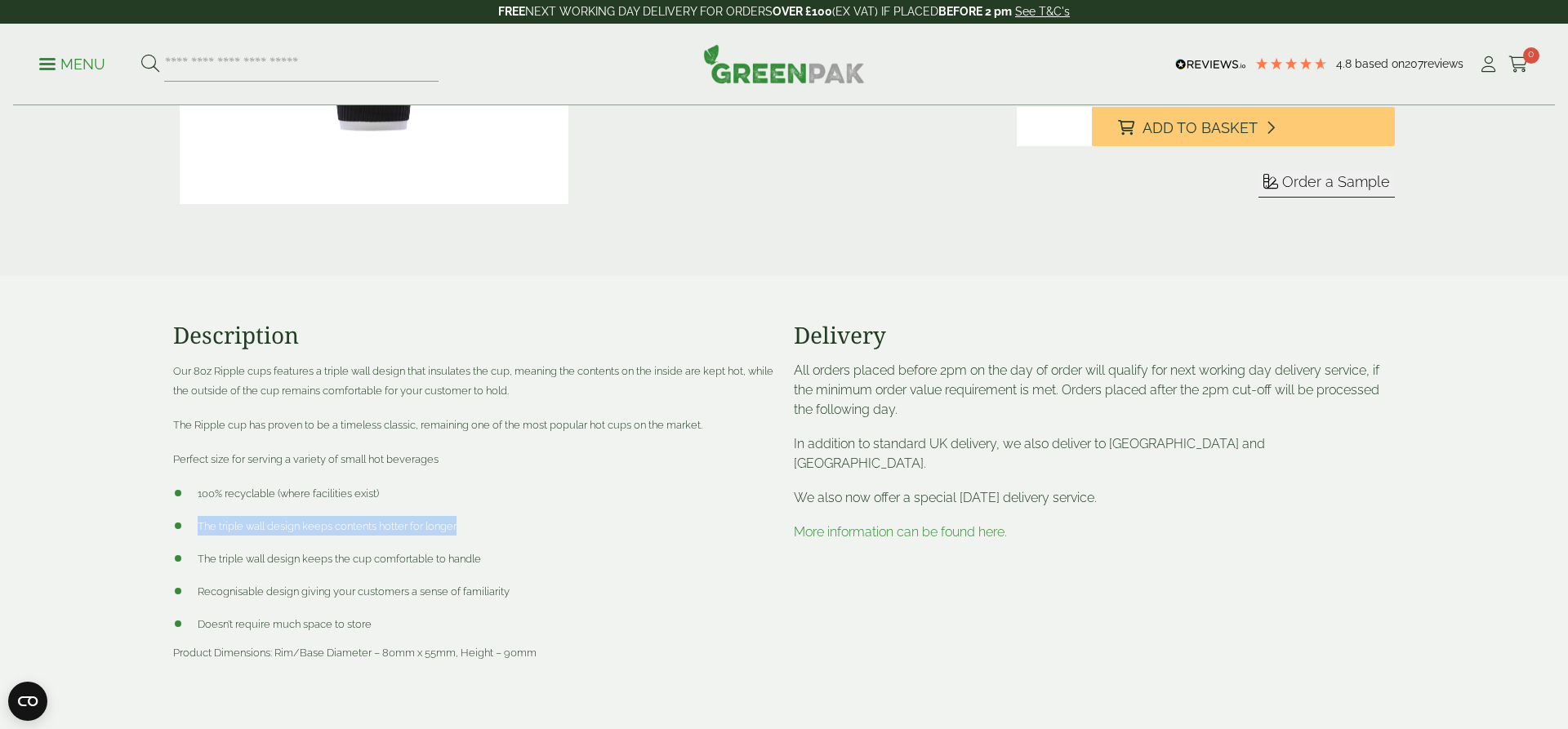
click at [303, 529] on span "The triple wall design keeps contents hotter for longer" at bounding box center [327, 526] width 259 height 12
click at [292, 566] on li "The triple wall design keeps the cup comfortable to handle" at bounding box center [473, 558] width 601 height 20
click at [292, 551] on li "The triple wall design keeps the cup comfortable to handle" at bounding box center [473, 558] width 601 height 20
click at [292, 556] on span "The triple wall design keeps the cup comfortable to handle" at bounding box center [339, 558] width 283 height 12
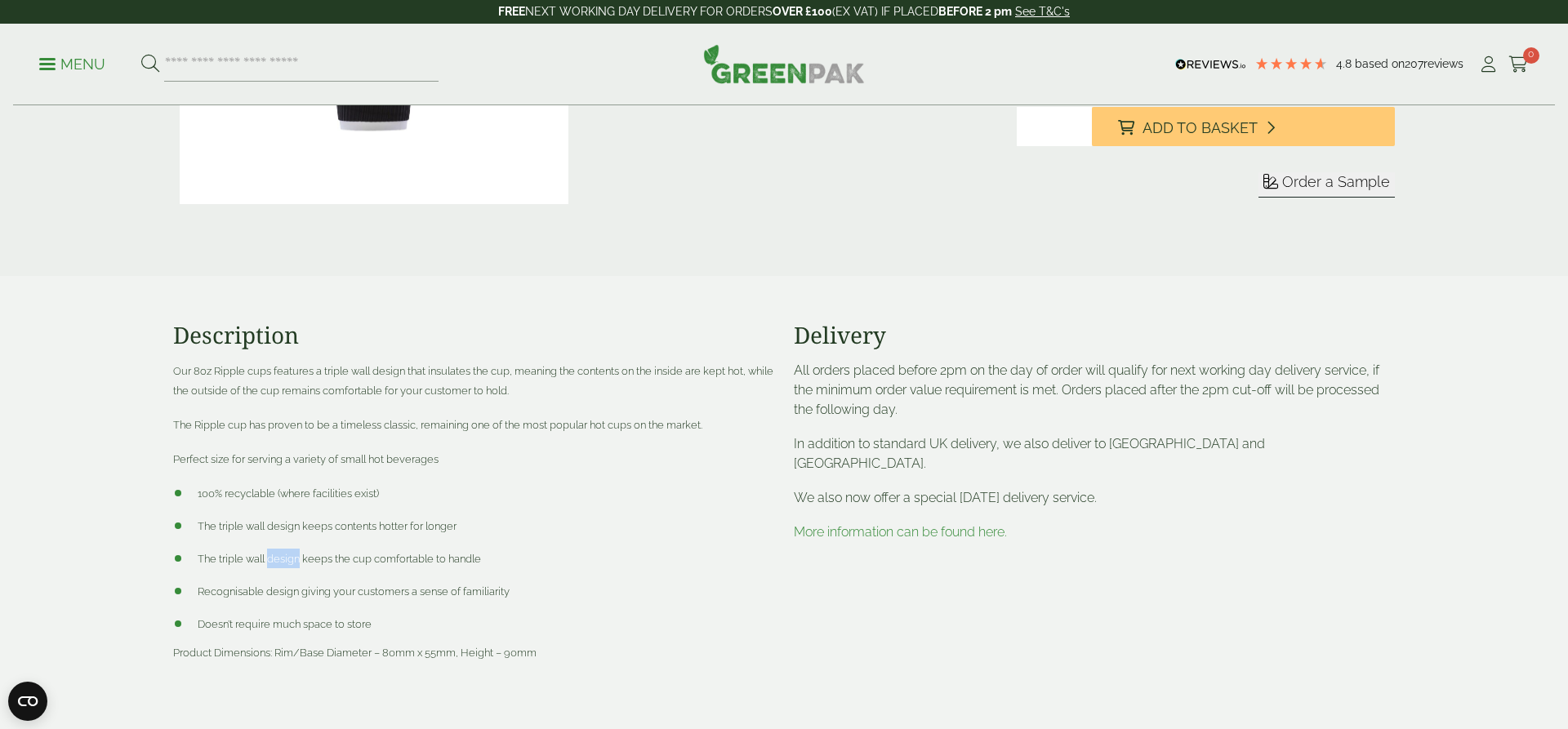
click at [292, 556] on span "The triple wall design keeps the cup comfortable to handle" at bounding box center [339, 558] width 283 height 12
click at [280, 485] on li "100% recyclable (where facilities exist)" at bounding box center [473, 493] width 601 height 20
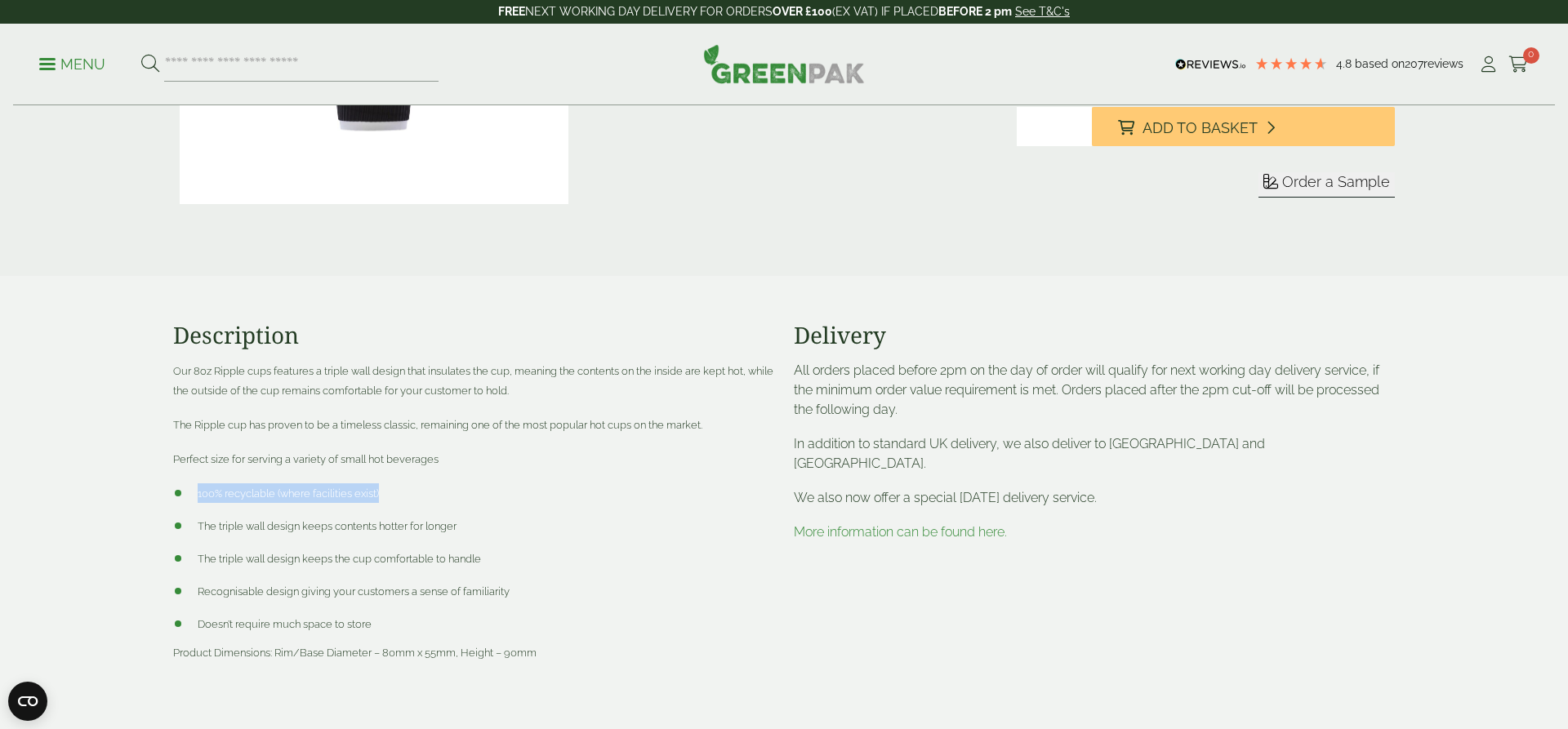
click at [366, 485] on li "100% recyclable (where facilities exist)" at bounding box center [473, 493] width 601 height 20
click at [343, 451] on p "Perfect size for serving a variety of small hot beverages" at bounding box center [473, 459] width 601 height 20
click at [340, 413] on div "Our 8oz Ripple cups features a triple wall design that insulates the cup, meani…" at bounding box center [473, 512] width 601 height 302
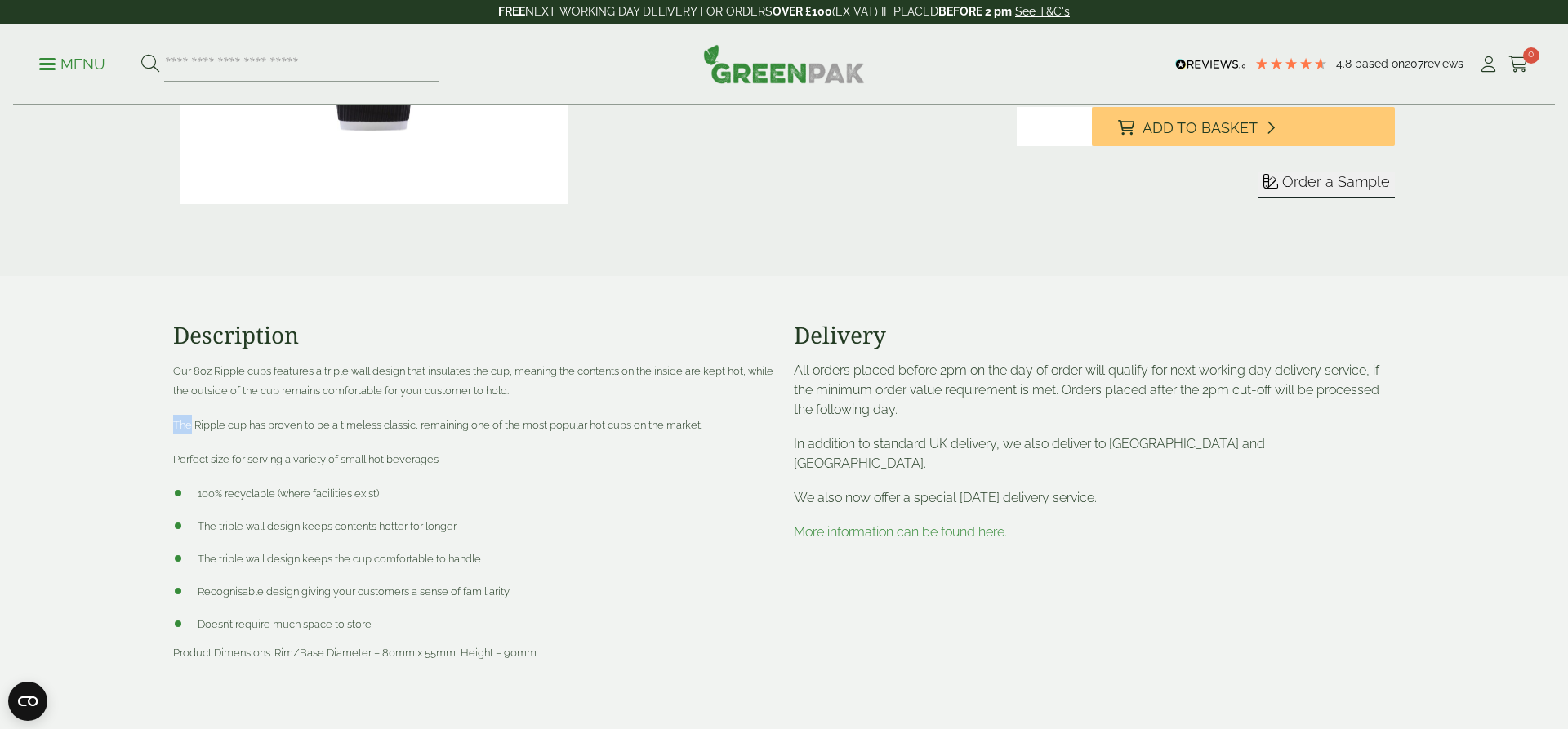
click at [340, 413] on div "Our 8oz Ripple cups features a triple wall design that insulates the cup, meani…" at bounding box center [473, 512] width 601 height 302
click at [339, 429] on span "The Ripple cup has proven to be a timeless classic, remaining one of the most p…" at bounding box center [437, 424] width 529 height 12
click at [334, 384] on p "Our 8oz Ripple cups features a triple wall design that insulates the cup, meani…" at bounding box center [473, 381] width 601 height 39
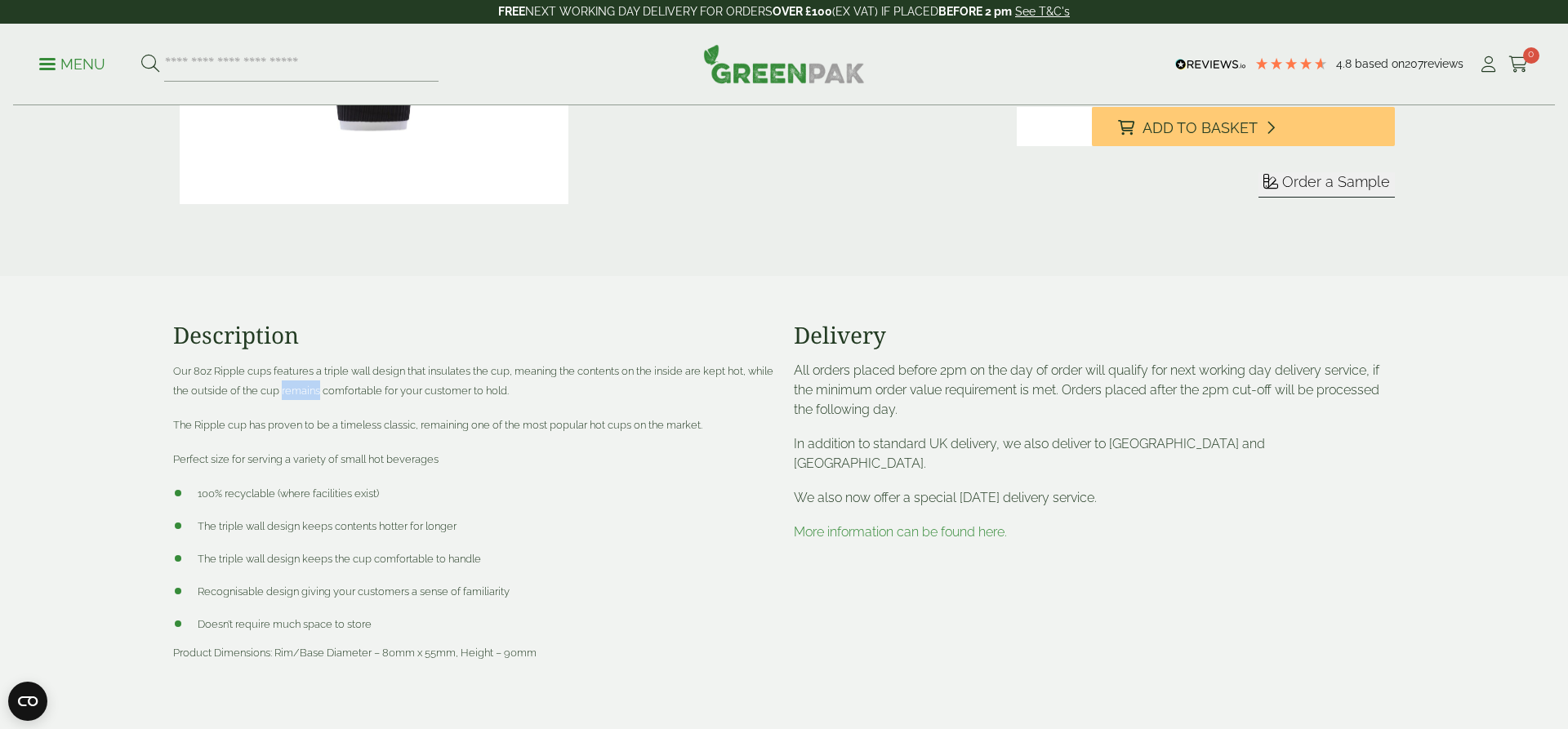
click at [334, 384] on p "Our 8oz Ripple cups features a triple wall design that insulates the cup, meani…" at bounding box center [473, 381] width 601 height 39
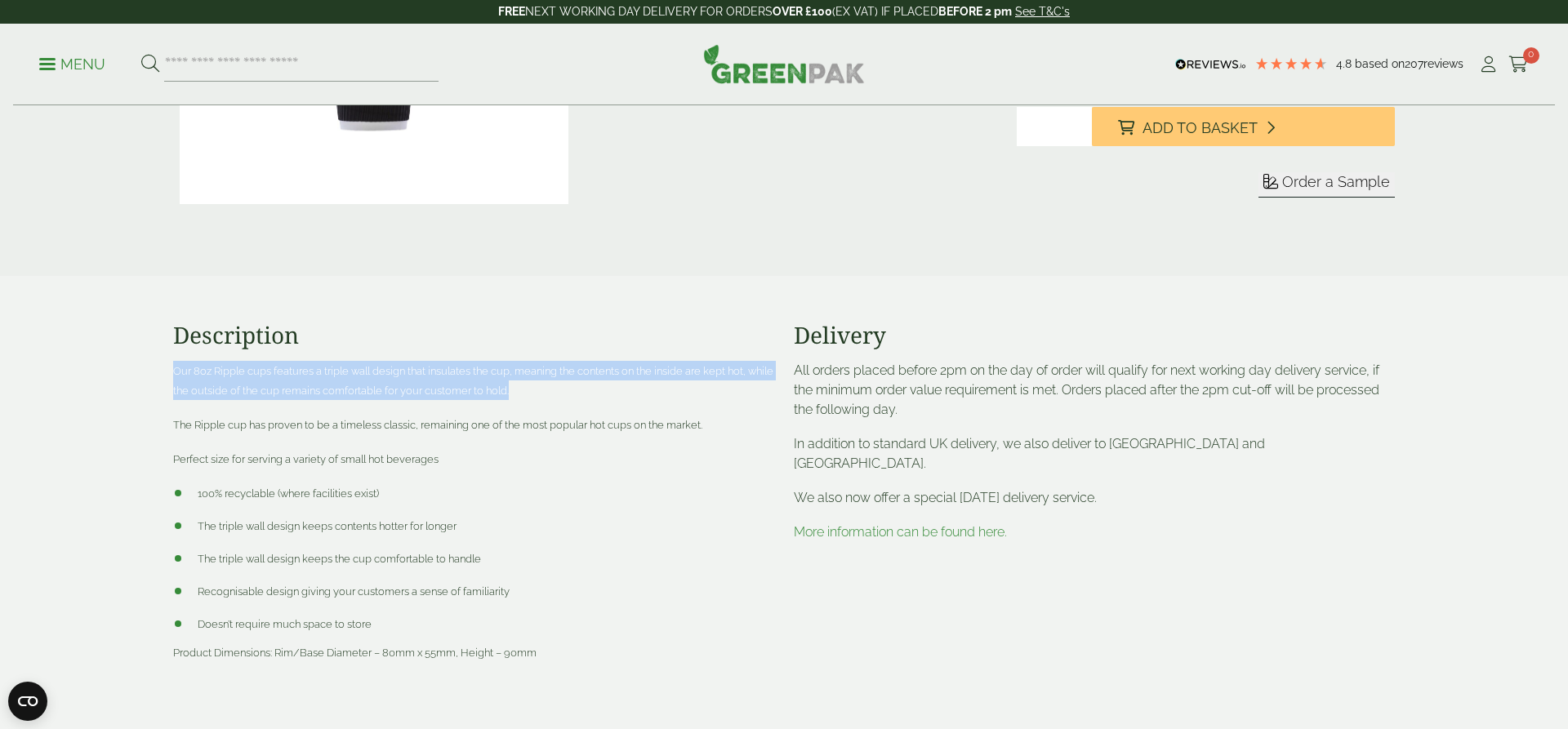
click at [334, 384] on p "Our 8oz Ripple cups features a triple wall design that insulates the cup, meani…" at bounding box center [473, 381] width 601 height 39
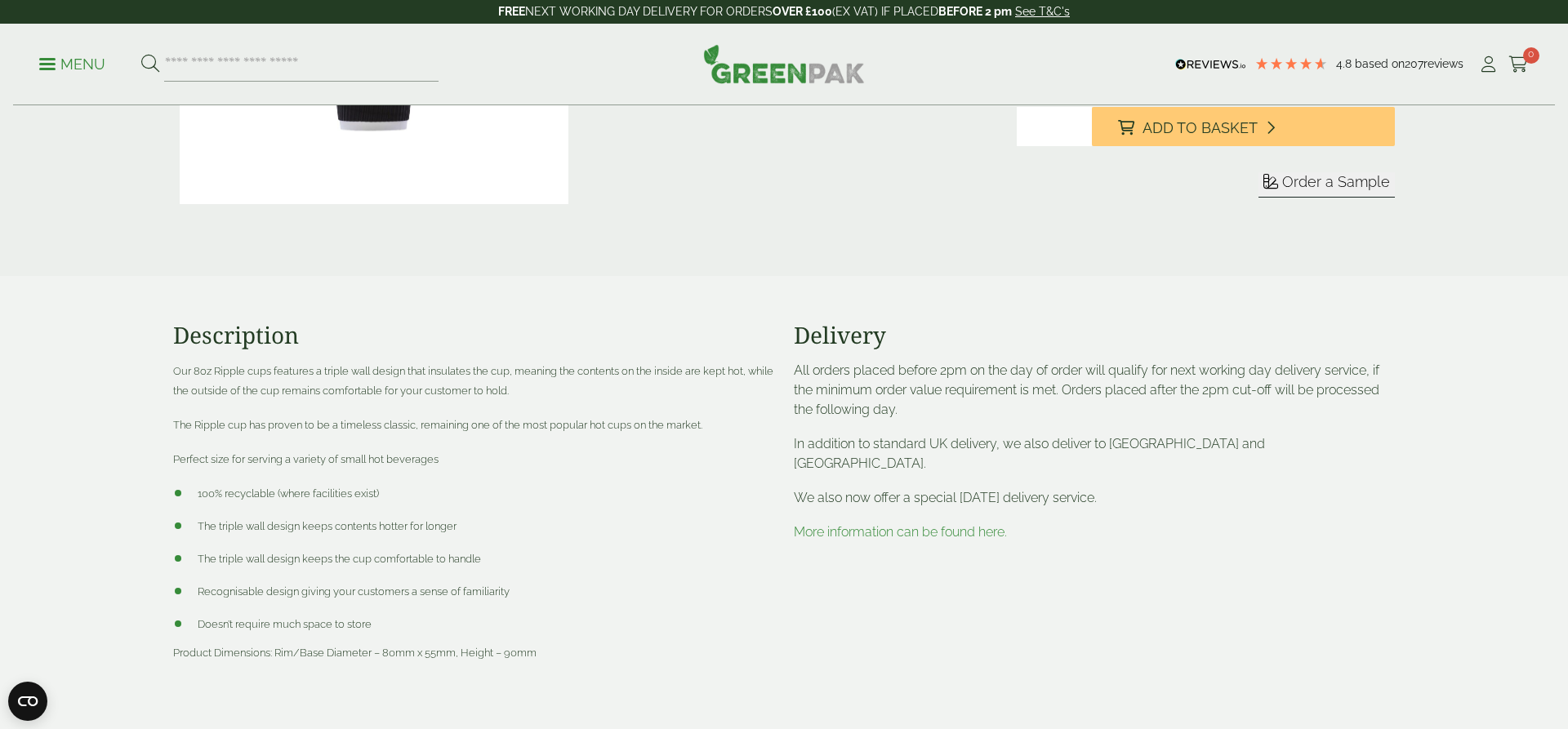
click at [323, 423] on span "The Ripple cup has proven to be a timeless classic, remaining one of the most p…" at bounding box center [437, 424] width 529 height 12
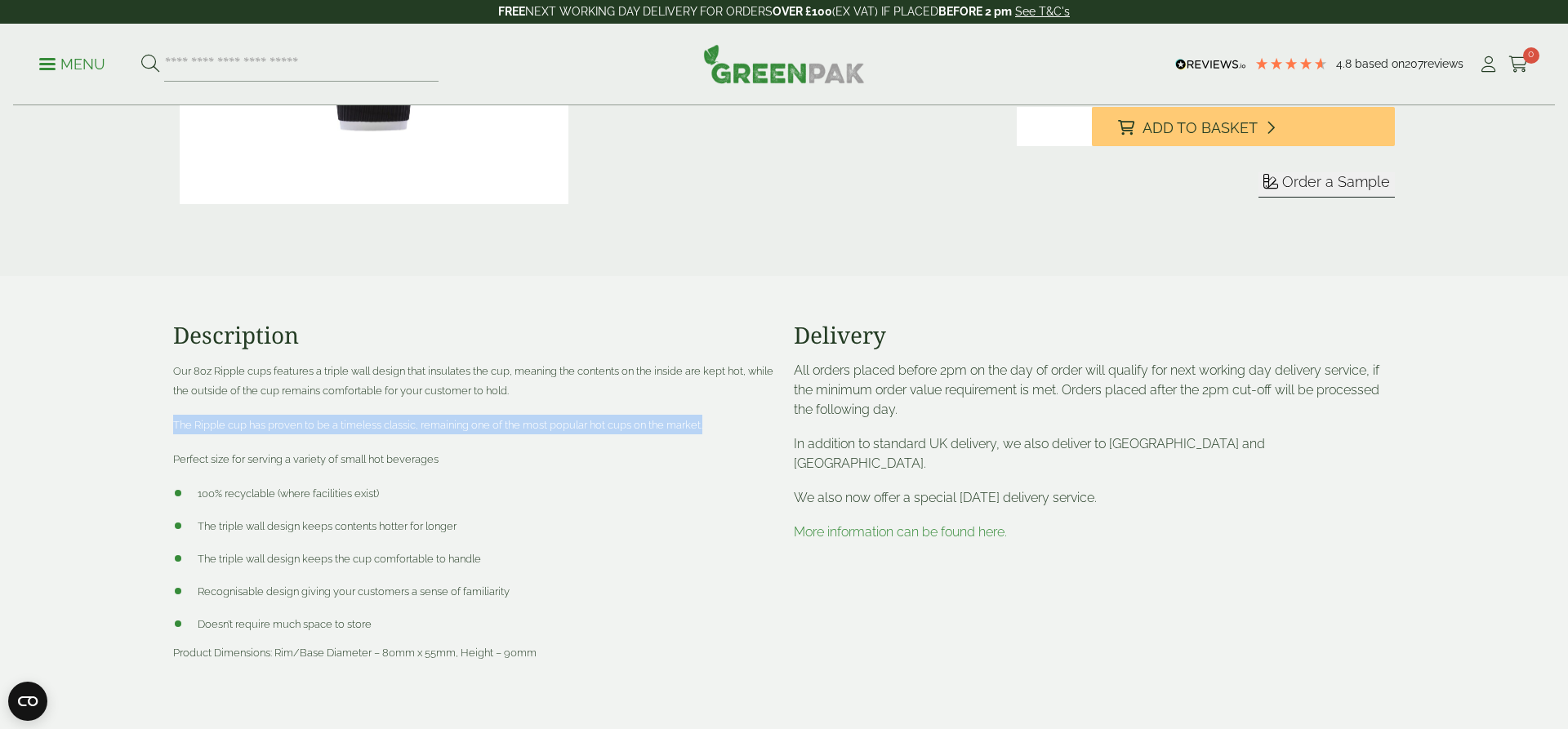
click at [323, 423] on span "The Ripple cup has proven to be a timeless classic, remaining one of the most p…" at bounding box center [437, 424] width 529 height 12
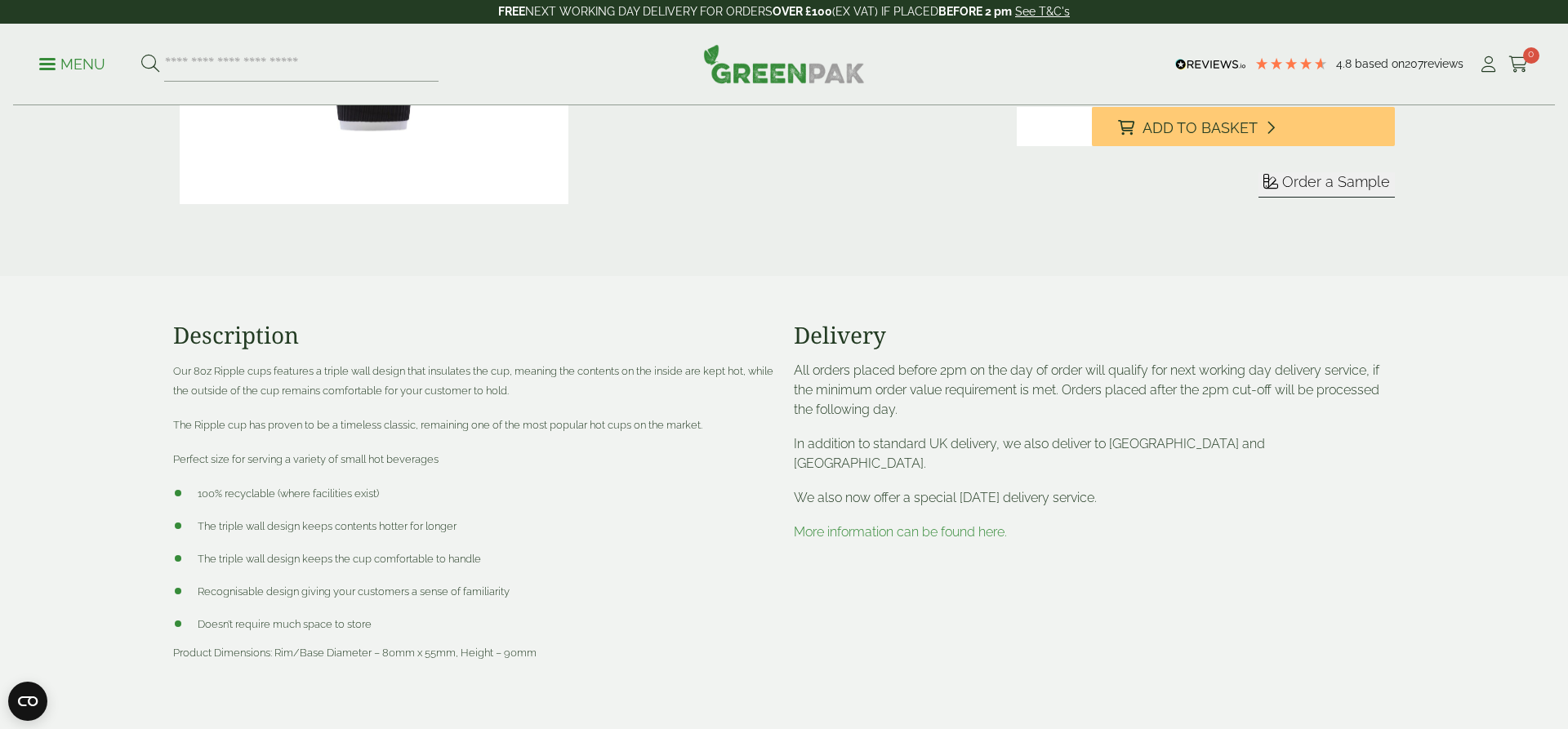
click at [295, 462] on span "Perfect size for serving a variety of small hot beverages" at bounding box center [305, 459] width 266 height 12
click at [356, 478] on div "Our 8oz Ripple cups features a triple wall design that insulates the cup, meani…" at bounding box center [473, 512] width 601 height 302
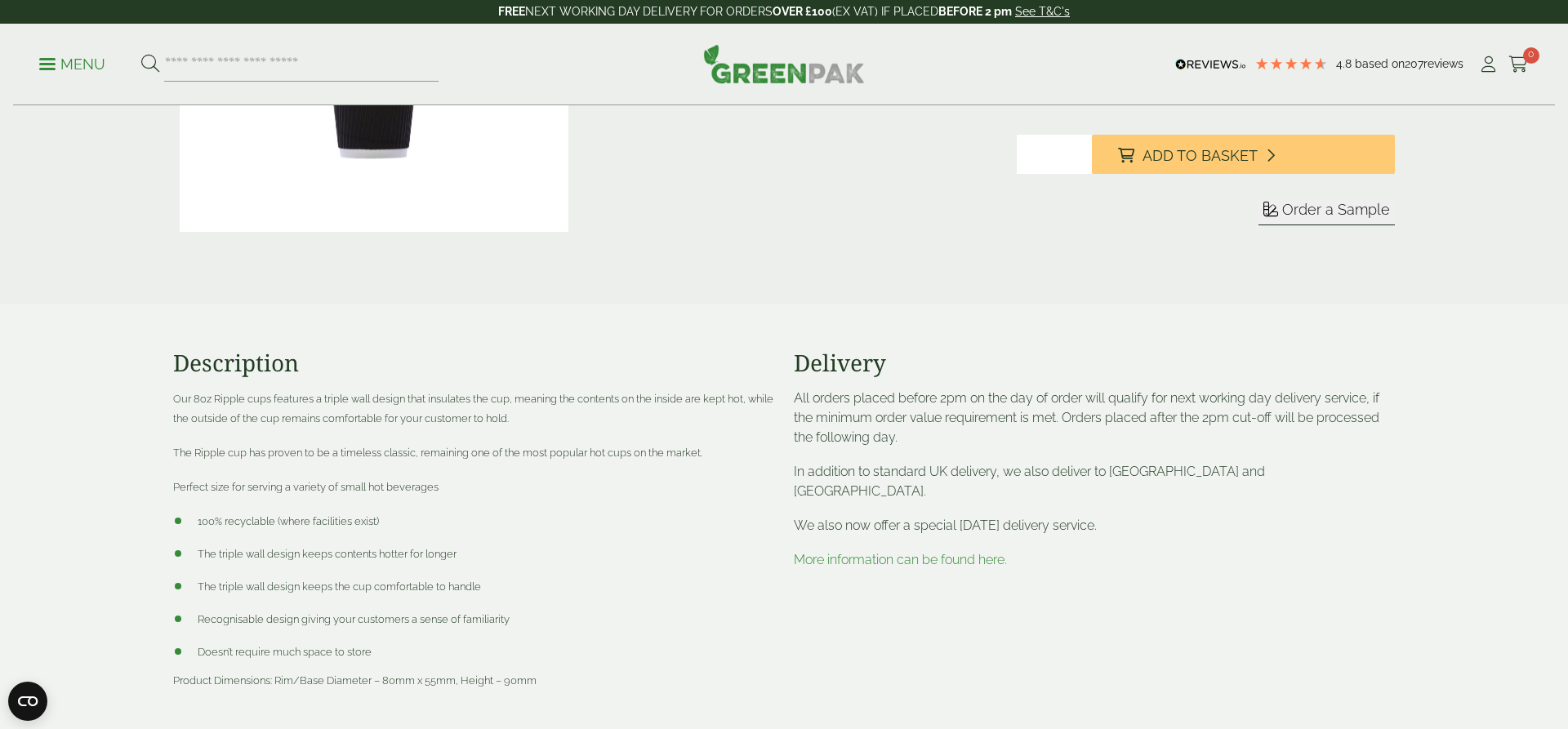
scroll to position [475, 0]
